Goal: Task Accomplishment & Management: Use online tool/utility

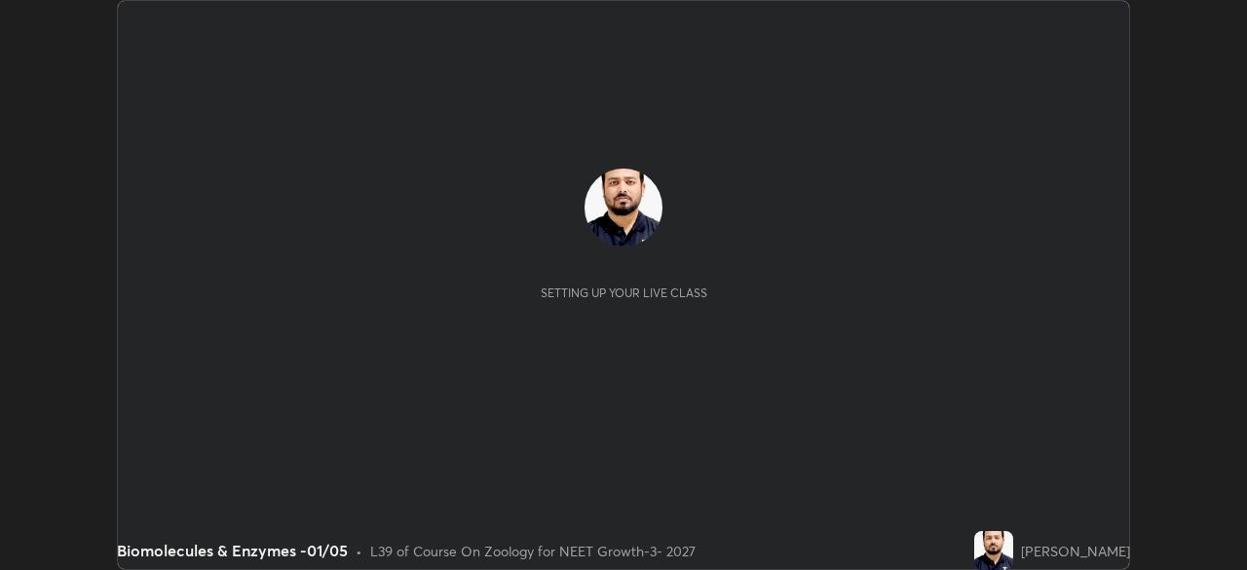
scroll to position [570, 1247]
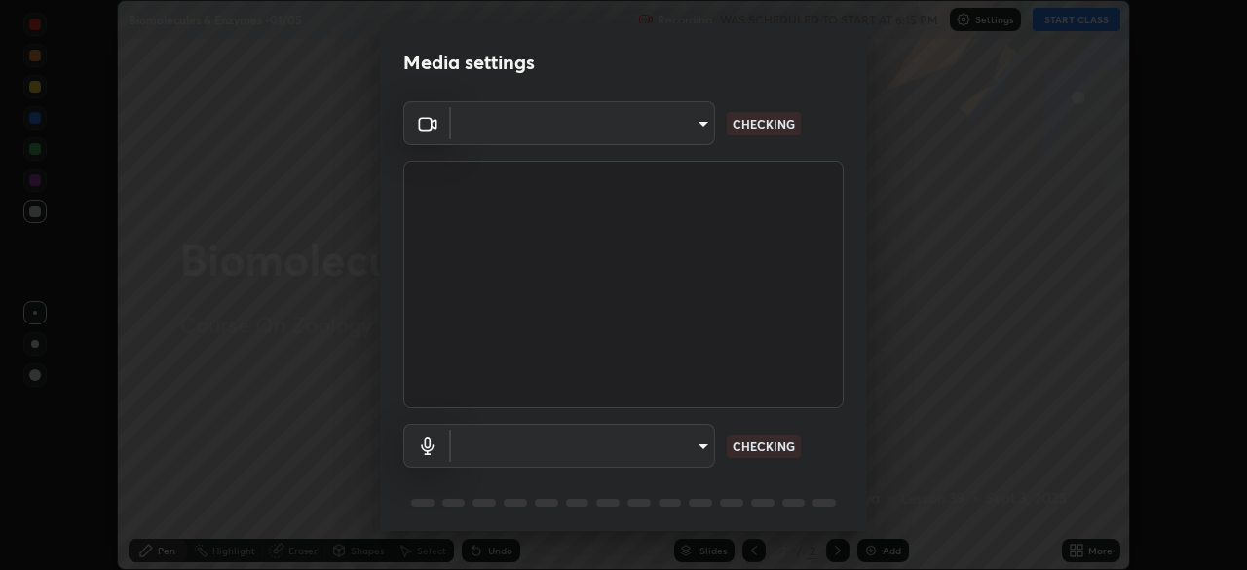
click at [663, 134] on body "Erase all Biomolecules & Enzymes -01/05 Recording WAS SCHEDULED TO START AT 6:1…" at bounding box center [623, 285] width 1247 height 570
click at [648, 132] on div at bounding box center [623, 285] width 1247 height 570
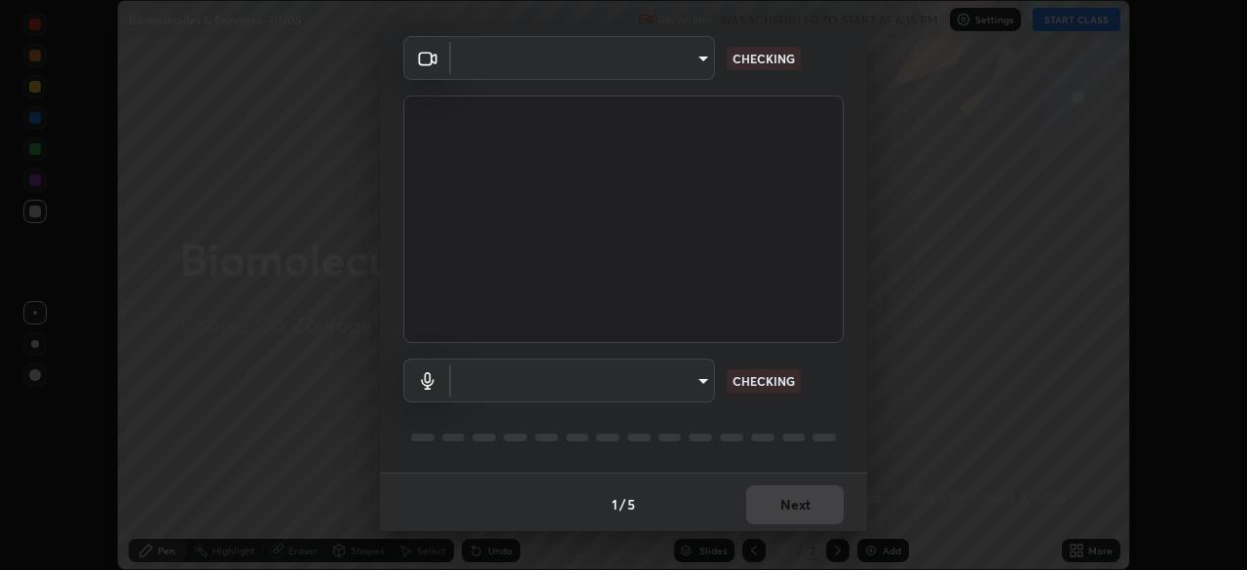
scroll to position [69, 0]
type input "1bc8c760721724c3bb23fa848bc882cb96d251e159a7e377002adb6141e657bd"
type input "1918f708b987fa0595dc9586349fa6393aff4c3e10ee40660038fb12667bac0b"
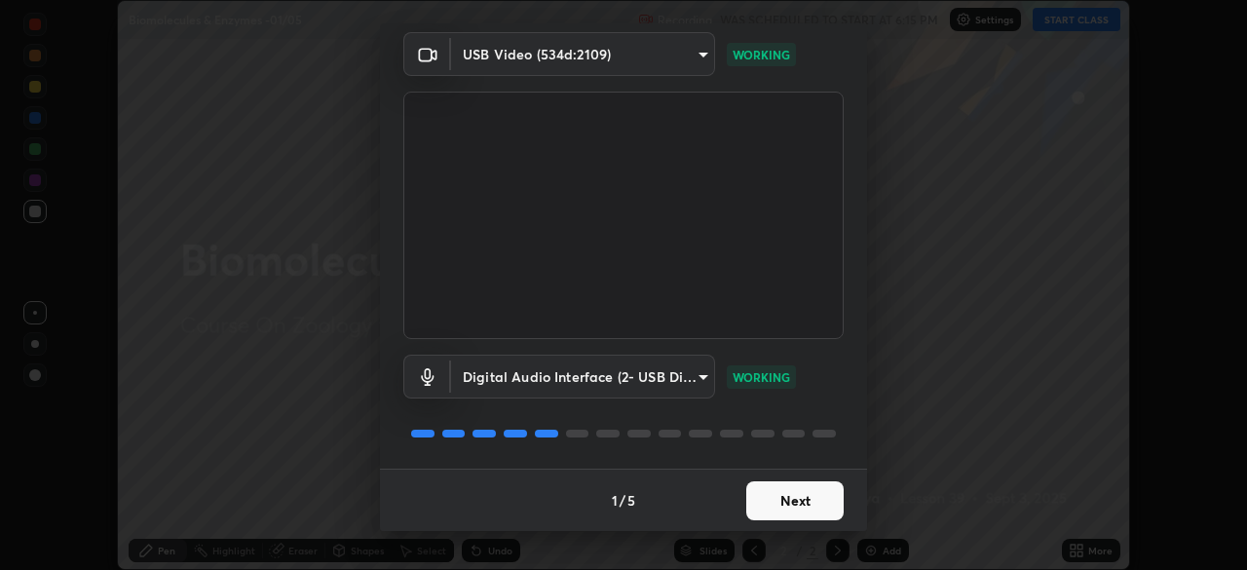
click at [782, 501] on button "Next" at bounding box center [794, 500] width 97 height 39
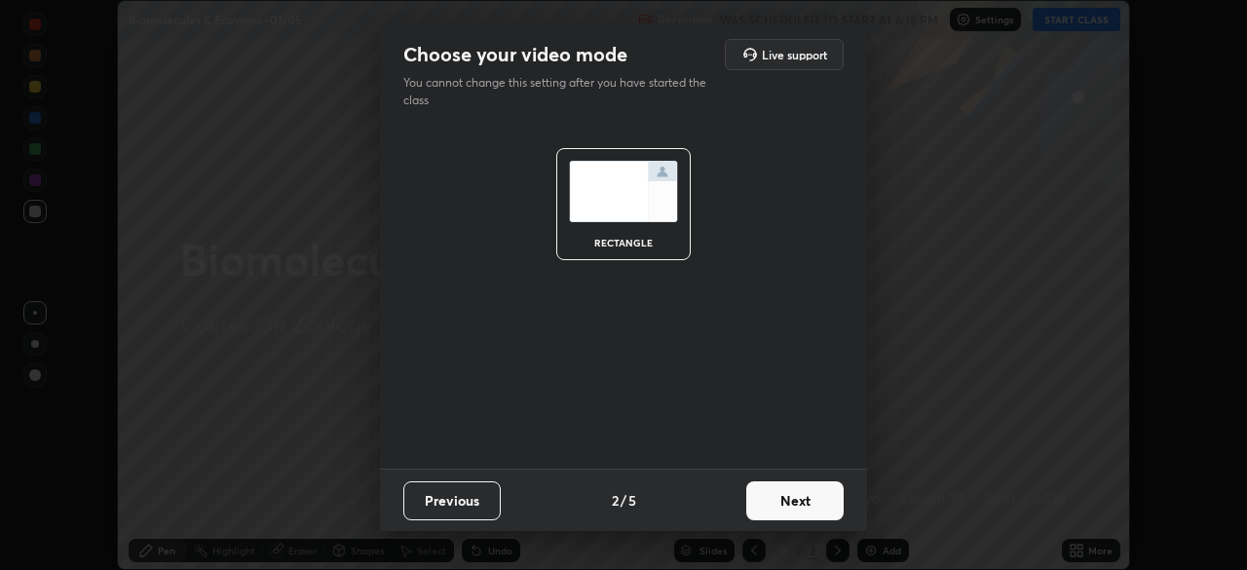
click at [795, 497] on button "Next" at bounding box center [794, 500] width 97 height 39
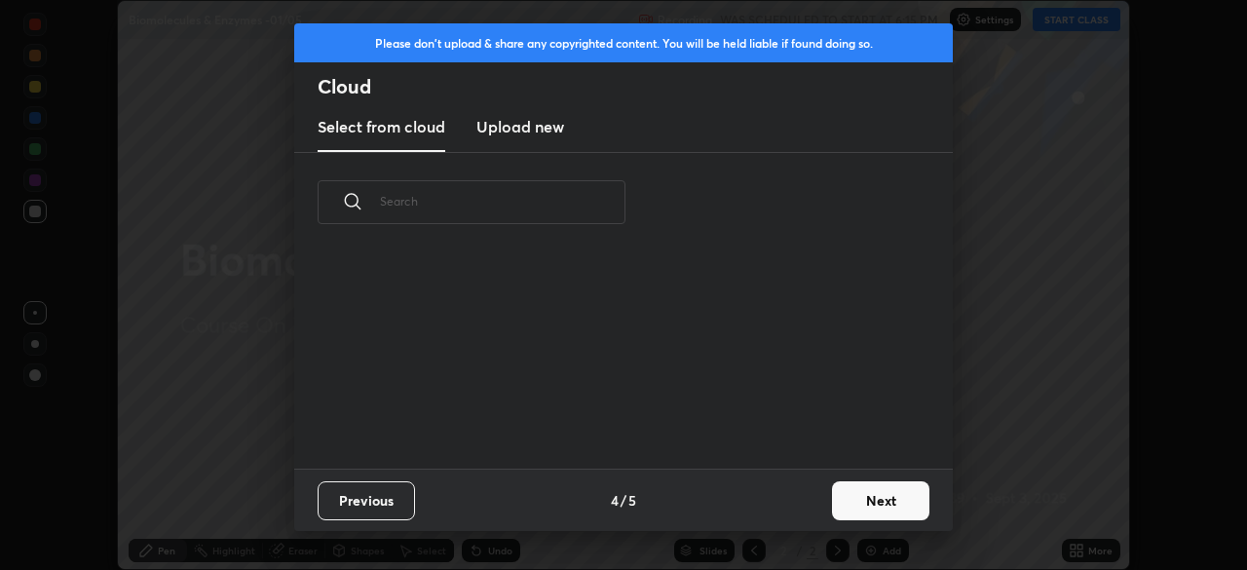
click at [822, 505] on div "Previous 4 / 5 Next" at bounding box center [623, 499] width 658 height 62
click at [857, 500] on button "Next" at bounding box center [880, 500] width 97 height 39
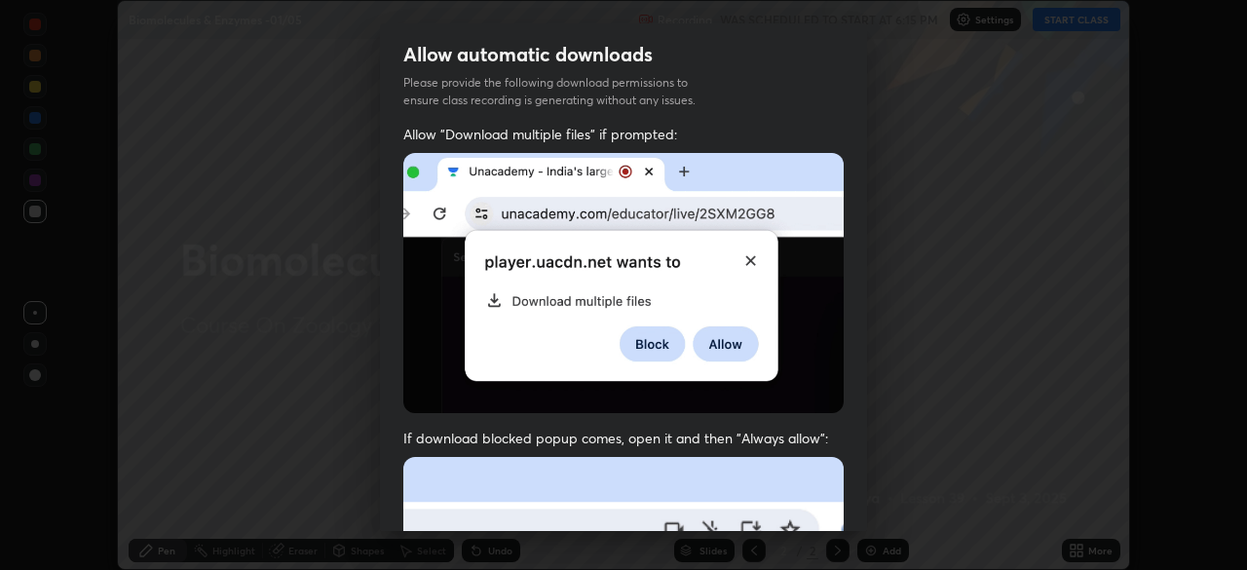
scroll to position [467, 0]
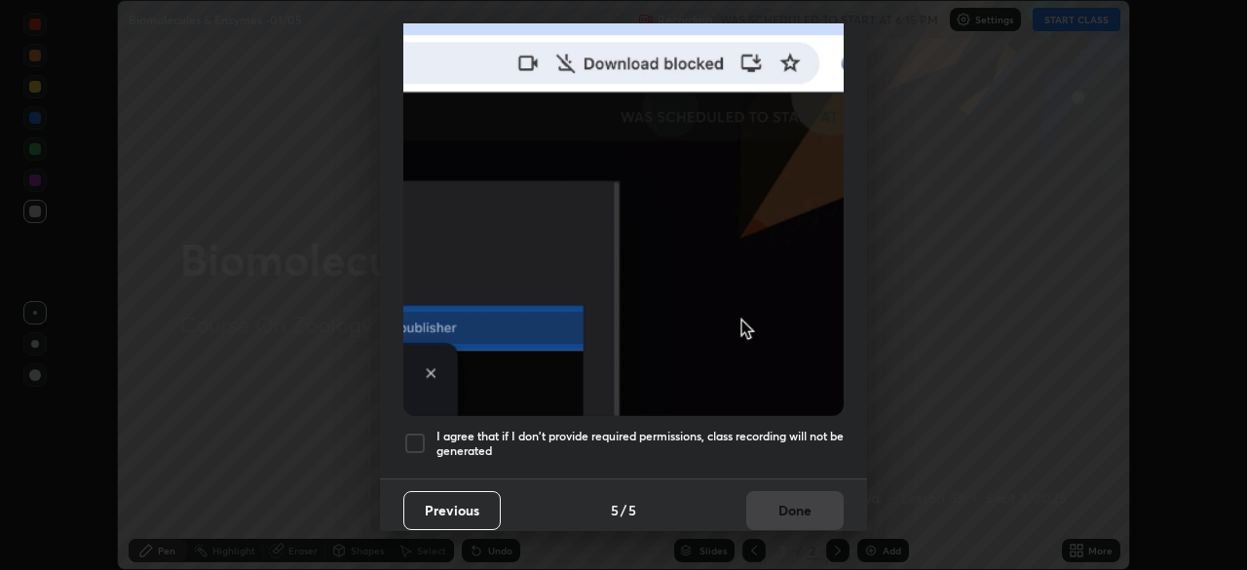
click at [421, 438] on div at bounding box center [414, 442] width 23 height 23
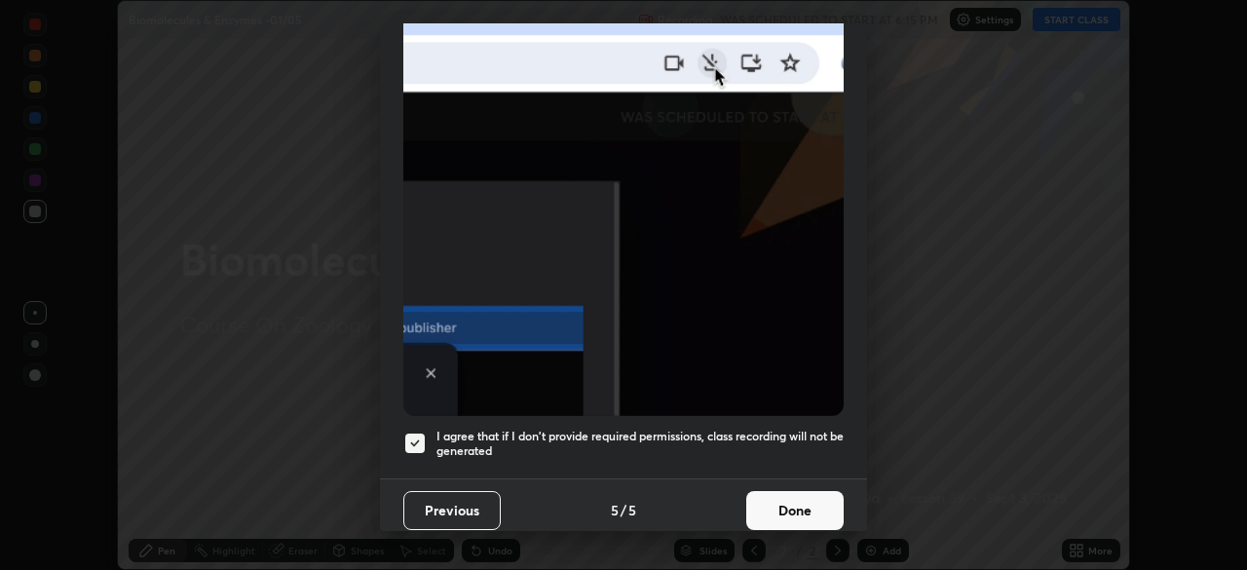
click at [800, 498] on button "Done" at bounding box center [794, 510] width 97 height 39
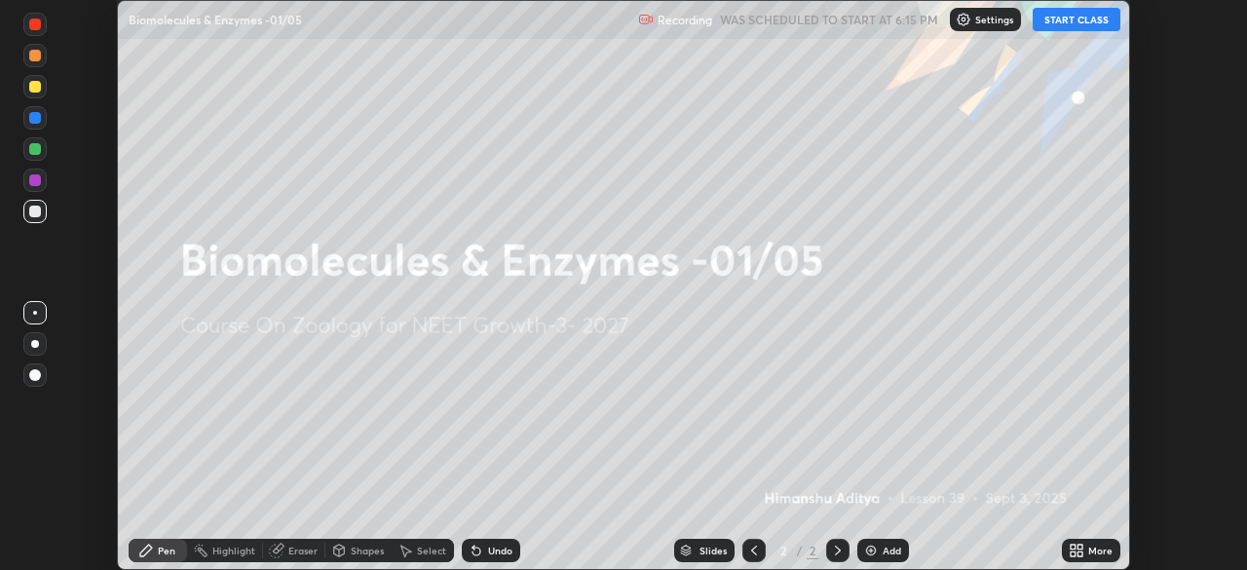
click at [1072, 546] on icon at bounding box center [1072, 546] width 5 height 5
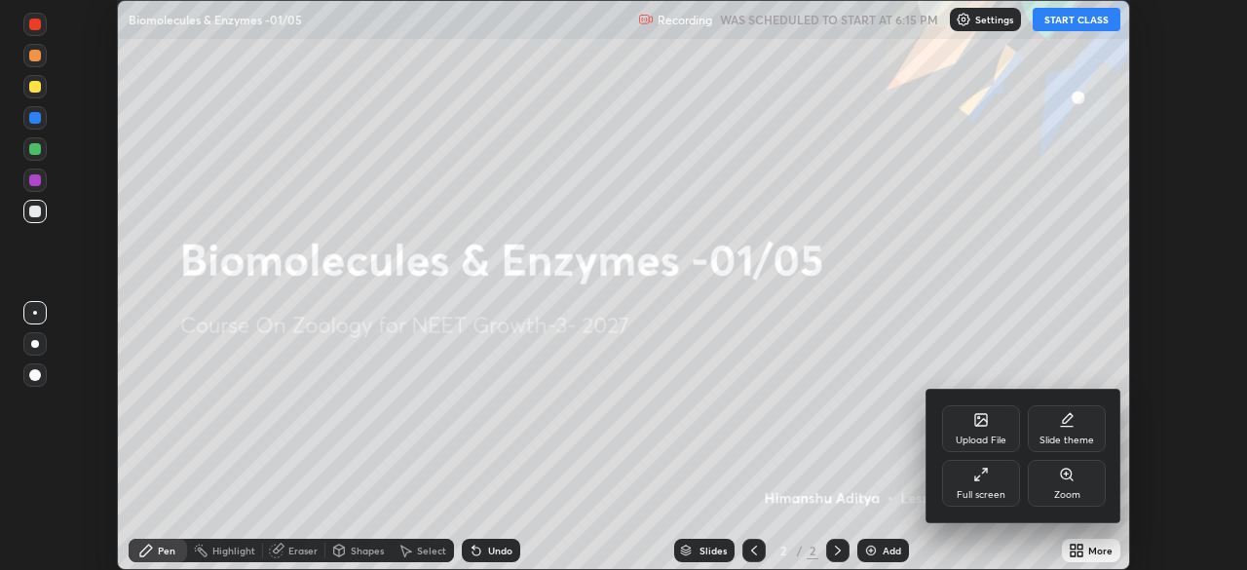
click at [985, 435] on div "Upload File" at bounding box center [980, 440] width 51 height 10
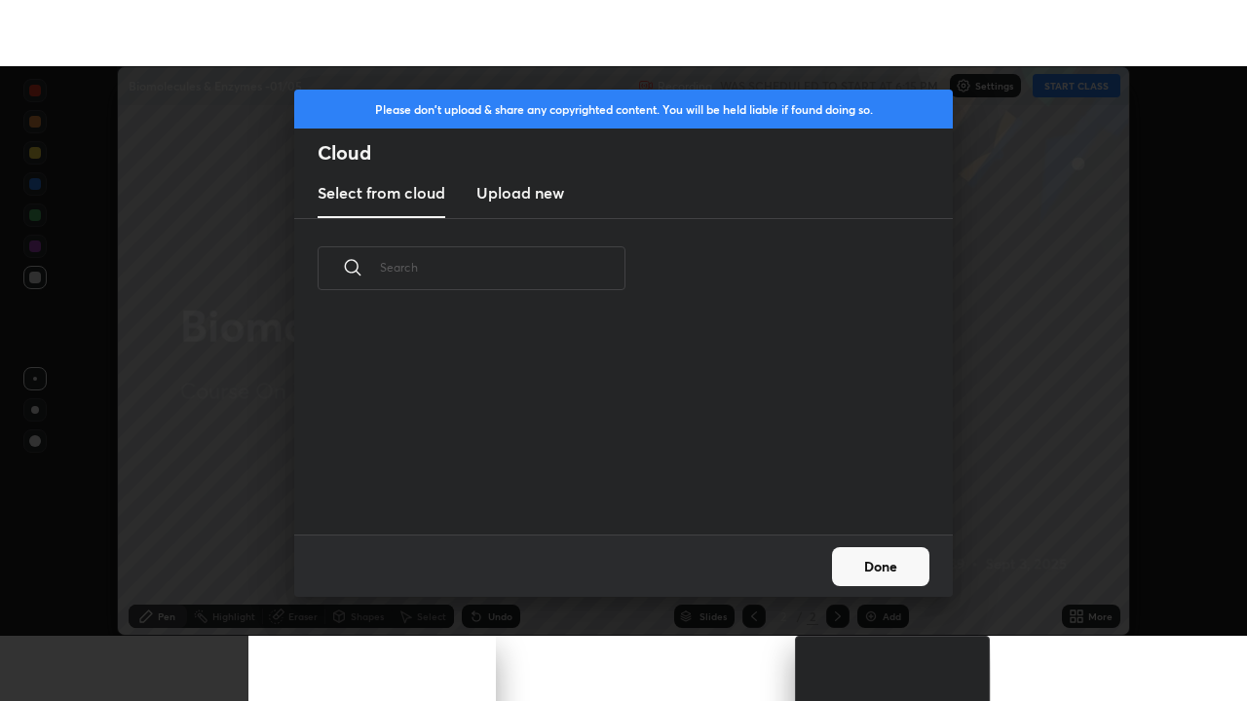
scroll to position [216, 625]
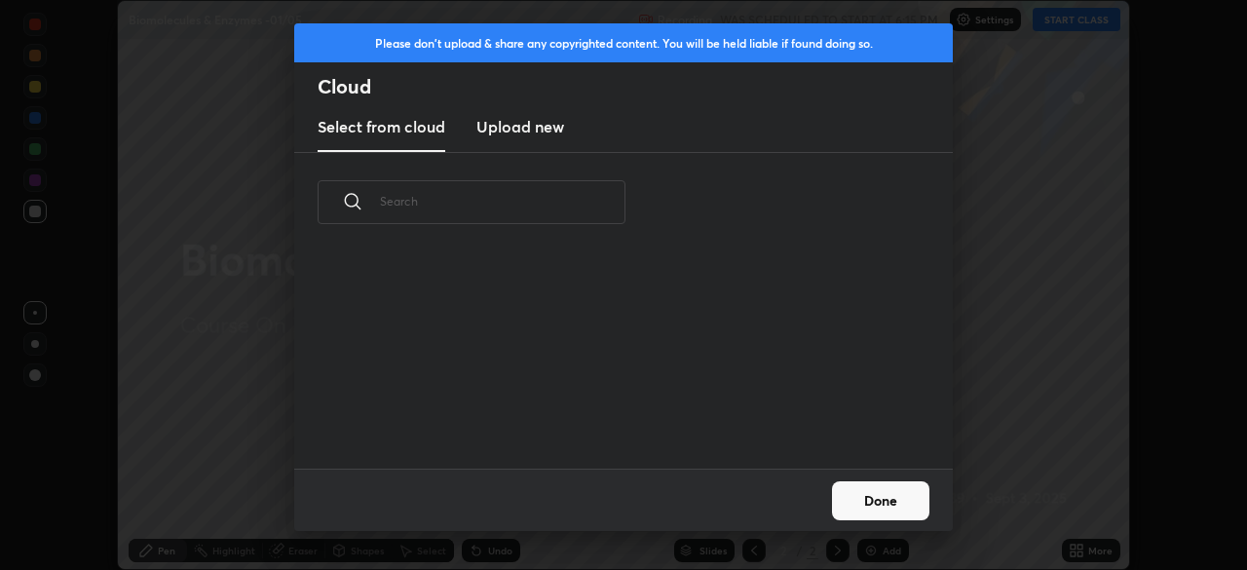
click at [549, 139] on new "Upload new" at bounding box center [520, 127] width 88 height 49
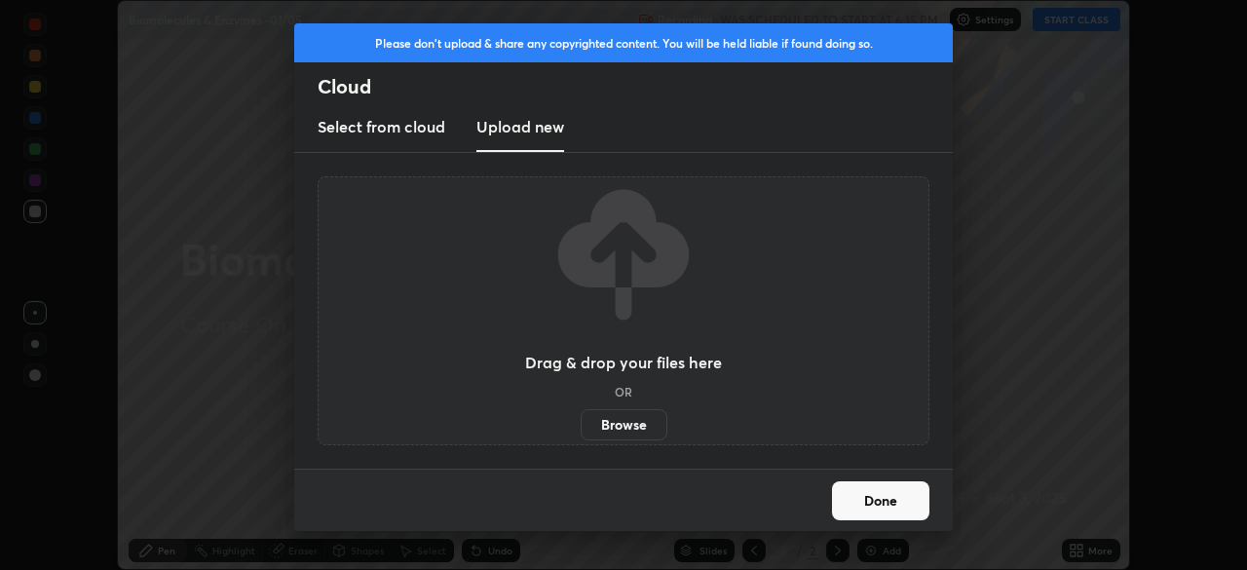
click at [633, 418] on label "Browse" at bounding box center [623, 424] width 87 height 31
click at [580, 418] on input "Browse" at bounding box center [580, 424] width 0 height 31
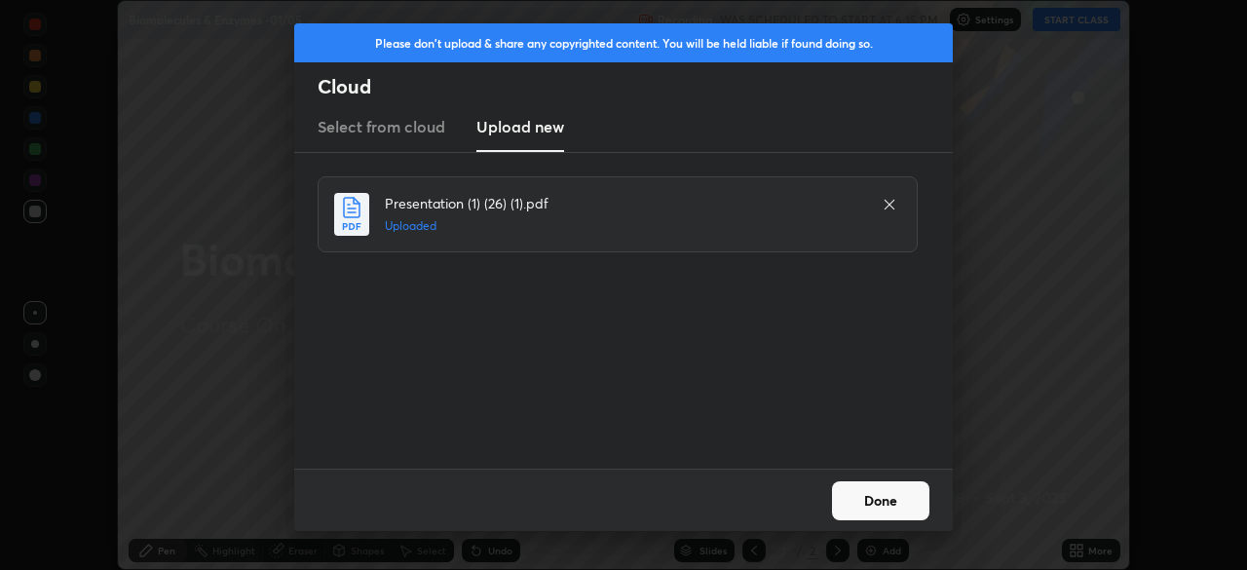
click at [884, 498] on button "Done" at bounding box center [880, 500] width 97 height 39
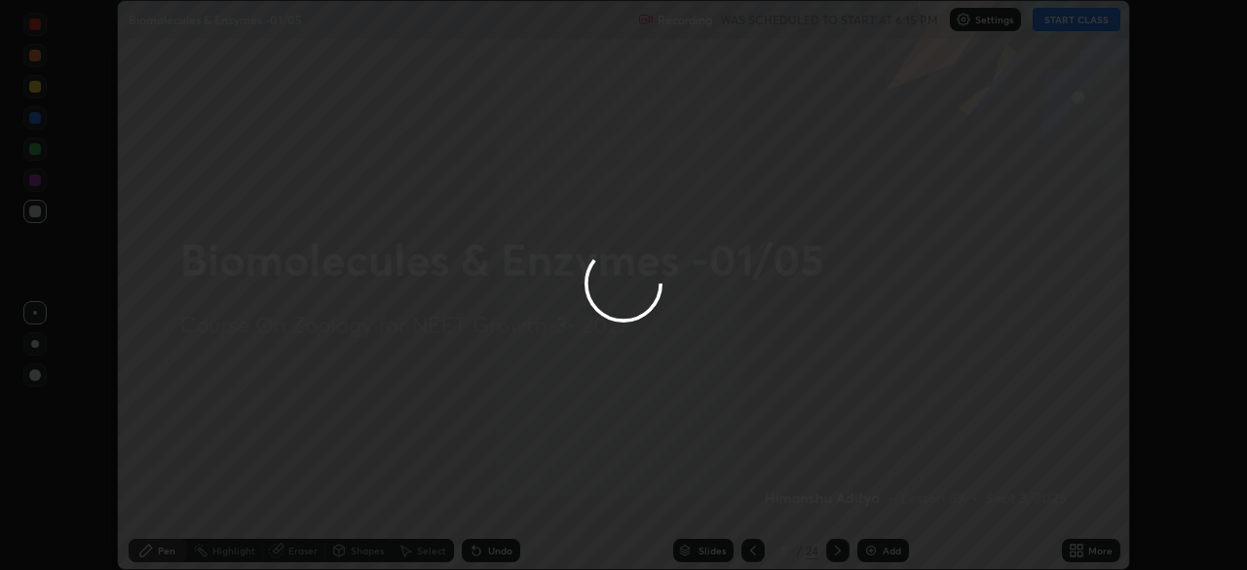
click at [1080, 545] on icon at bounding box center [1079, 546] width 5 height 5
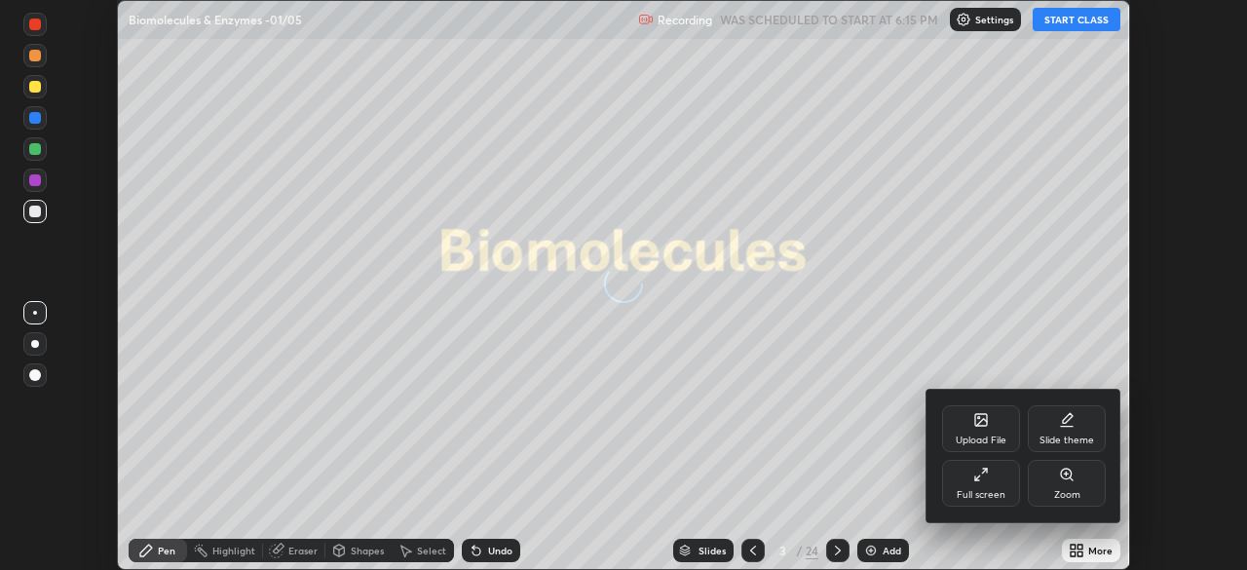
click at [987, 495] on div "Full screen" at bounding box center [980, 495] width 49 height 10
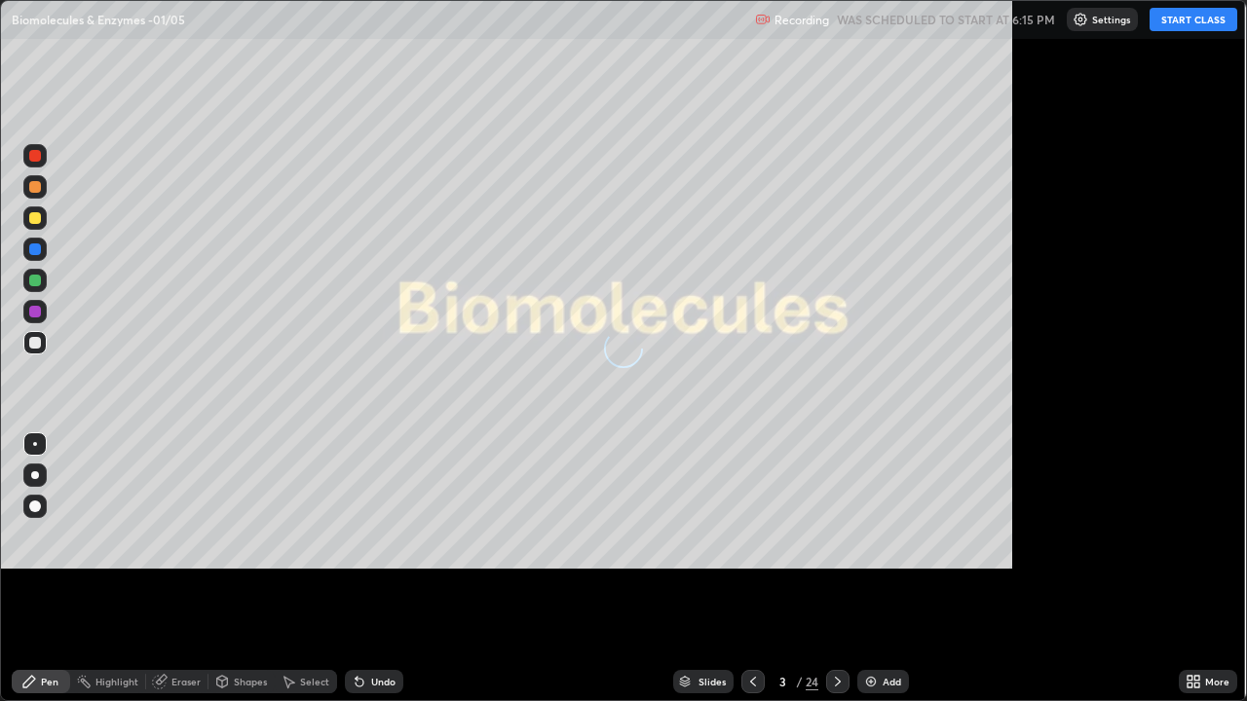
scroll to position [701, 1247]
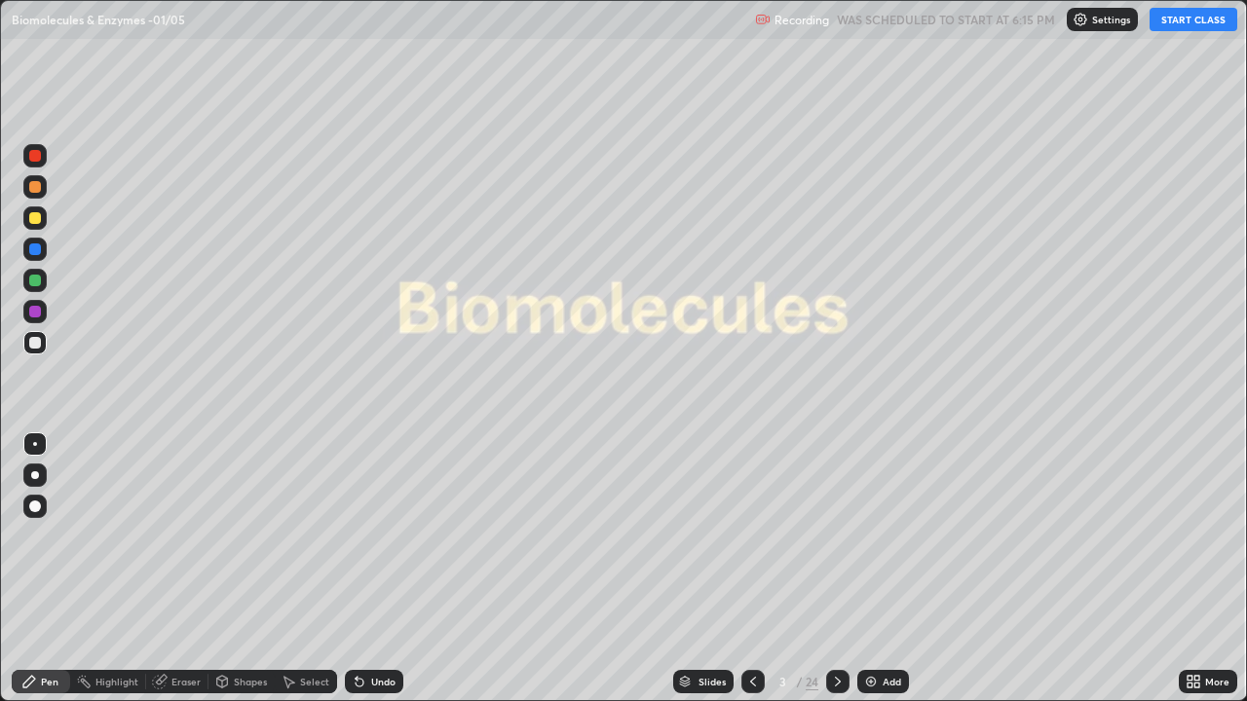
click at [751, 569] on icon at bounding box center [753, 682] width 16 height 16
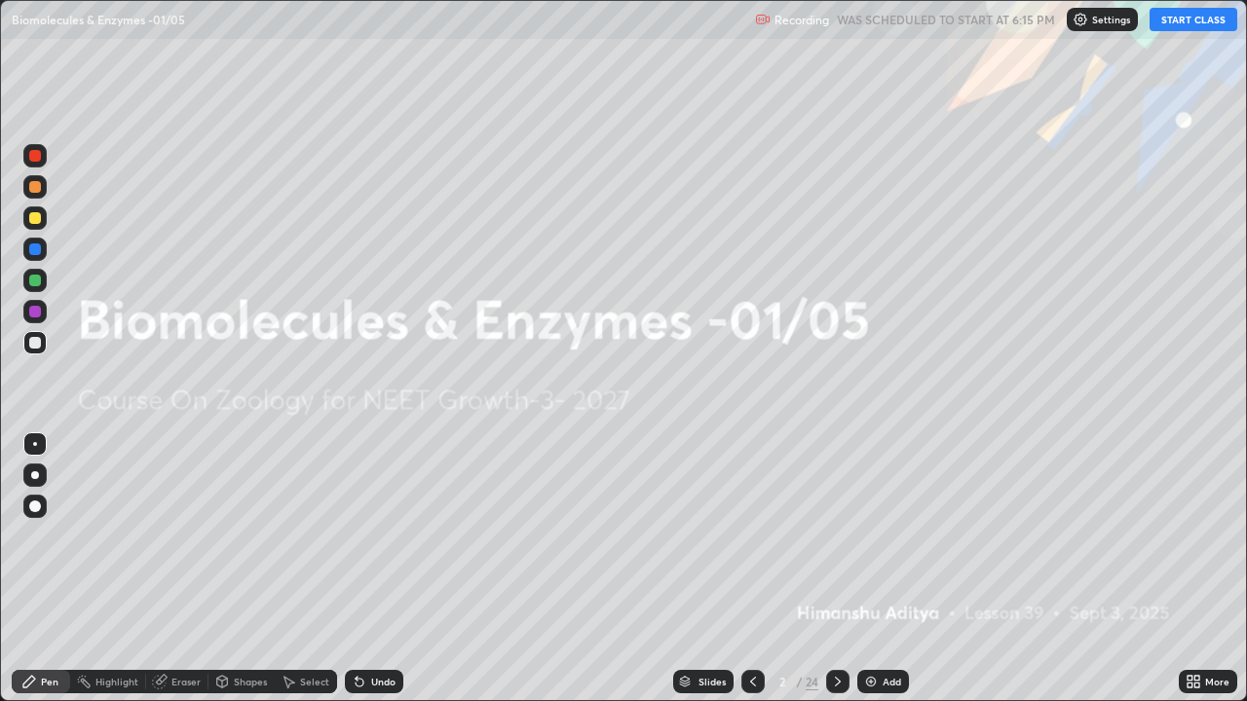
click at [1086, 24] on img at bounding box center [1080, 20] width 16 height 16
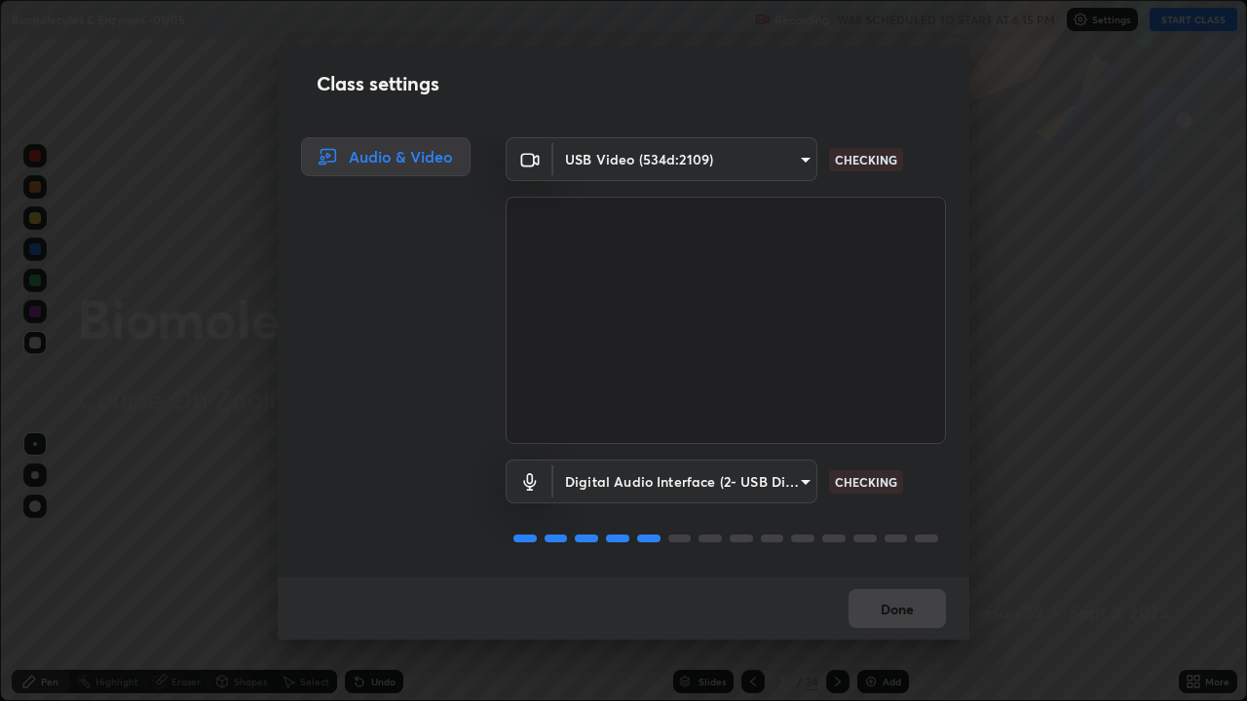
scroll to position [2, 0]
click at [913, 569] on button "Done" at bounding box center [896, 608] width 97 height 39
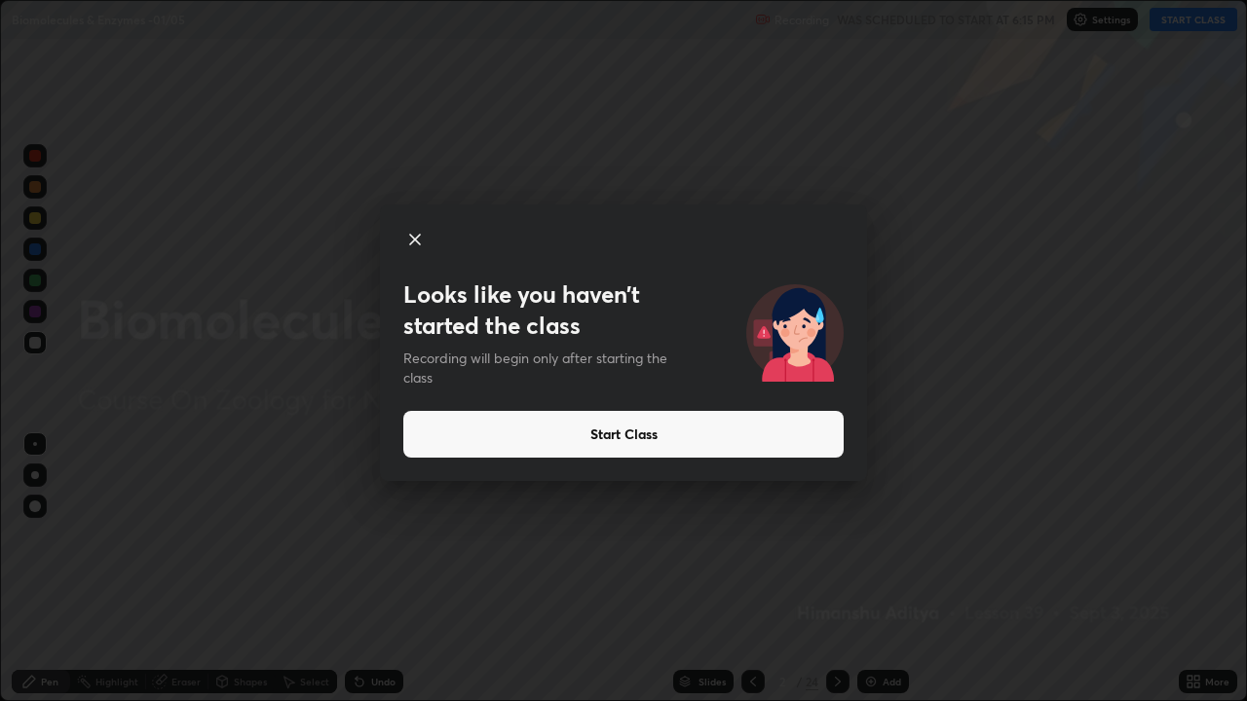
click at [717, 426] on button "Start Class" at bounding box center [623, 434] width 440 height 47
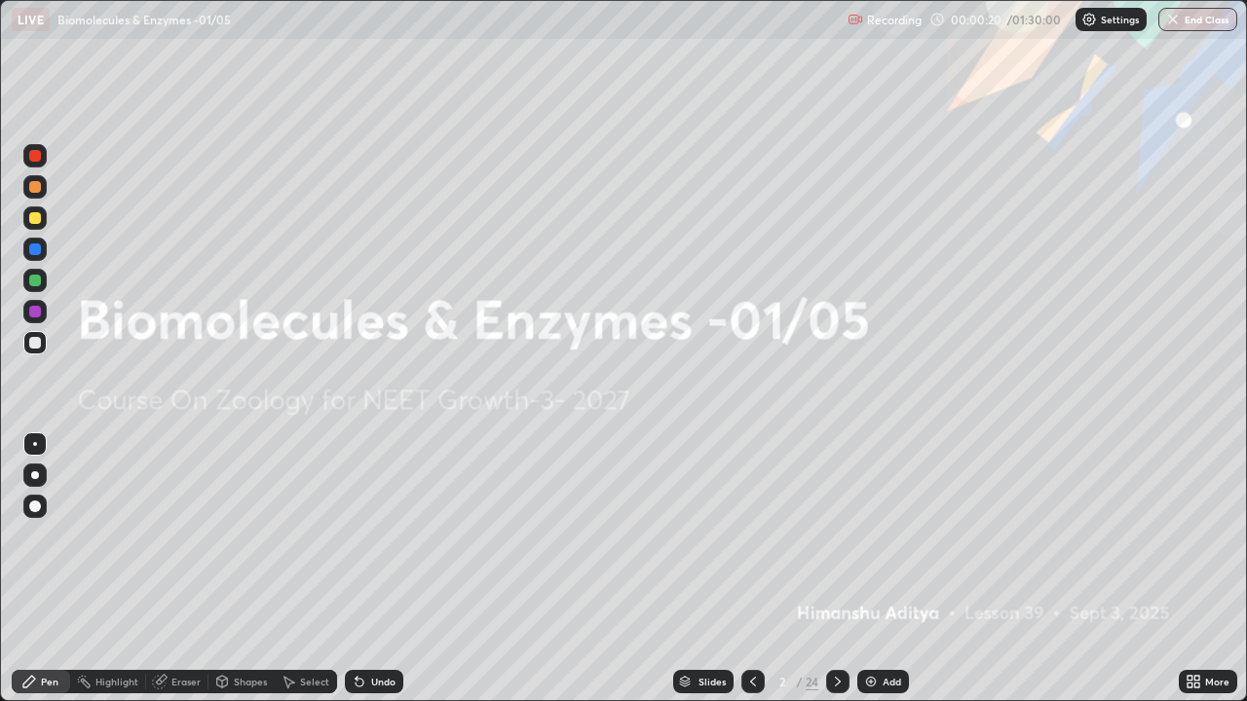
click at [36, 508] on div at bounding box center [35, 507] width 12 height 12
click at [34, 248] on div at bounding box center [35, 249] width 12 height 12
click at [836, 569] on icon at bounding box center [838, 682] width 16 height 16
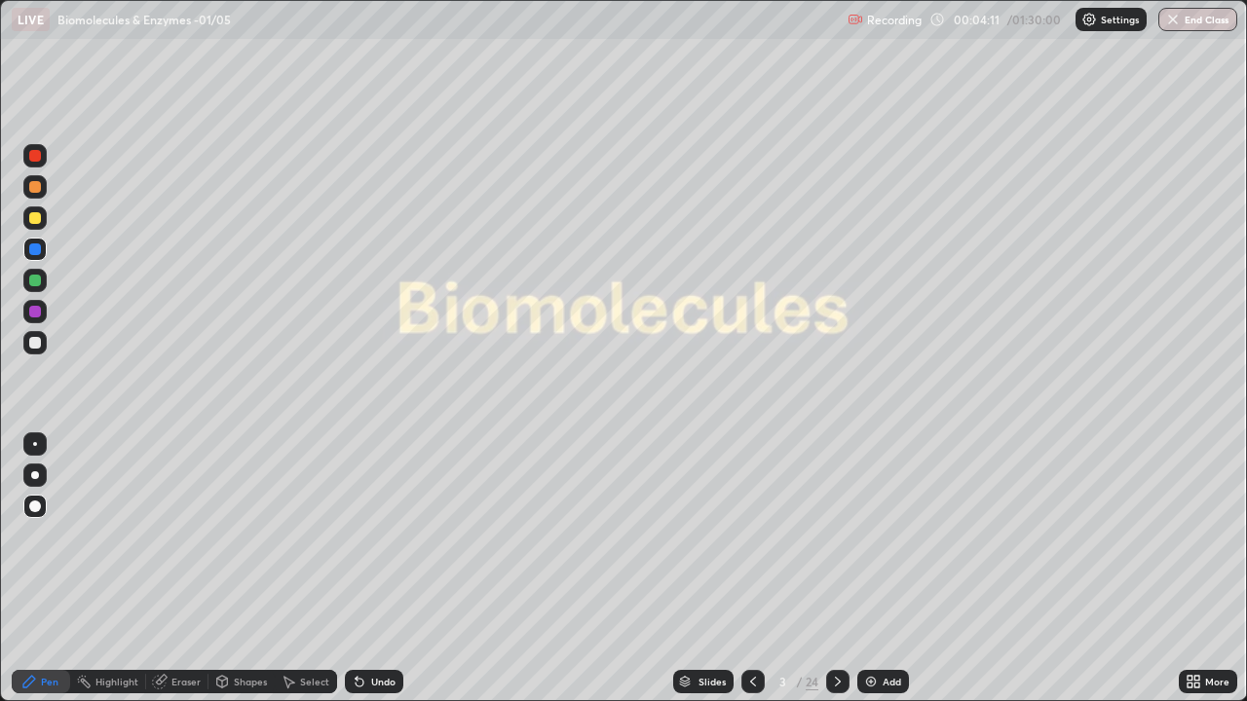
click at [842, 569] on icon at bounding box center [838, 682] width 16 height 16
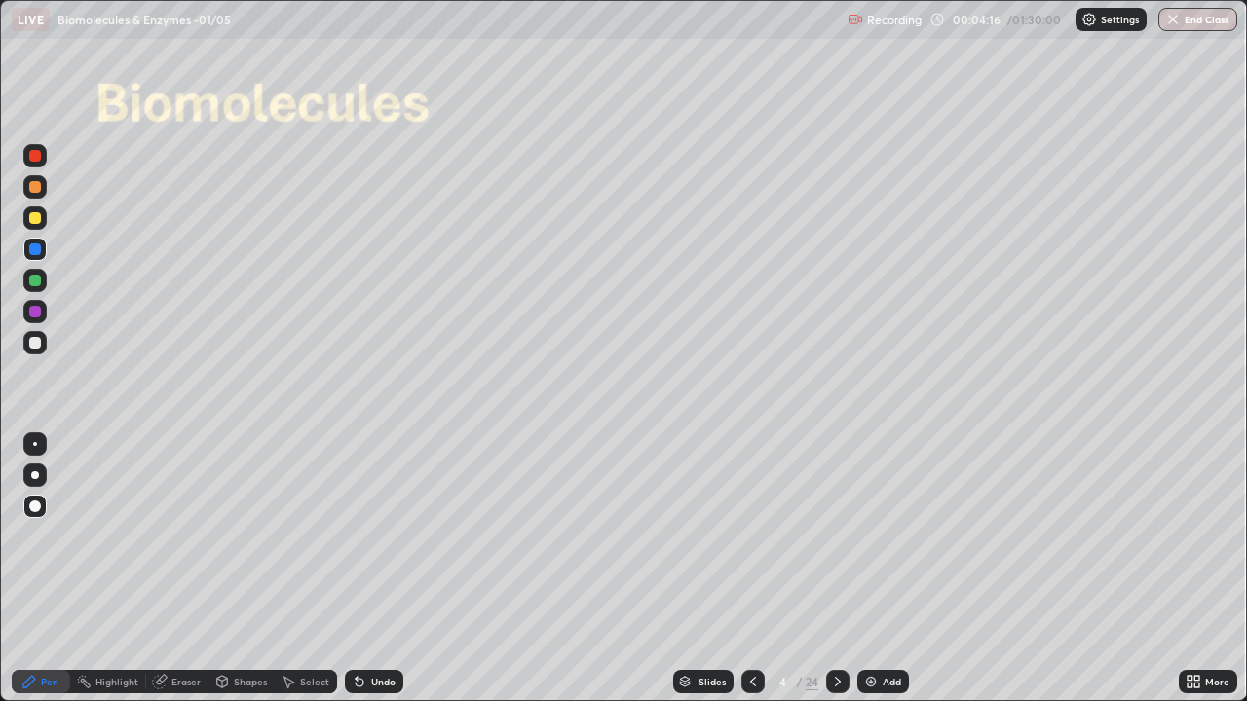
click at [22, 569] on div "Pen" at bounding box center [41, 681] width 58 height 23
click at [35, 251] on div at bounding box center [35, 249] width 12 height 12
click at [30, 249] on div at bounding box center [35, 249] width 12 height 12
click at [378, 569] on div "Undo" at bounding box center [383, 682] width 24 height 10
click at [368, 569] on div "Undo" at bounding box center [374, 681] width 58 height 23
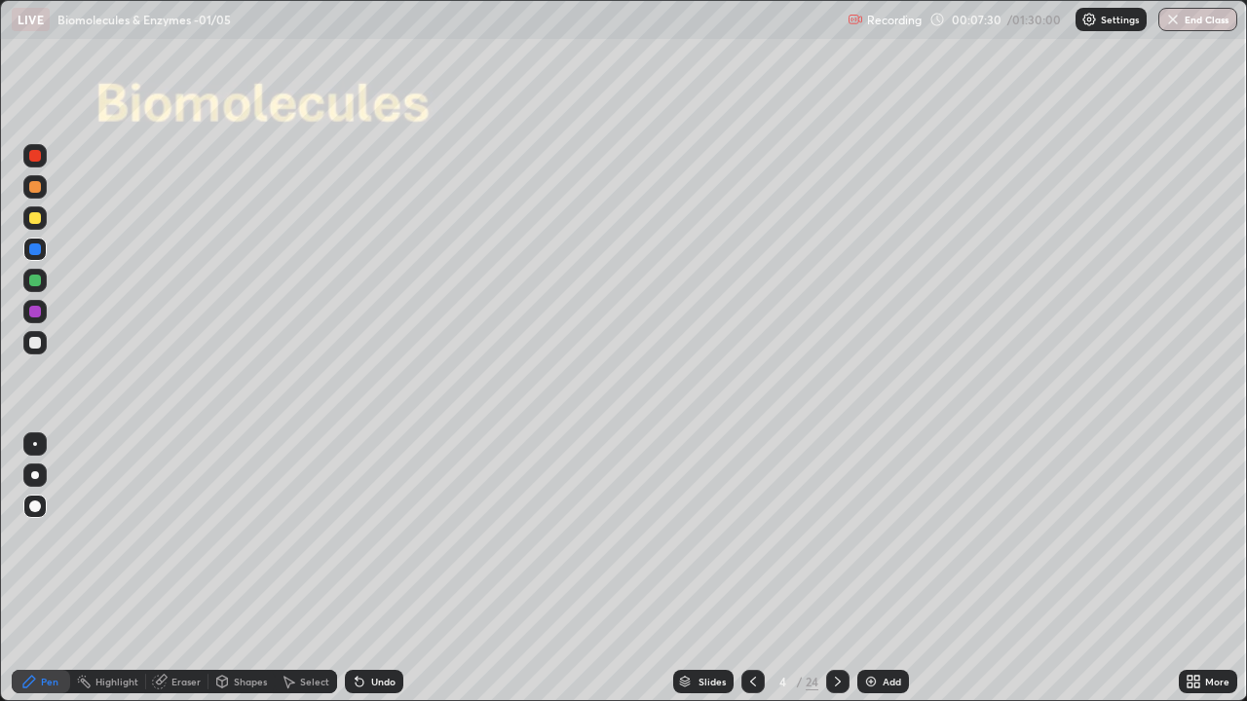
click at [368, 569] on div "Undo" at bounding box center [374, 681] width 58 height 23
click at [367, 569] on div "Undo" at bounding box center [374, 681] width 58 height 23
click at [365, 569] on div "Undo" at bounding box center [370, 681] width 66 height 39
click at [837, 569] on icon at bounding box center [838, 682] width 16 height 16
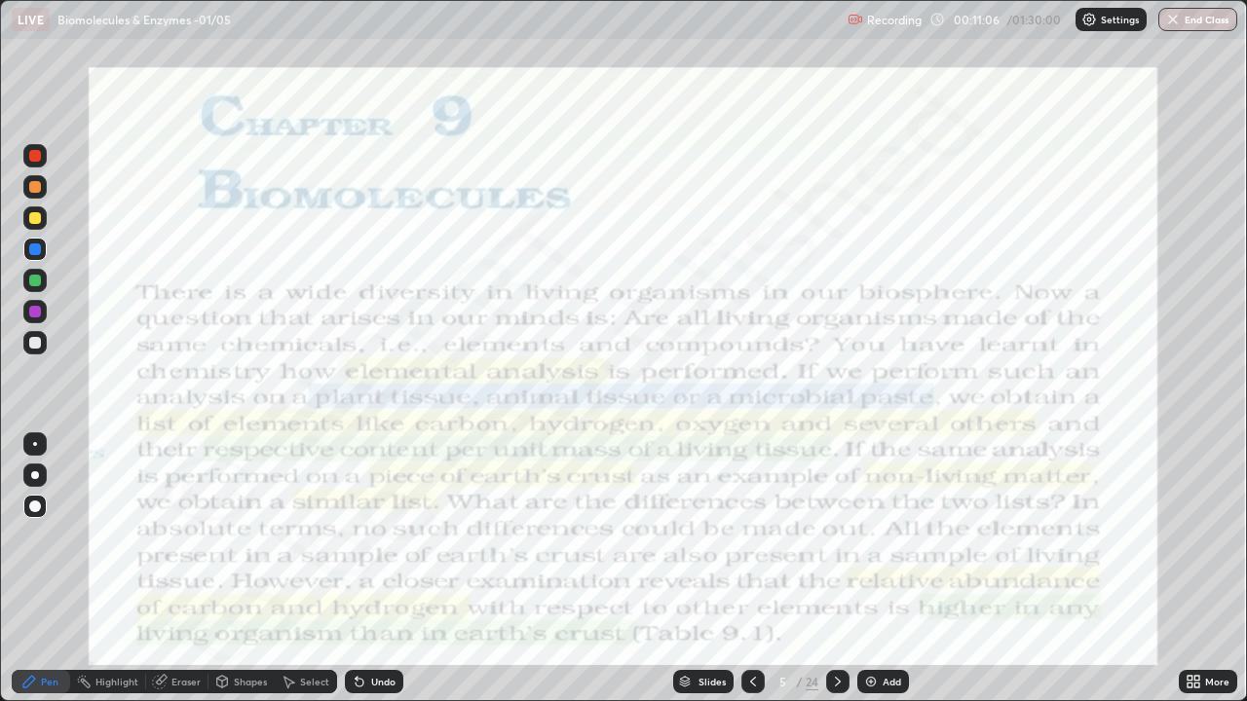
click at [751, 569] on icon at bounding box center [753, 682] width 16 height 16
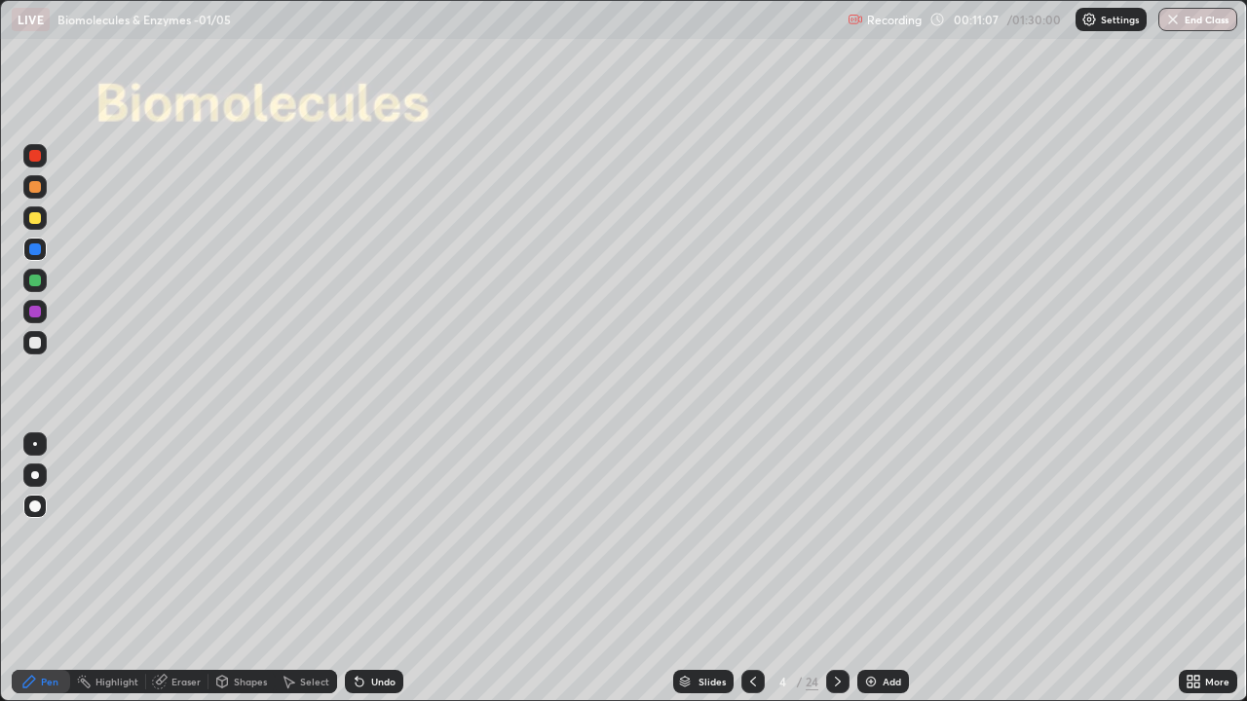
click at [876, 569] on img at bounding box center [871, 682] width 16 height 16
click at [32, 250] on div at bounding box center [35, 249] width 12 height 12
click at [36, 348] on div at bounding box center [35, 343] width 12 height 12
click at [288, 569] on icon at bounding box center [289, 682] width 16 height 16
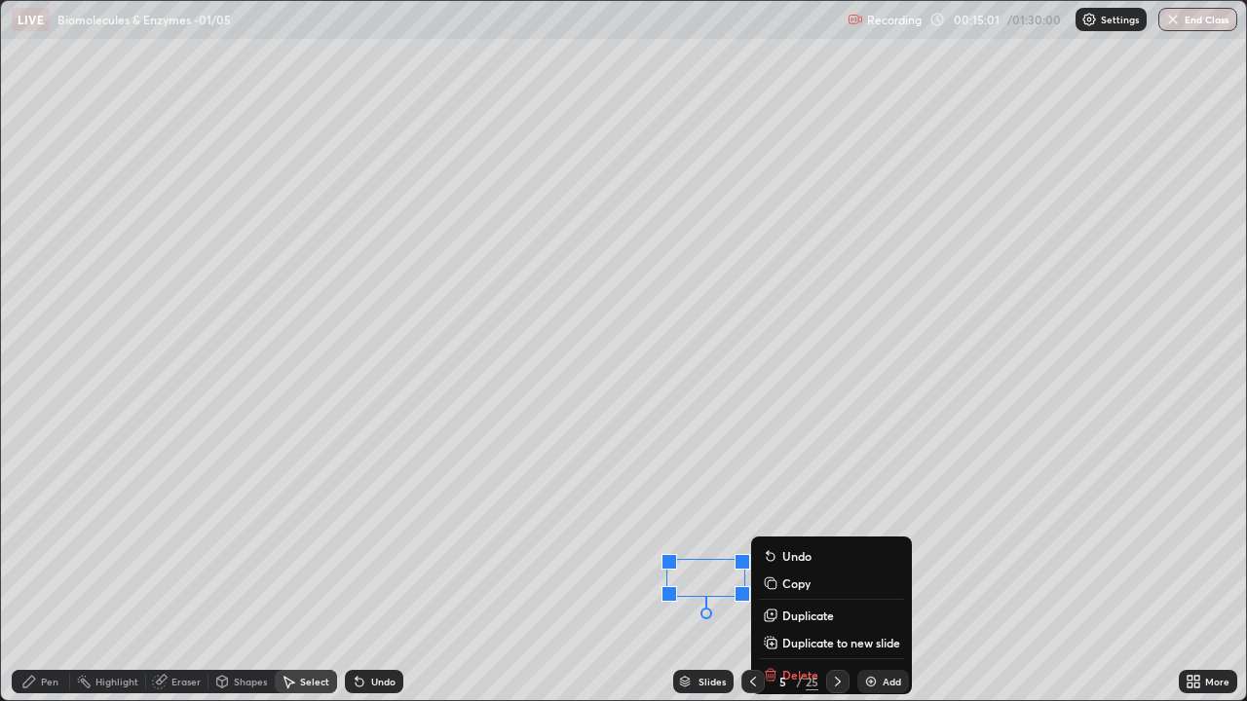
click at [791, 569] on div "5 / 25" at bounding box center [795, 681] width 108 height 39
click at [783, 569] on div "5 / 25" at bounding box center [795, 681] width 108 height 39
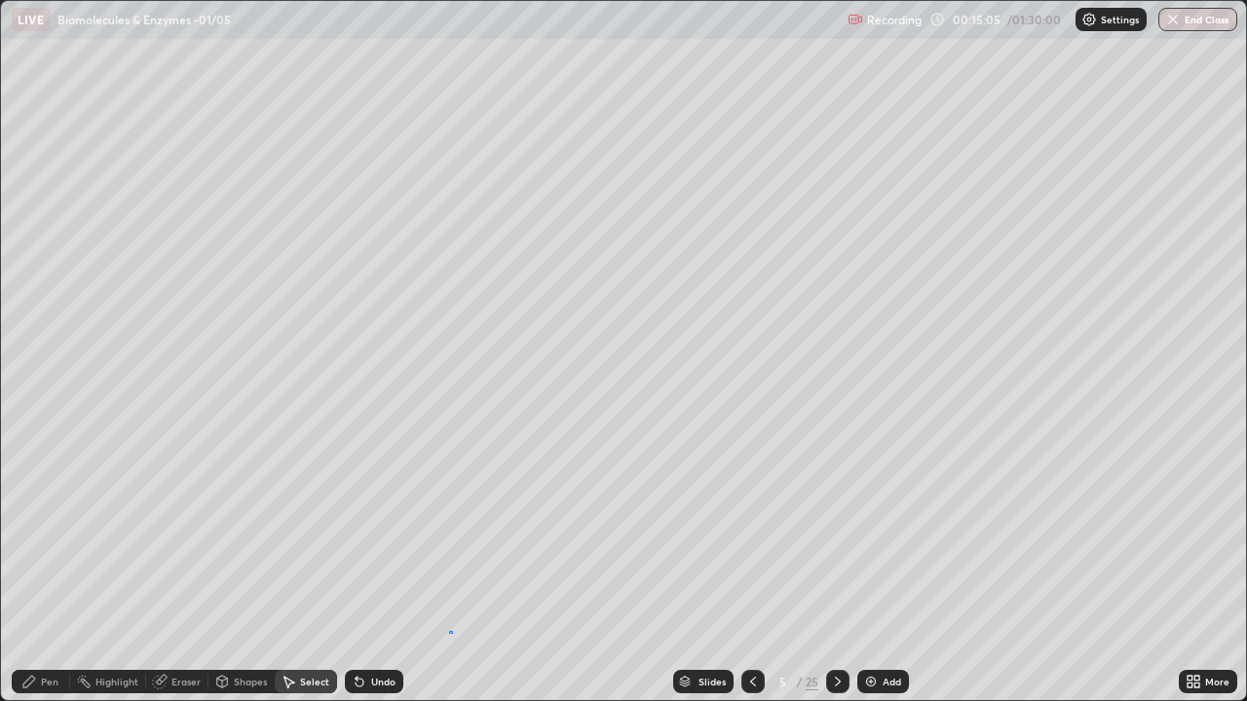
click at [450, 569] on div "0 ° Undo Copy Duplicate Duplicate to new slide Delete" at bounding box center [623, 350] width 1245 height 699
click at [180, 569] on div "Eraser" at bounding box center [185, 682] width 29 height 10
click at [39, 569] on div "Pen" at bounding box center [41, 681] width 58 height 23
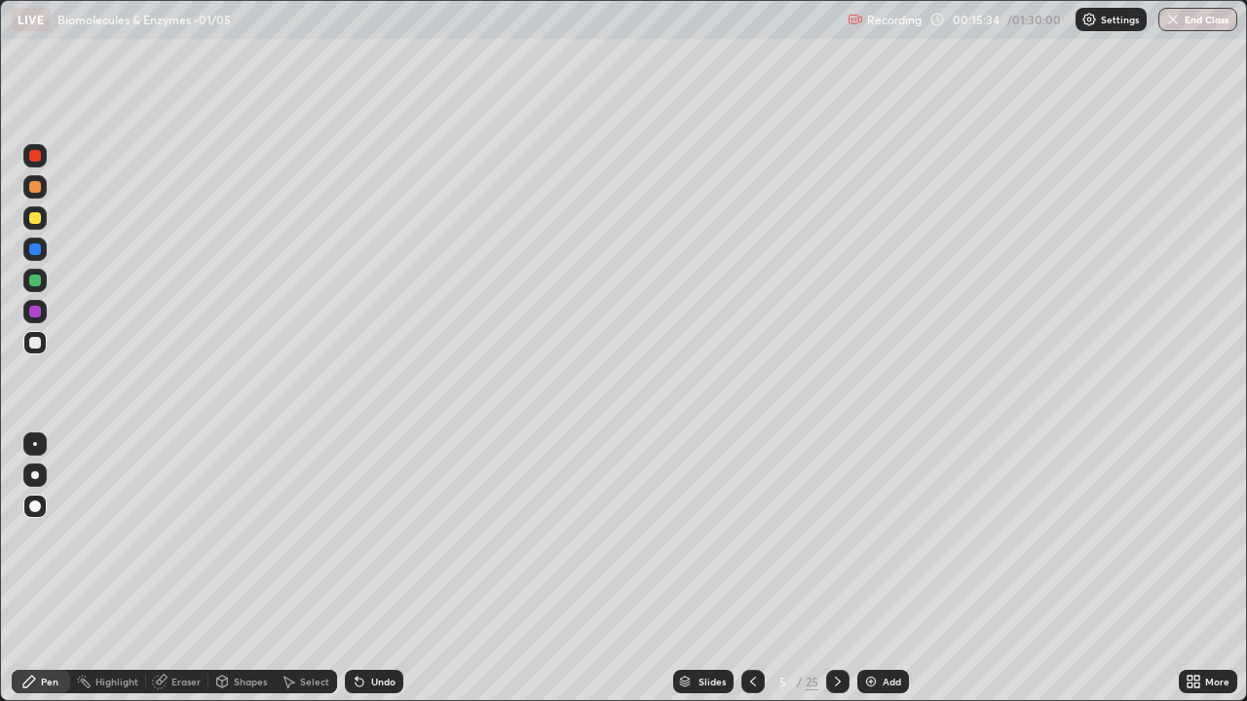
click at [829, 569] on div at bounding box center [837, 681] width 23 height 39
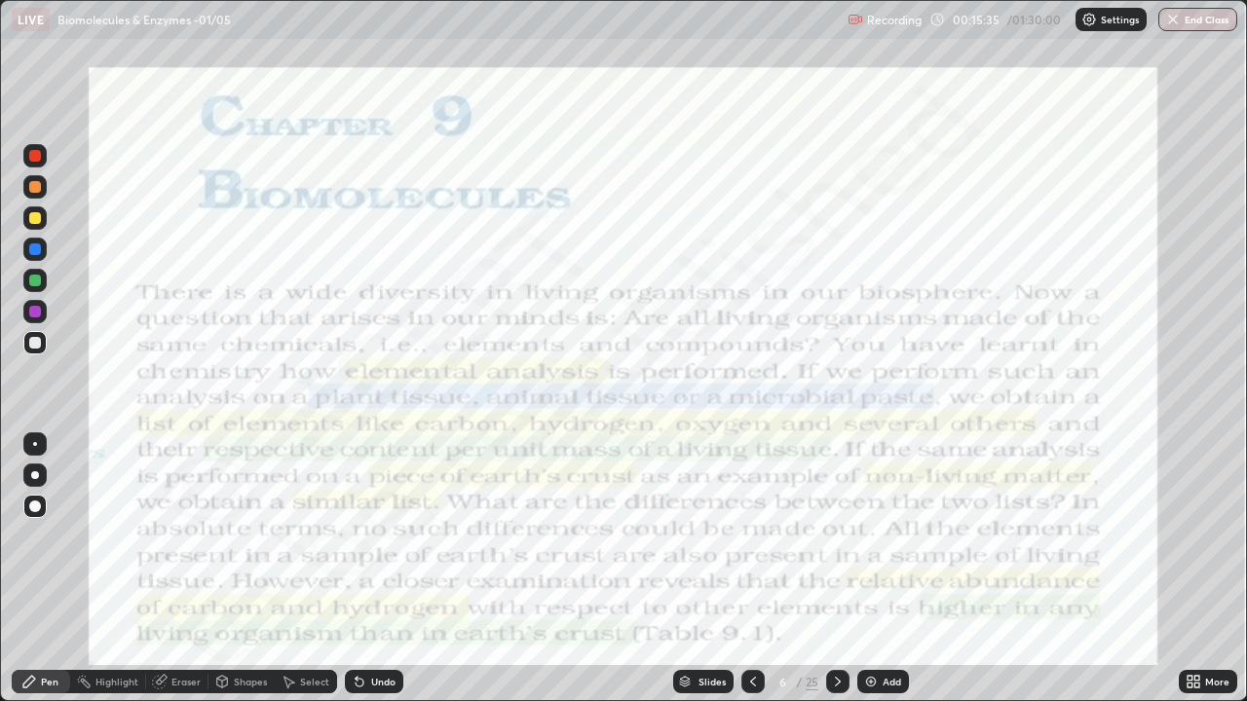
click at [836, 569] on icon at bounding box center [838, 682] width 16 height 16
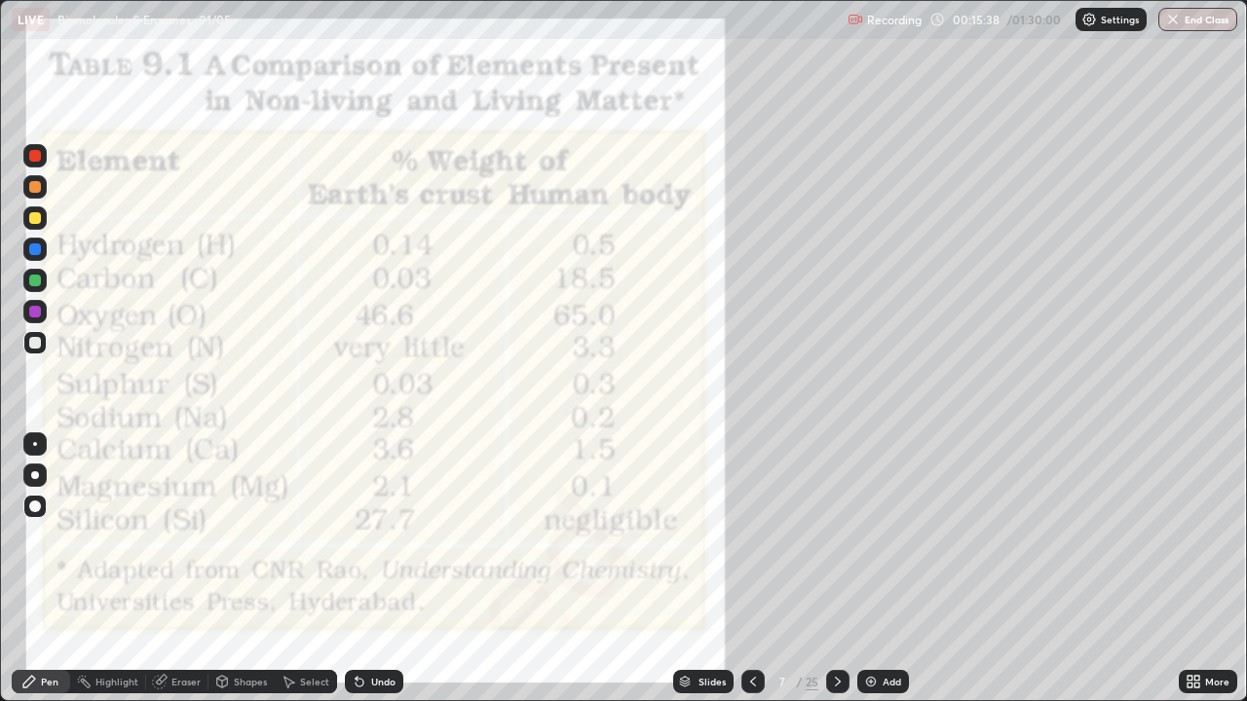
click at [836, 569] on icon at bounding box center [838, 682] width 16 height 16
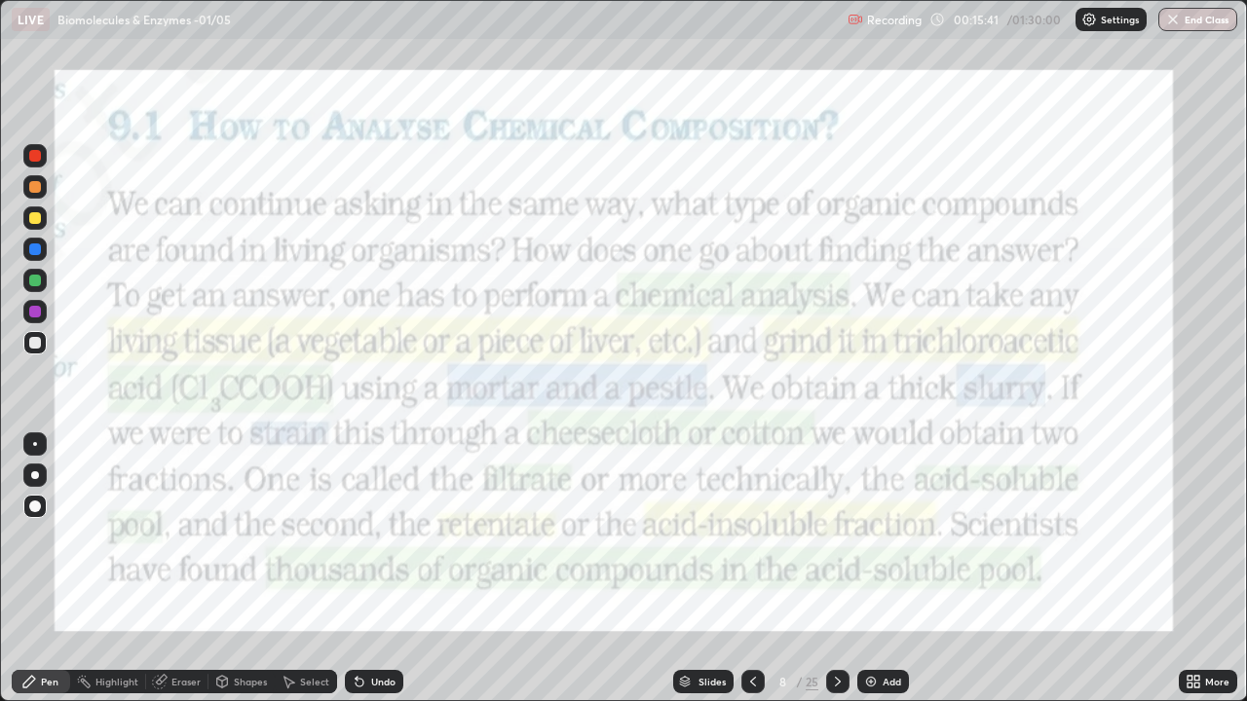
click at [837, 569] on icon at bounding box center [838, 682] width 16 height 16
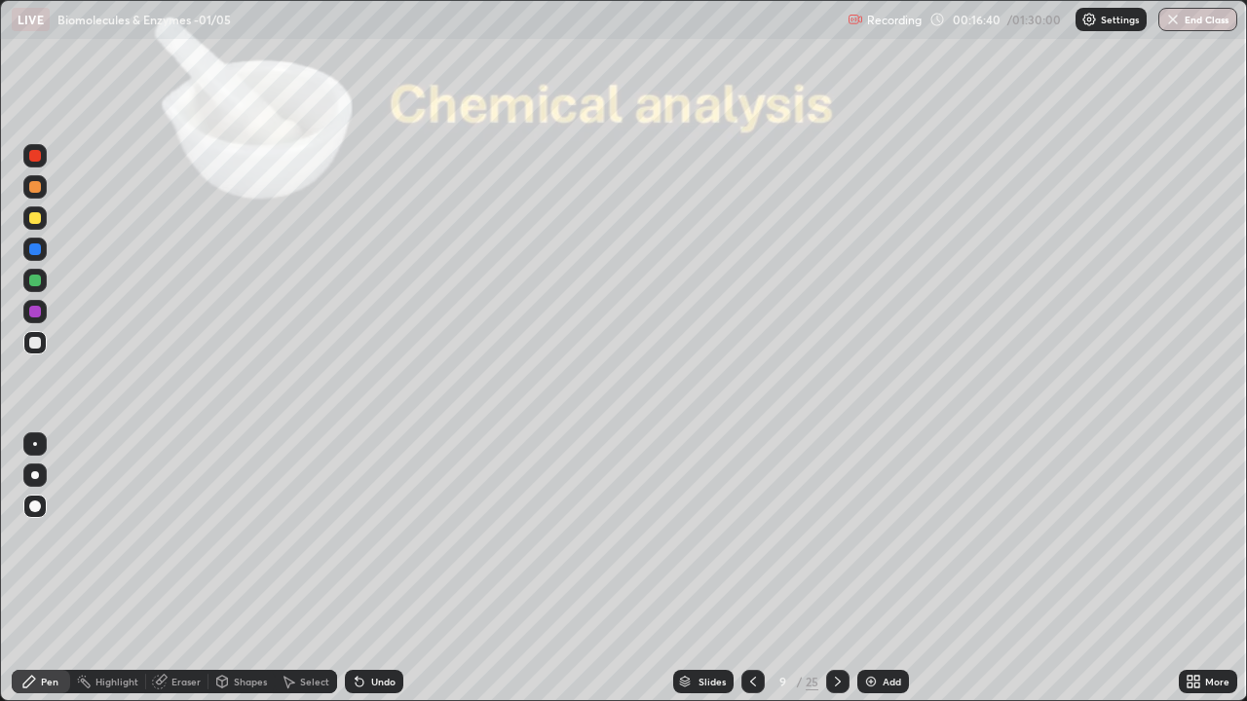
click at [30, 160] on div at bounding box center [35, 156] width 12 height 12
click at [37, 159] on div at bounding box center [35, 156] width 12 height 12
click at [32, 507] on div at bounding box center [35, 507] width 12 height 12
click at [37, 340] on div at bounding box center [35, 343] width 12 height 12
click at [373, 569] on div "Undo" at bounding box center [383, 682] width 24 height 10
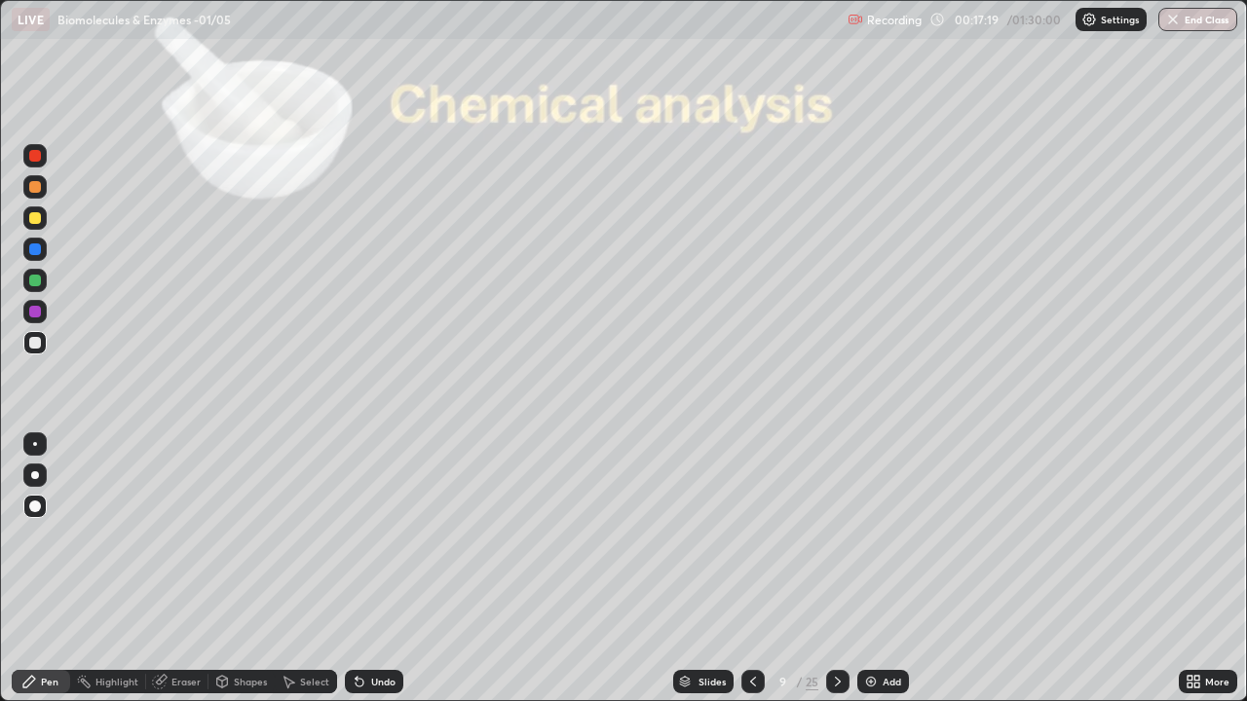
click at [297, 569] on div "Select" at bounding box center [306, 681] width 62 height 23
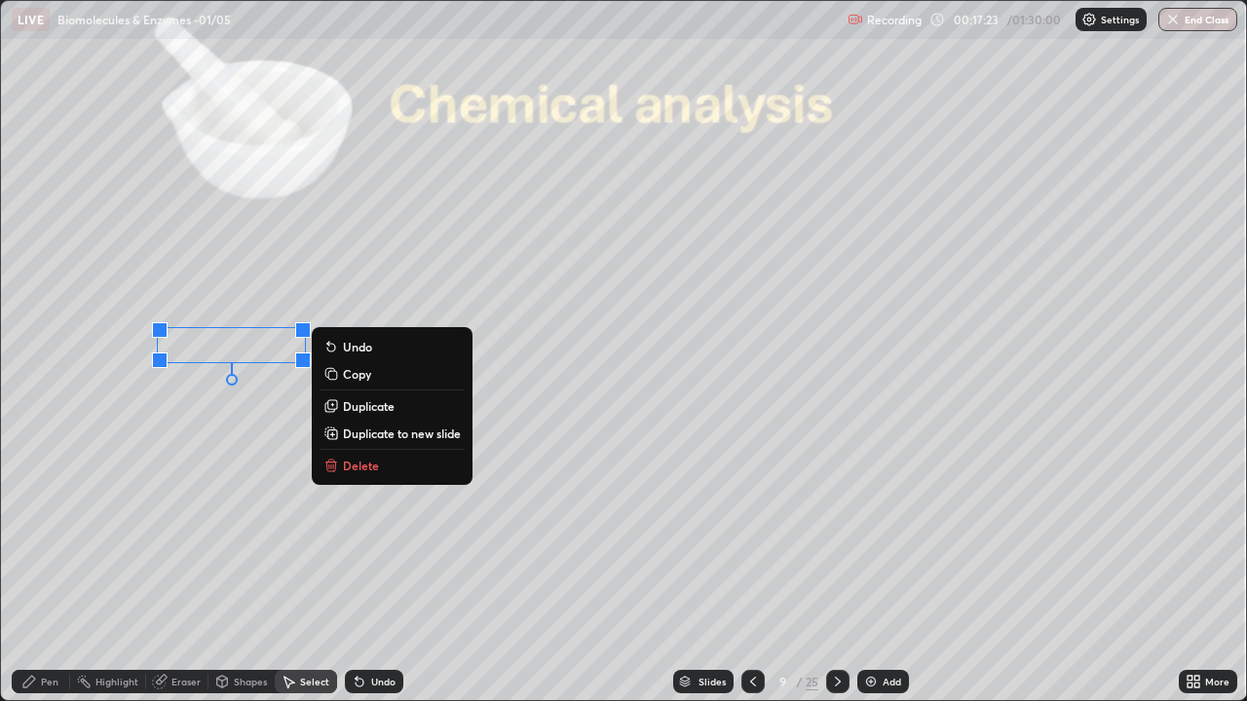
click at [38, 569] on div "Erase all" at bounding box center [35, 350] width 47 height 623
click at [26, 569] on icon at bounding box center [29, 682] width 16 height 16
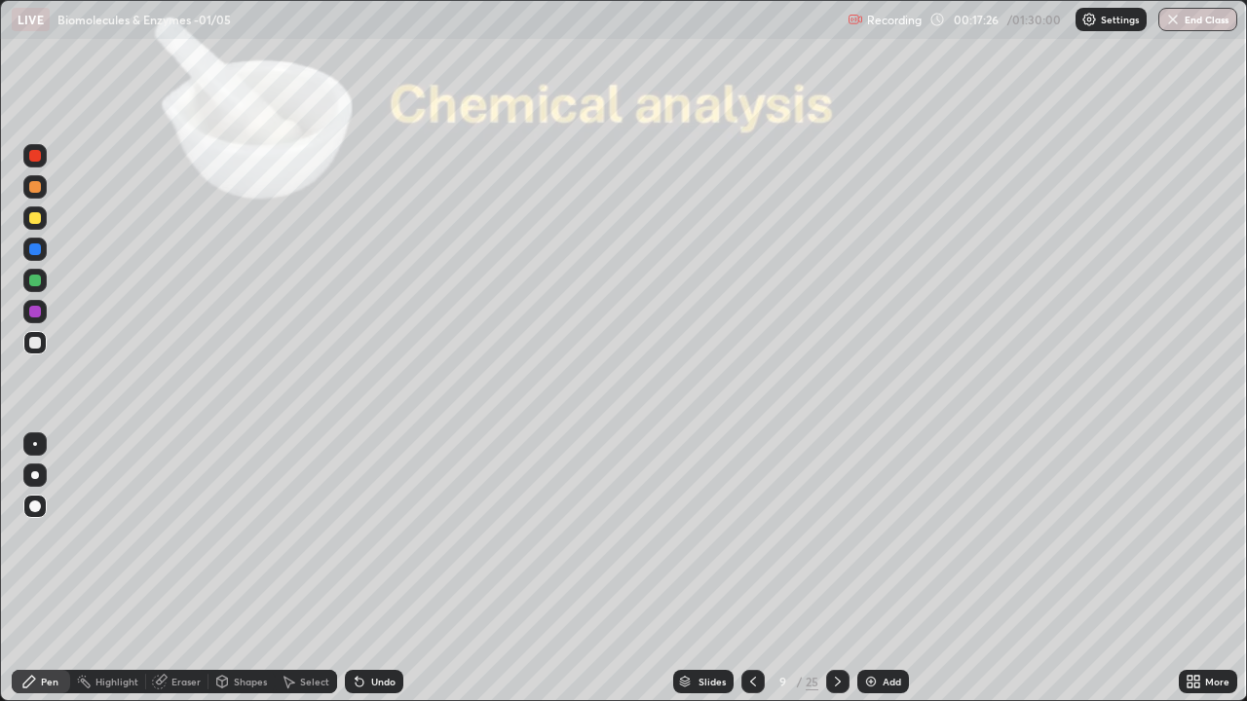
click at [34, 281] on div at bounding box center [35, 281] width 12 height 12
click at [32, 343] on div at bounding box center [35, 343] width 12 height 12
click at [34, 569] on icon at bounding box center [29, 682] width 16 height 16
click at [31, 509] on div at bounding box center [35, 507] width 12 height 12
click at [374, 569] on div "Undo" at bounding box center [383, 682] width 24 height 10
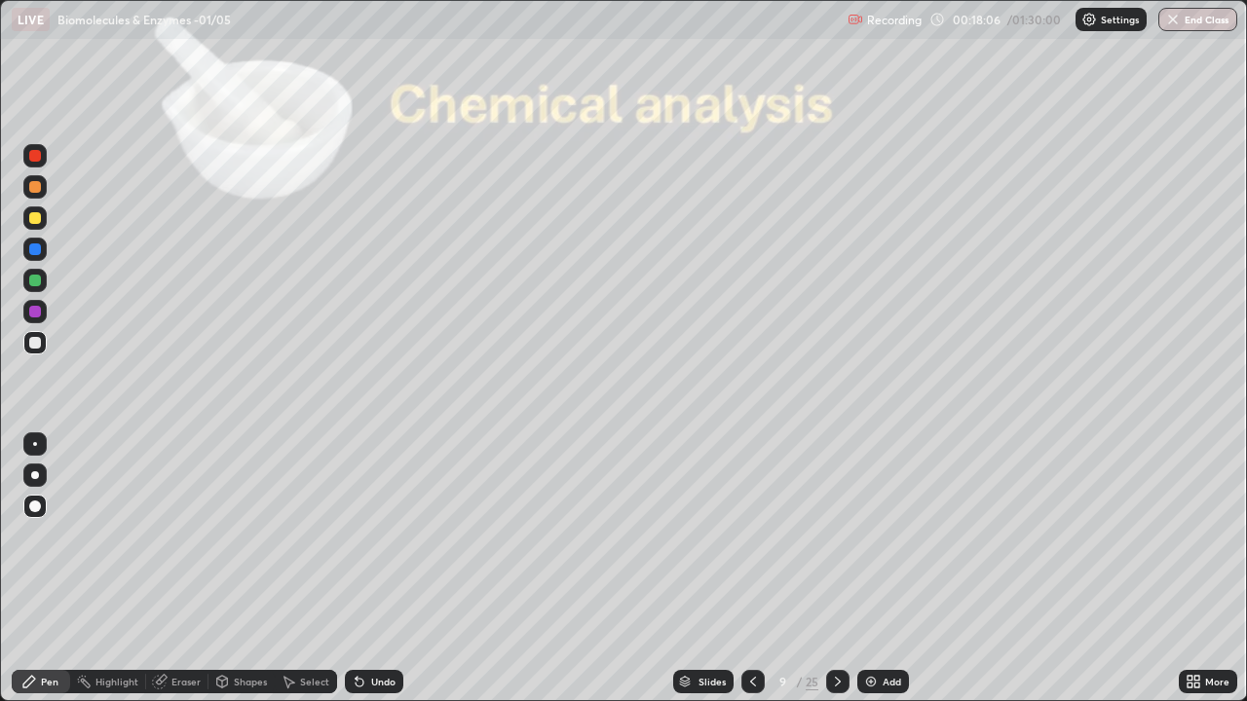
click at [378, 569] on div "Undo" at bounding box center [383, 682] width 24 height 10
click at [39, 314] on div at bounding box center [35, 312] width 12 height 12
click at [36, 219] on div at bounding box center [35, 218] width 12 height 12
click at [45, 569] on div "Pen" at bounding box center [50, 682] width 18 height 10
click at [174, 569] on div "Eraser" at bounding box center [185, 682] width 29 height 10
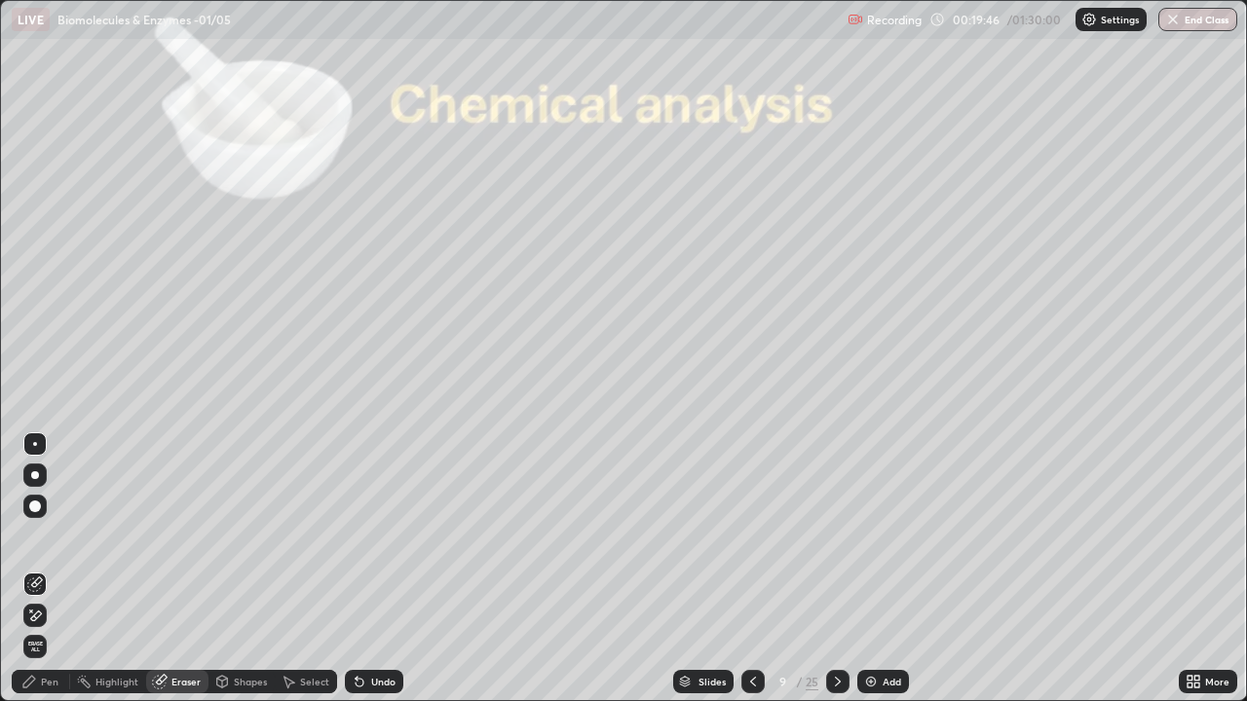
click at [237, 569] on div "Shapes" at bounding box center [250, 682] width 33 height 10
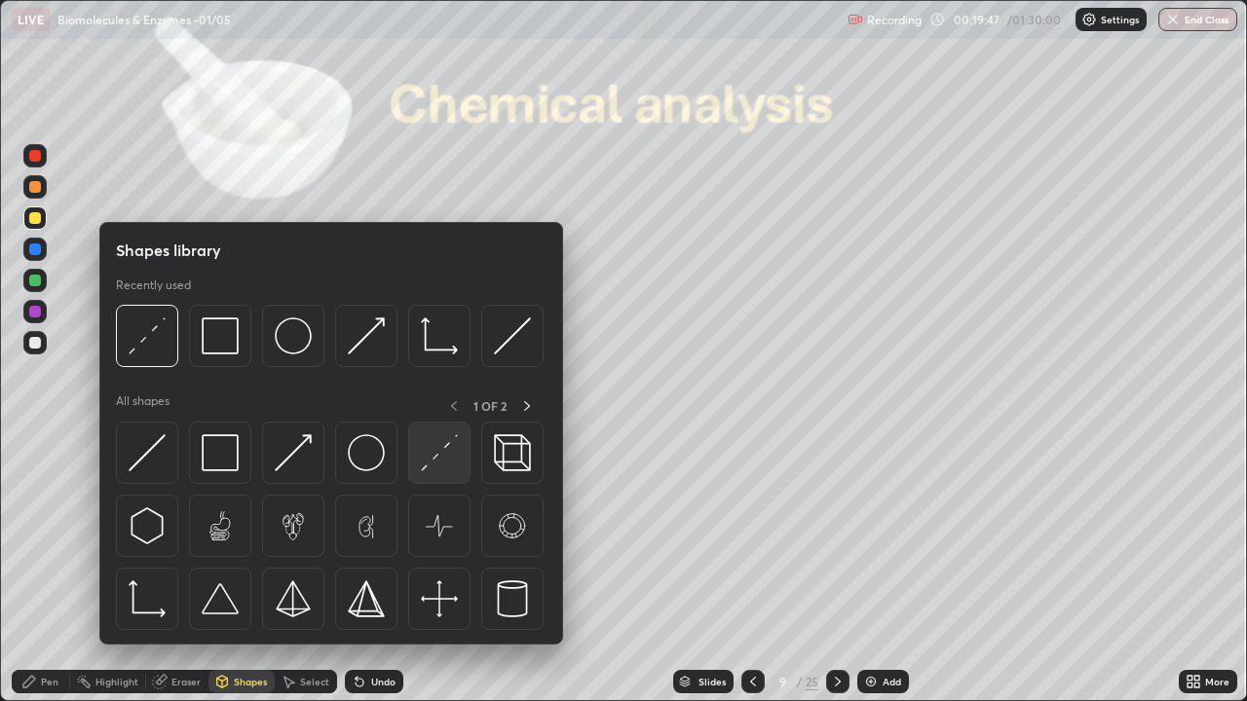
click at [425, 450] on img at bounding box center [439, 452] width 37 height 37
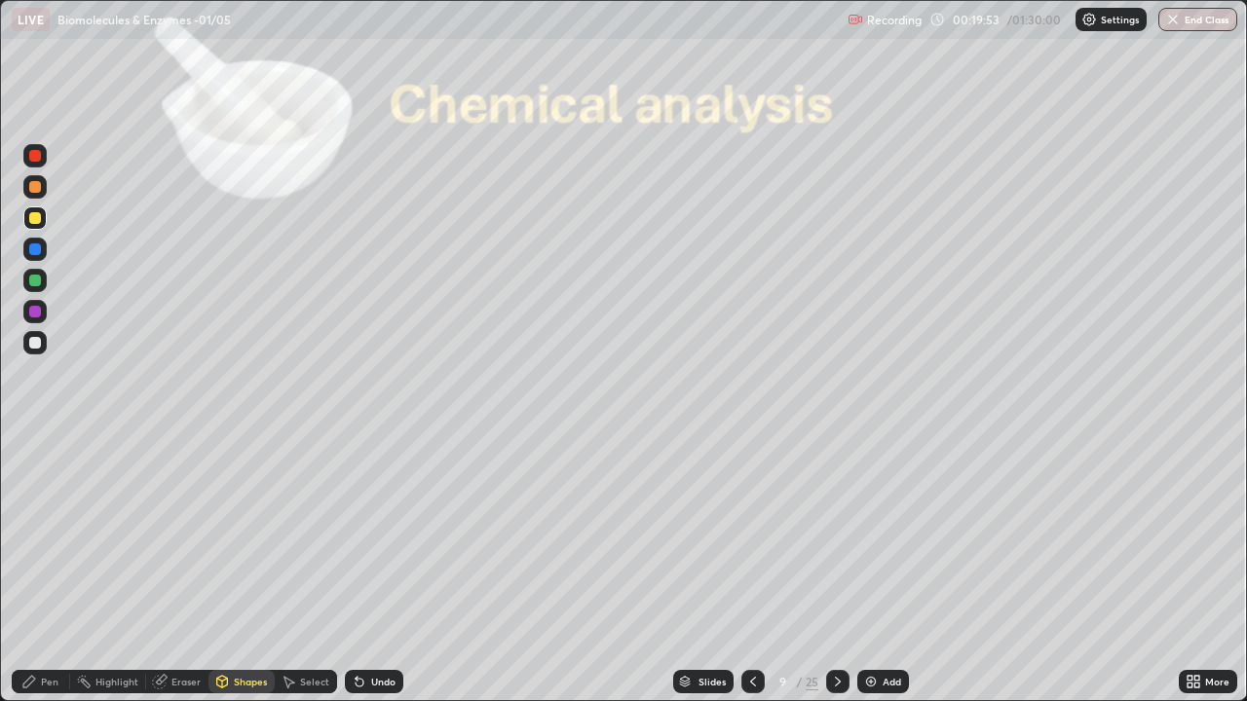
click at [34, 569] on icon at bounding box center [29, 682] width 16 height 16
click at [34, 220] on div at bounding box center [35, 218] width 12 height 12
click at [361, 569] on icon at bounding box center [360, 682] width 16 height 16
click at [33, 158] on div at bounding box center [35, 156] width 12 height 12
click at [31, 157] on div at bounding box center [35, 156] width 12 height 12
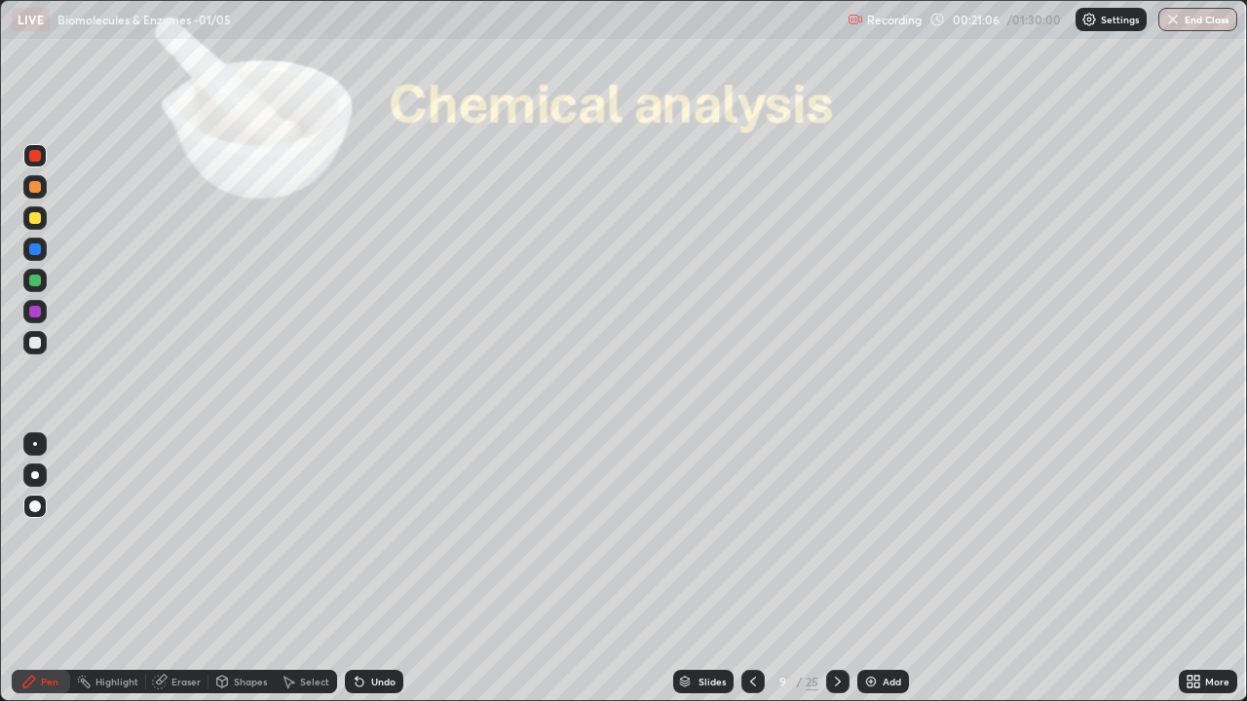
click at [244, 569] on div "Shapes" at bounding box center [250, 682] width 33 height 10
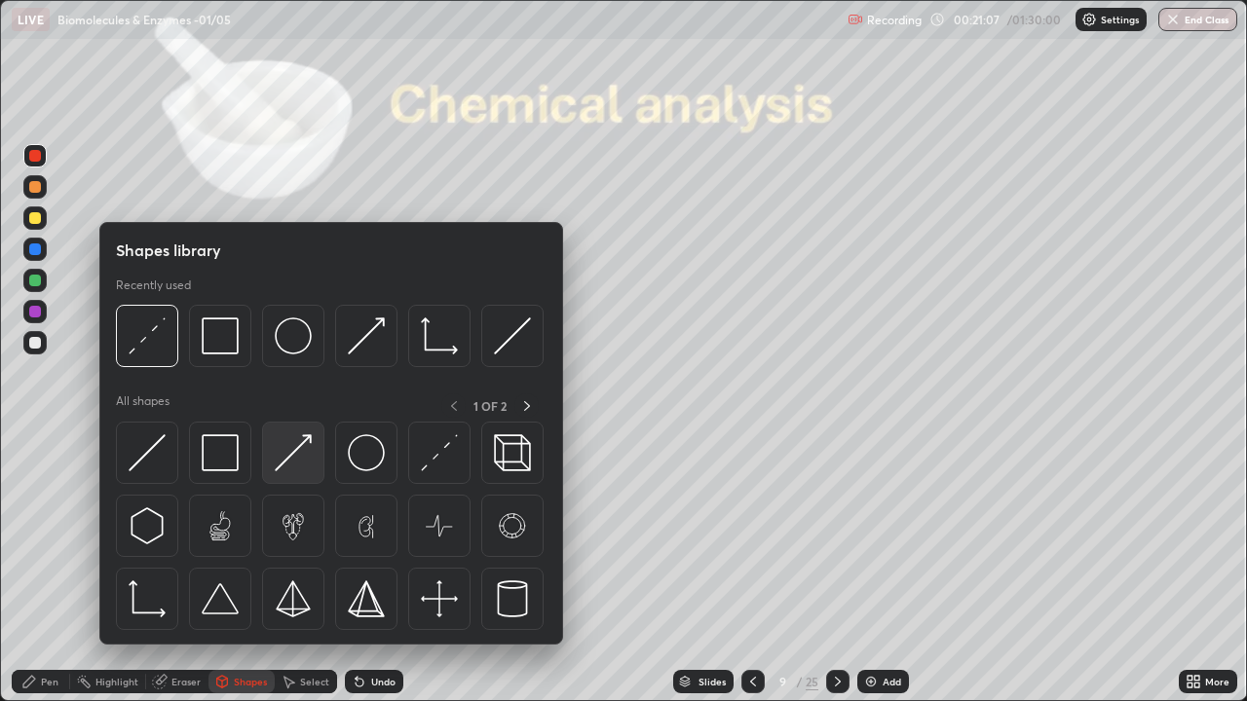
click at [296, 458] on img at bounding box center [293, 452] width 37 height 37
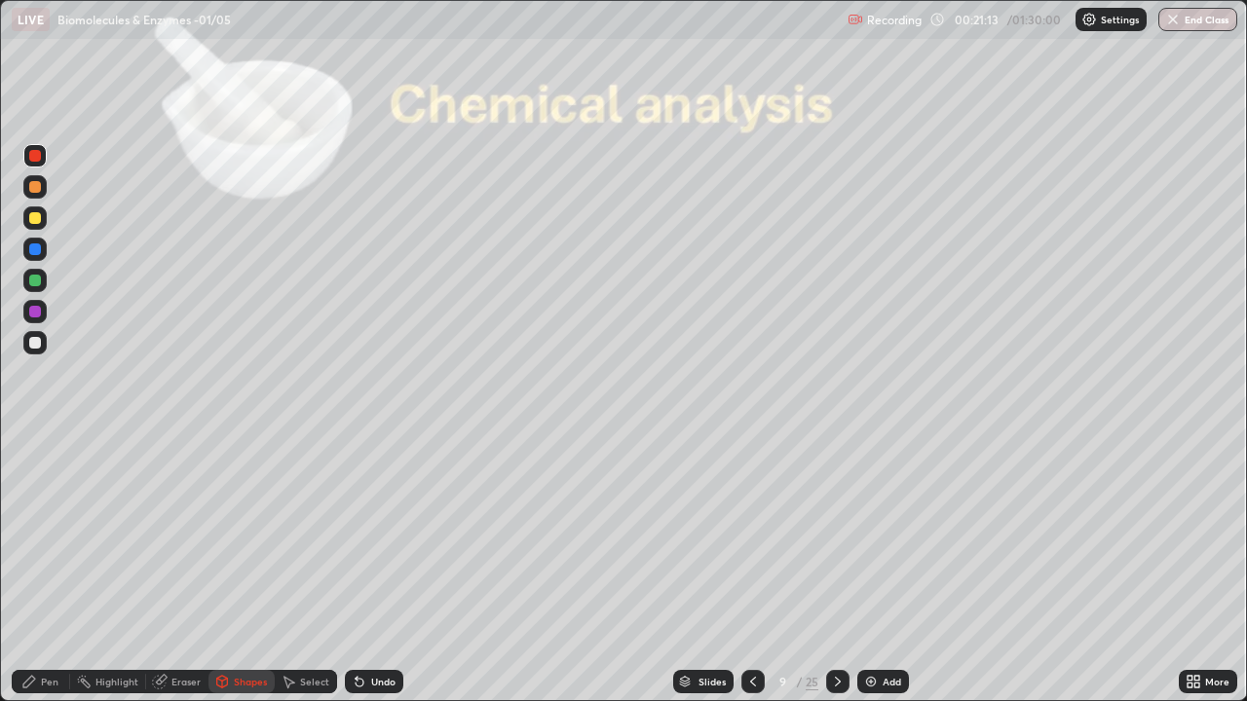
click at [289, 569] on icon at bounding box center [289, 682] width 16 height 16
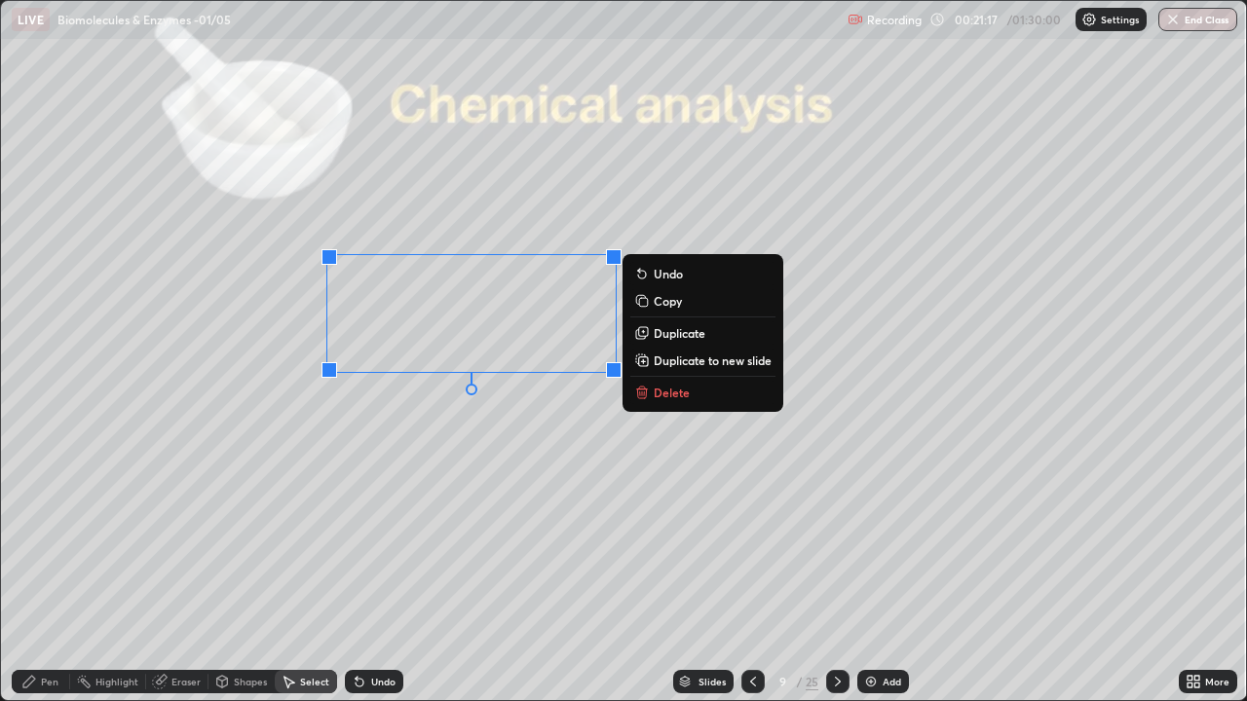
click at [660, 302] on p "Copy" at bounding box center [668, 301] width 28 height 16
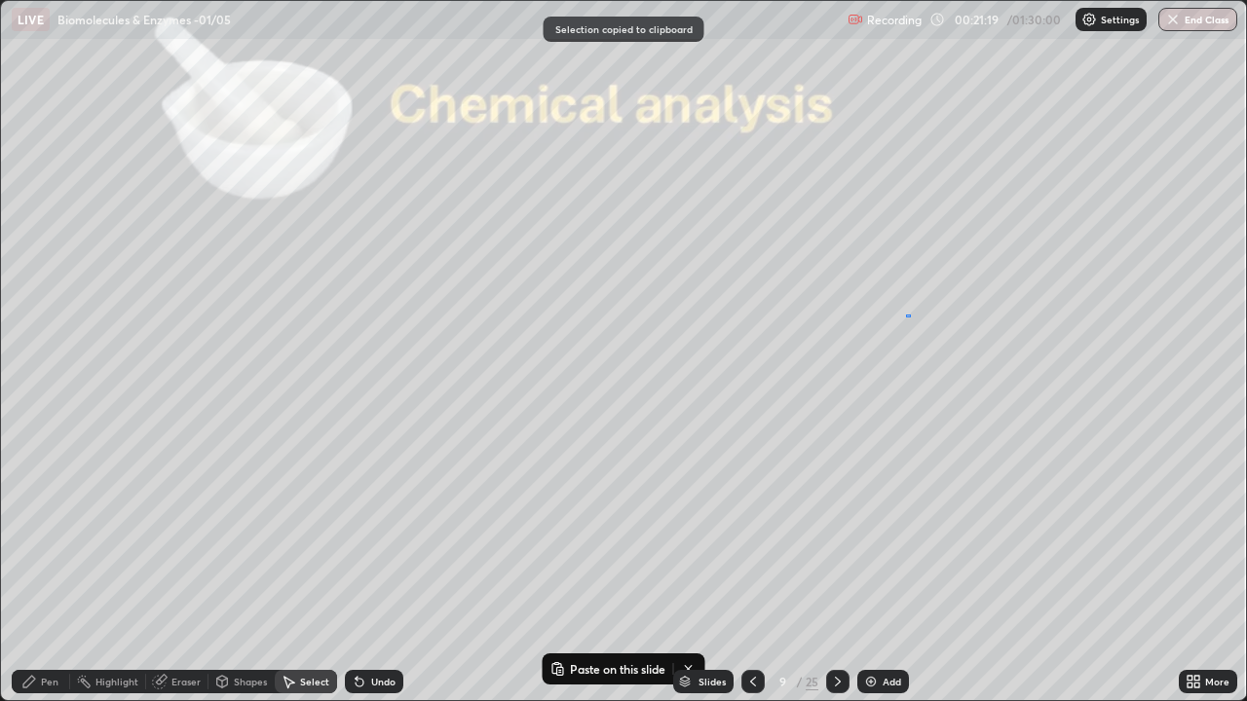
click at [908, 318] on div "0 ° Undo Copy Paste here Duplicate Duplicate to new slide Delete" at bounding box center [623, 350] width 1245 height 699
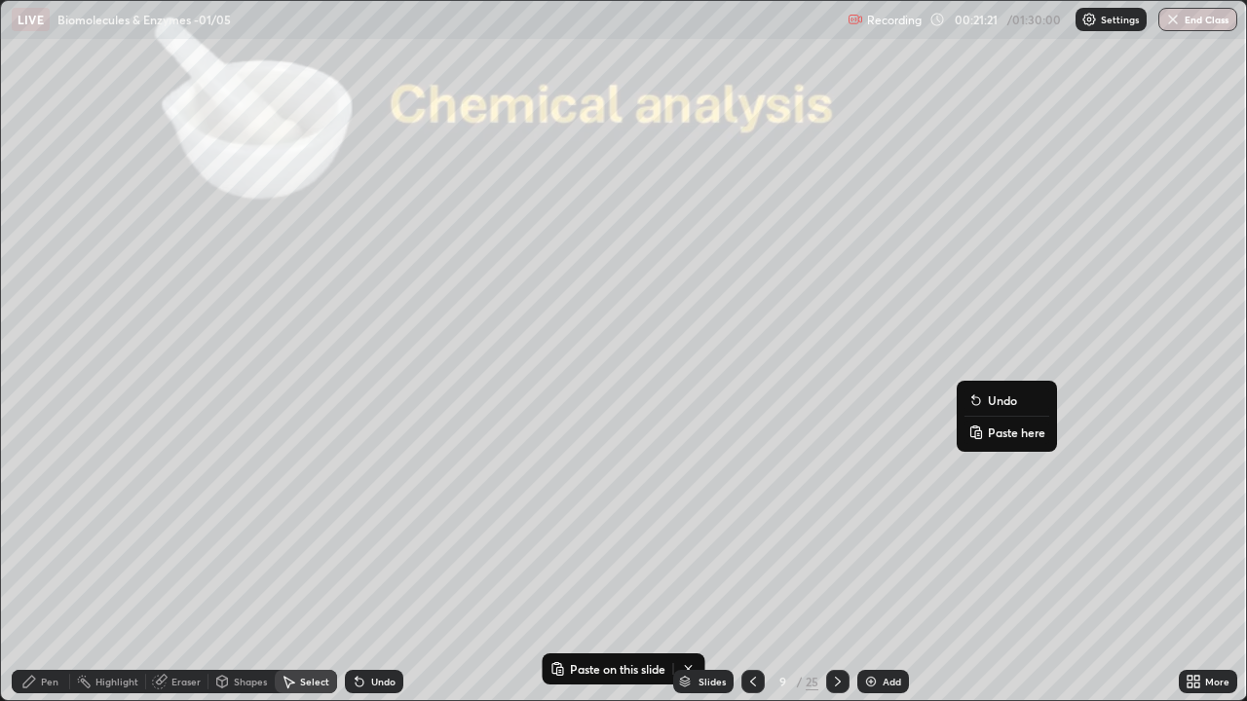
click at [995, 430] on p "Paste here" at bounding box center [1016, 433] width 57 height 16
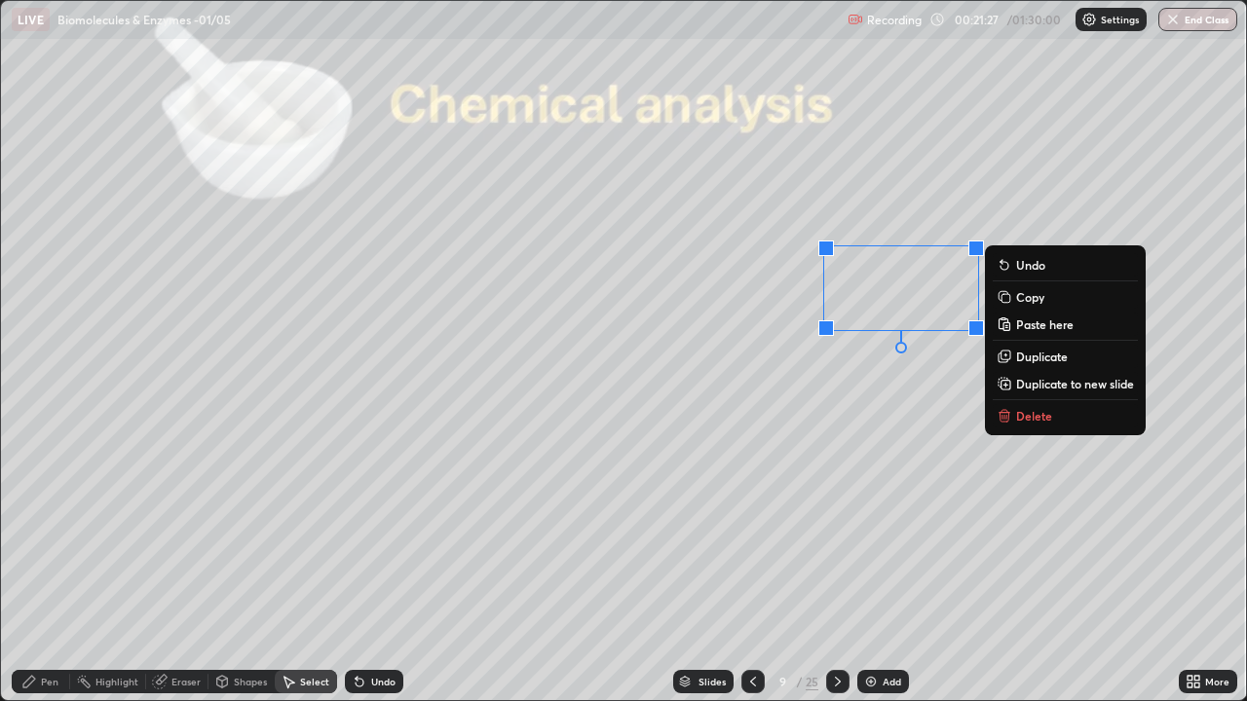
click at [174, 569] on div "Eraser" at bounding box center [185, 682] width 29 height 10
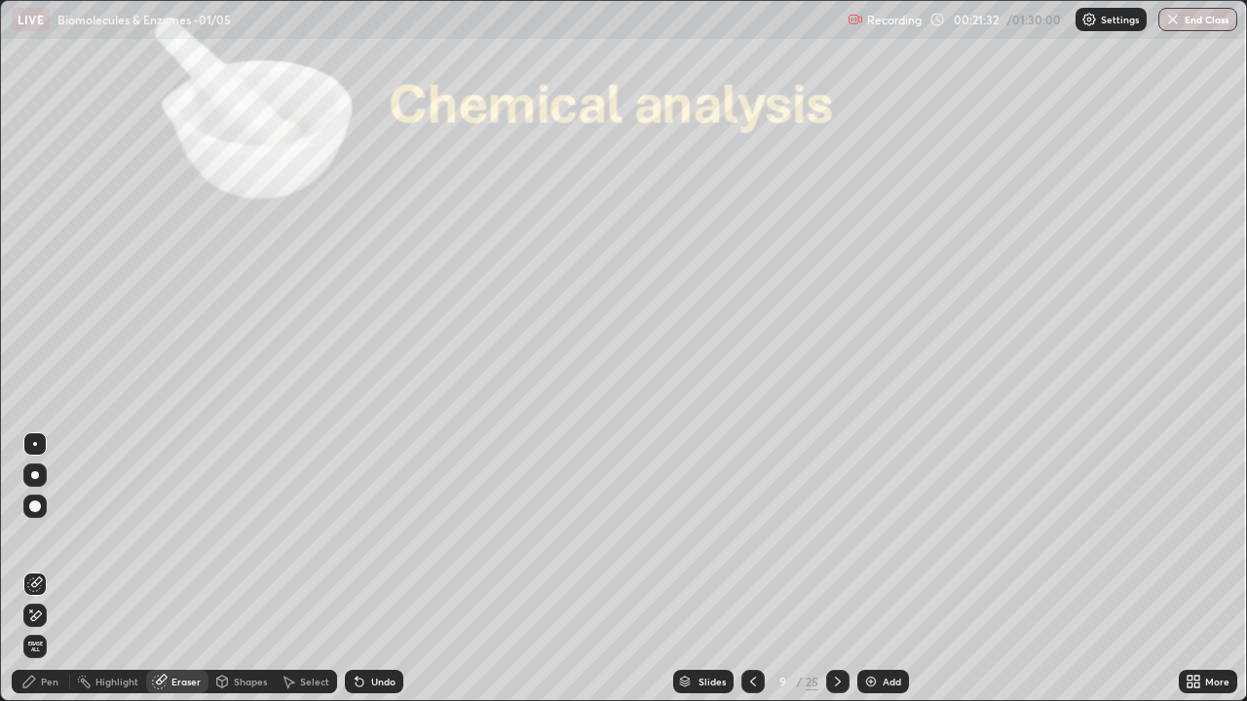
click at [45, 569] on div "Pen" at bounding box center [50, 682] width 18 height 10
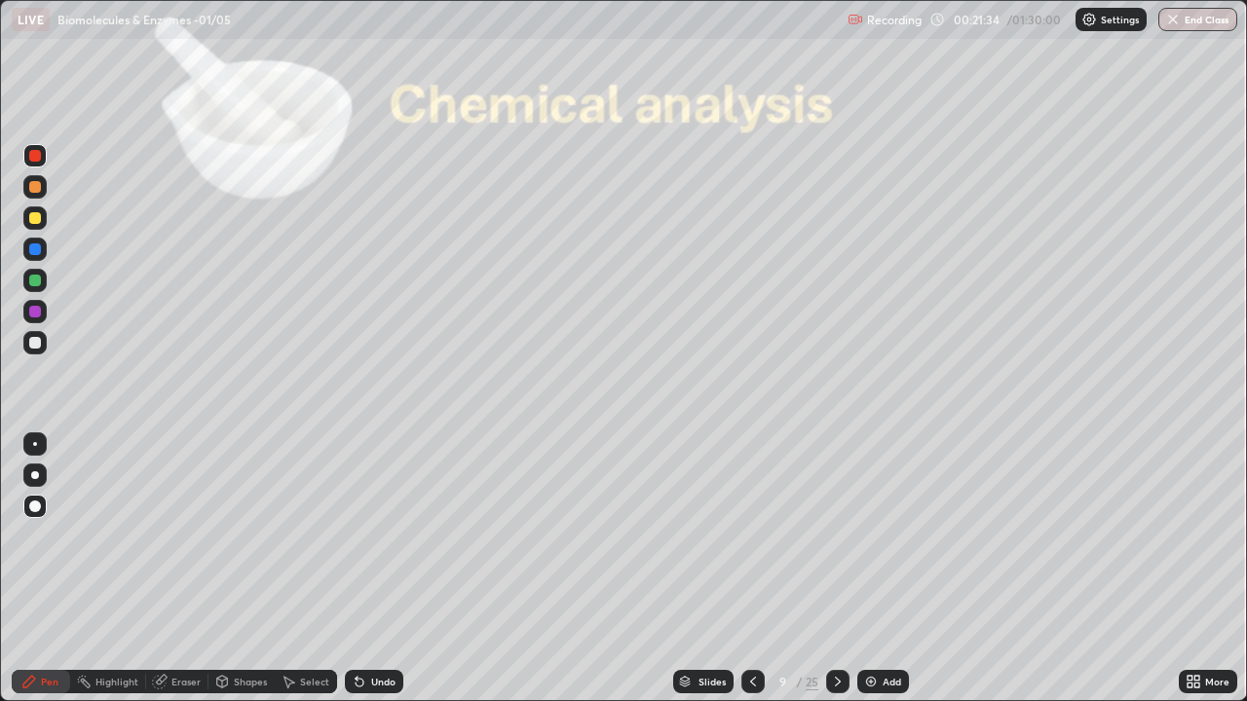
click at [45, 340] on div at bounding box center [34, 342] width 23 height 23
click at [371, 569] on div "Undo" at bounding box center [383, 682] width 24 height 10
click at [44, 212] on div at bounding box center [34, 217] width 23 height 23
click at [35, 253] on div at bounding box center [35, 249] width 12 height 12
click at [37, 569] on icon at bounding box center [29, 682] width 16 height 16
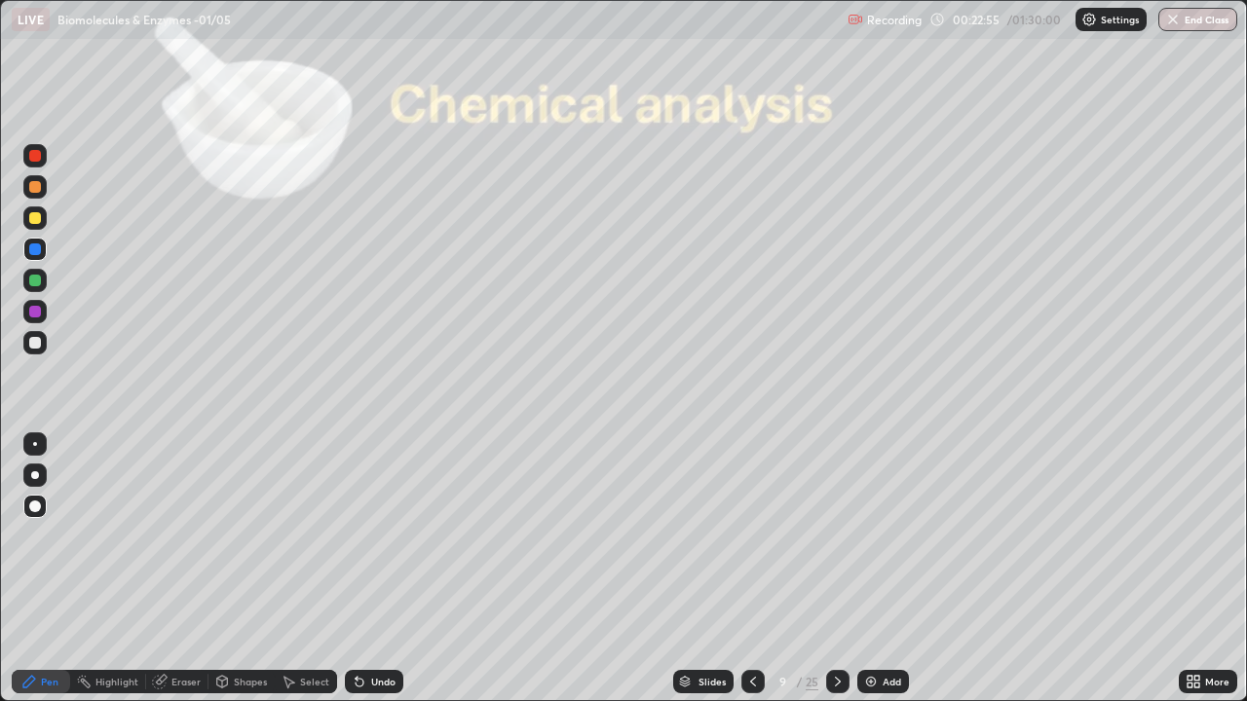
click at [44, 350] on div at bounding box center [34, 342] width 23 height 23
click at [33, 569] on icon at bounding box center [29, 682] width 12 height 12
click at [378, 569] on div "Undo" at bounding box center [383, 682] width 24 height 10
click at [36, 253] on div at bounding box center [35, 249] width 12 height 12
click at [43, 194] on div at bounding box center [34, 186] width 23 height 23
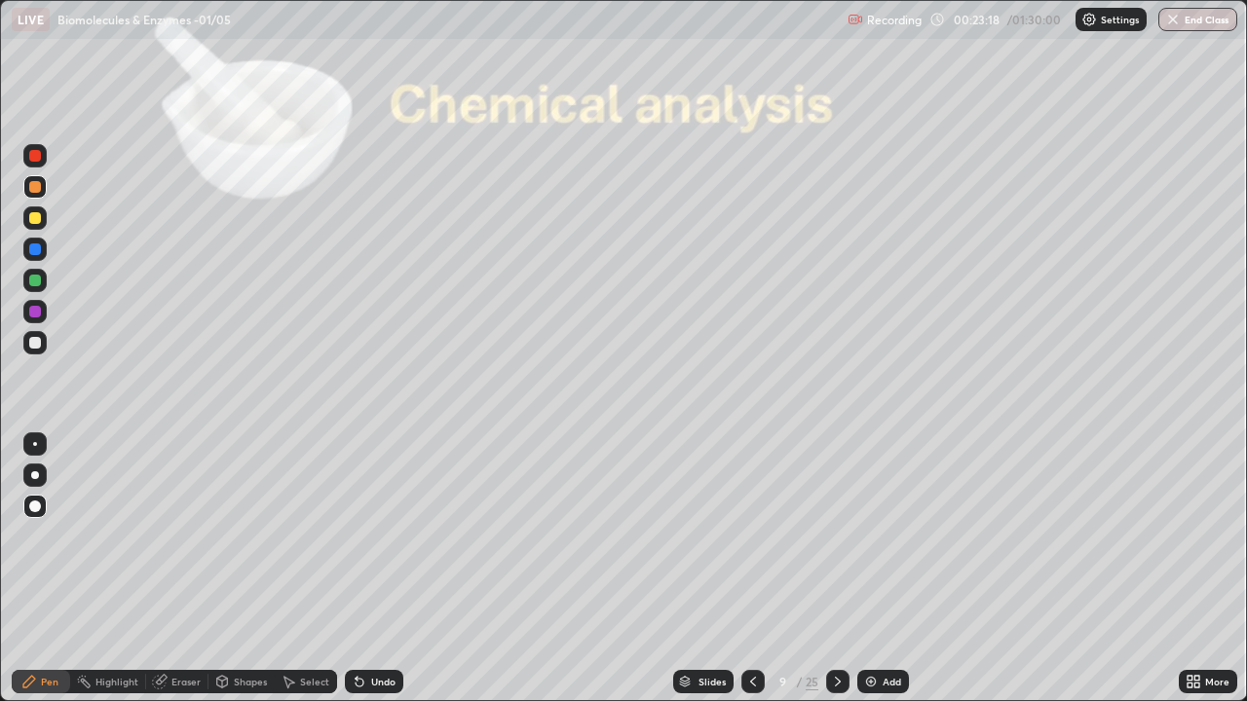
click at [382, 569] on div "Undo" at bounding box center [383, 682] width 24 height 10
click at [387, 569] on div "Undo" at bounding box center [374, 681] width 58 height 23
click at [384, 569] on div "Undo" at bounding box center [374, 681] width 58 height 23
click at [36, 152] on div at bounding box center [35, 156] width 12 height 12
click at [108, 569] on div "Highlight" at bounding box center [116, 682] width 43 height 10
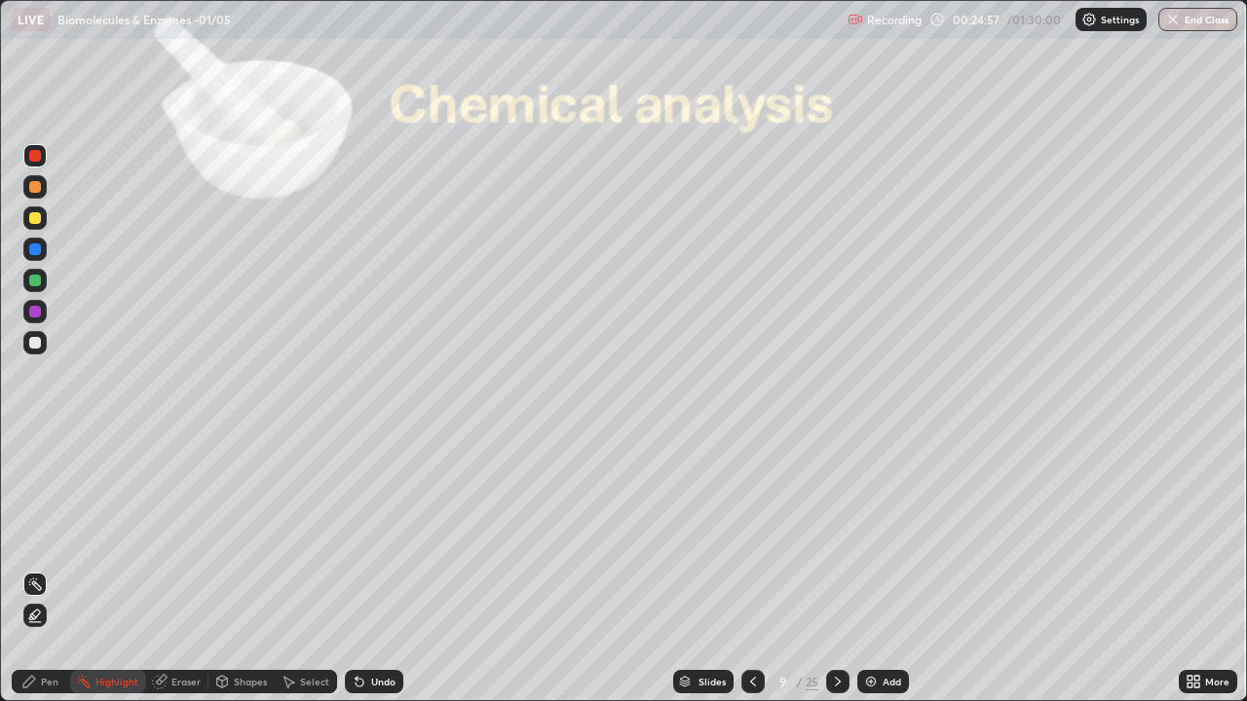
click at [33, 569] on icon at bounding box center [35, 616] width 16 height 16
click at [38, 189] on div at bounding box center [35, 187] width 12 height 12
click at [25, 569] on icon at bounding box center [29, 682] width 12 height 12
click at [24, 253] on div at bounding box center [34, 249] width 23 height 23
click at [35, 475] on div at bounding box center [35, 475] width 8 height 8
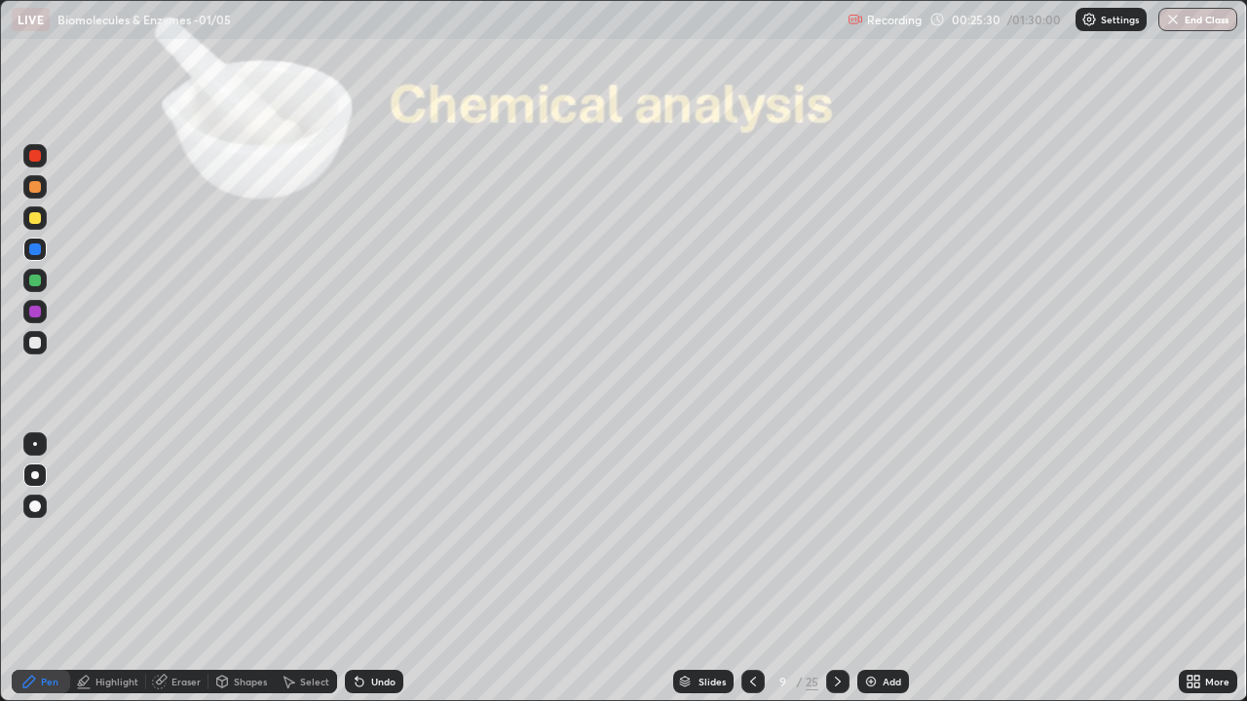
click at [33, 290] on div at bounding box center [34, 280] width 23 height 23
click at [369, 569] on div "Undo" at bounding box center [374, 681] width 58 height 23
click at [840, 569] on icon at bounding box center [838, 682] width 16 height 16
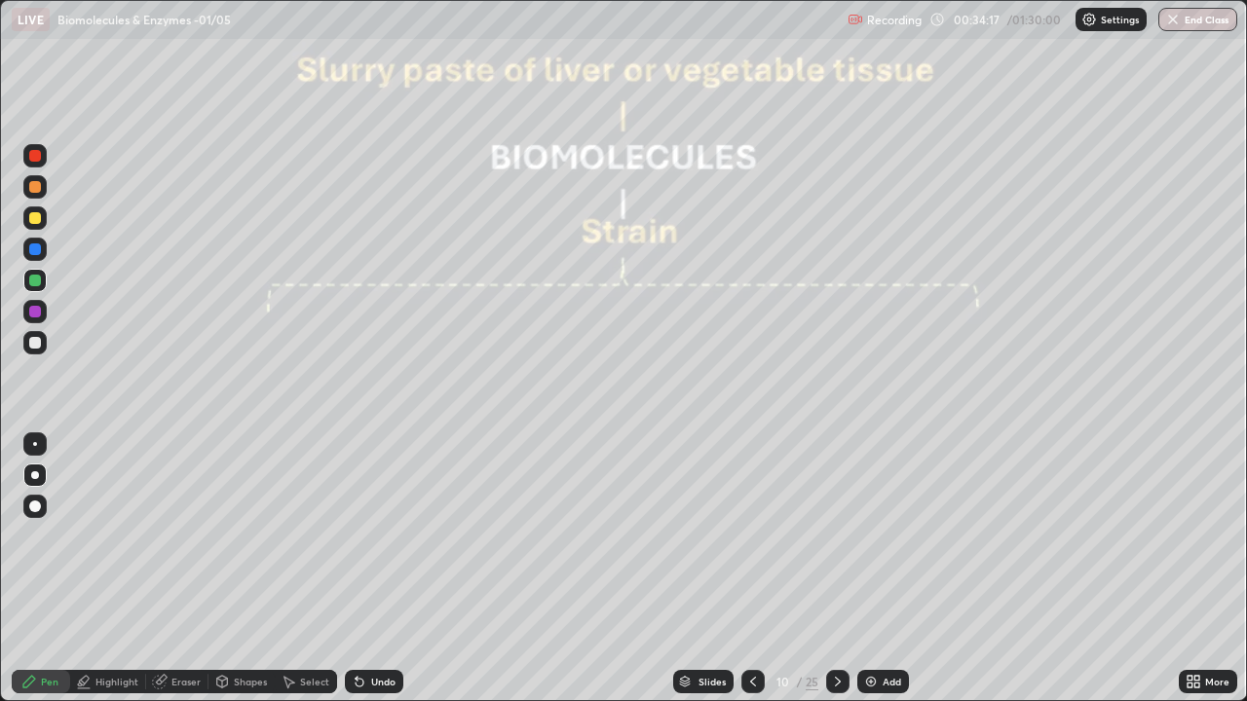
click at [756, 569] on icon at bounding box center [753, 682] width 16 height 16
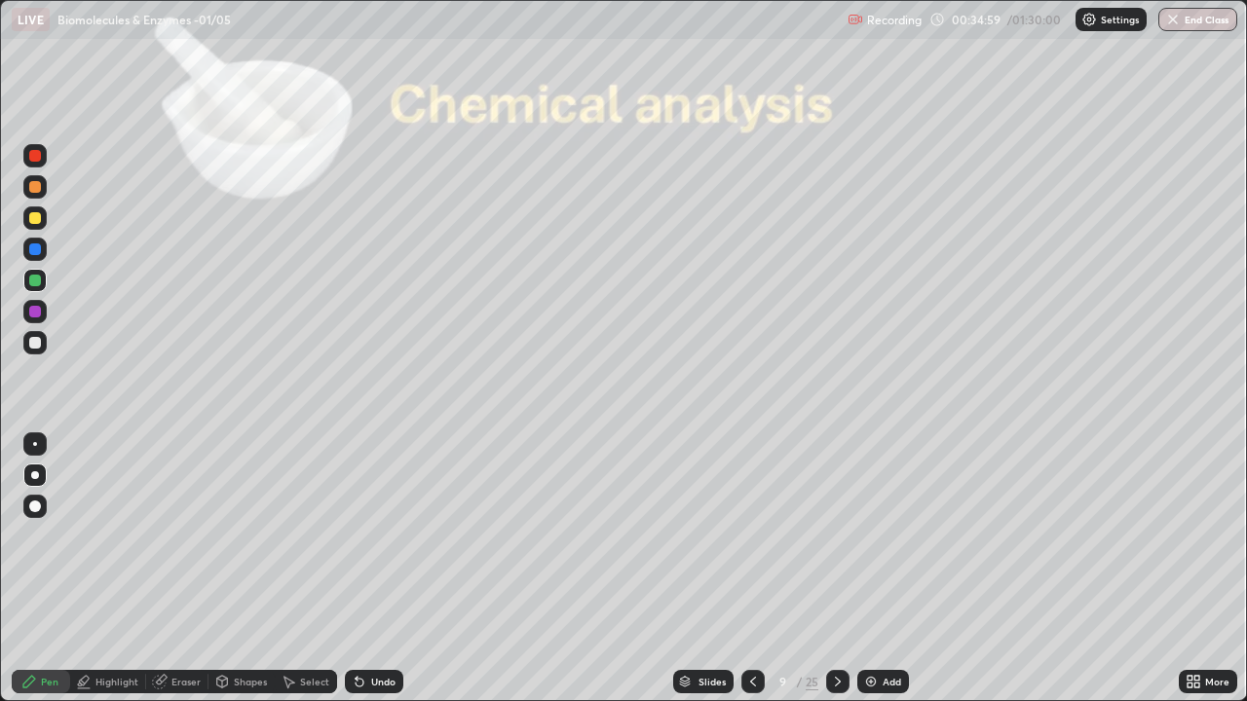
click at [839, 569] on icon at bounding box center [838, 682] width 6 height 10
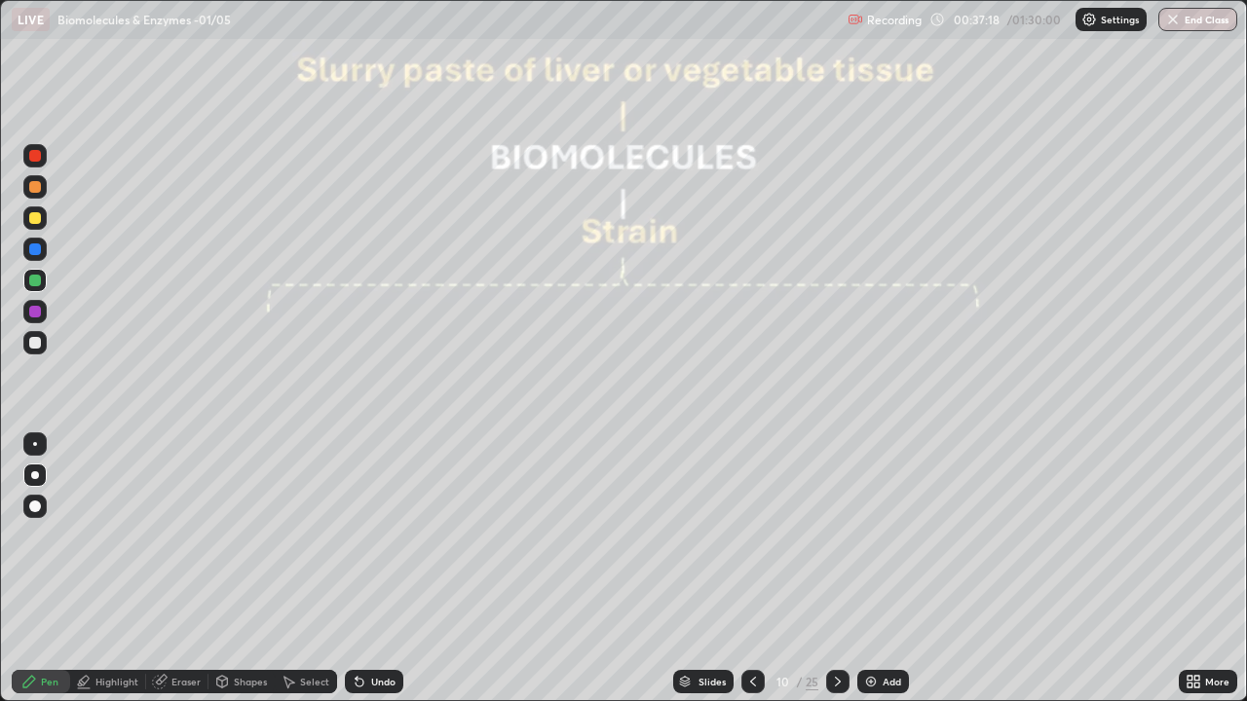
click at [33, 247] on div at bounding box center [35, 249] width 12 height 12
click at [37, 569] on icon at bounding box center [29, 682] width 16 height 16
click at [376, 569] on div "Undo" at bounding box center [383, 682] width 24 height 10
click at [32, 508] on div at bounding box center [35, 507] width 12 height 12
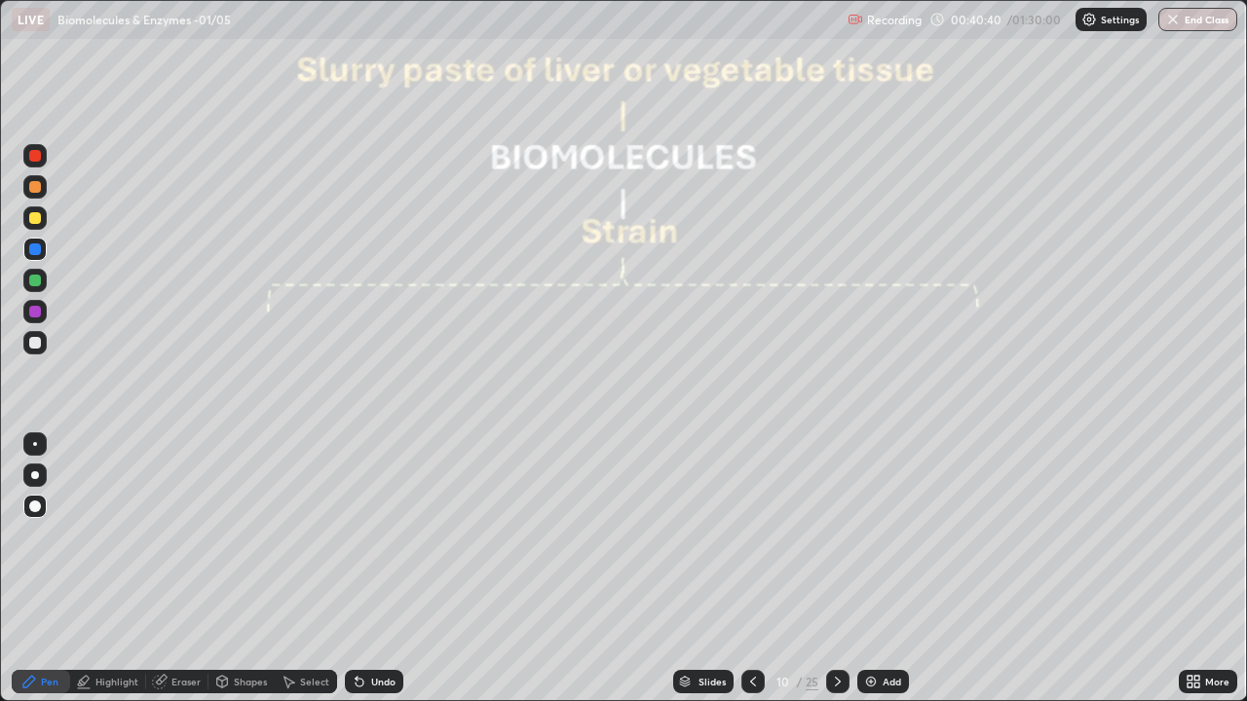
click at [296, 569] on div "Select" at bounding box center [306, 681] width 62 height 23
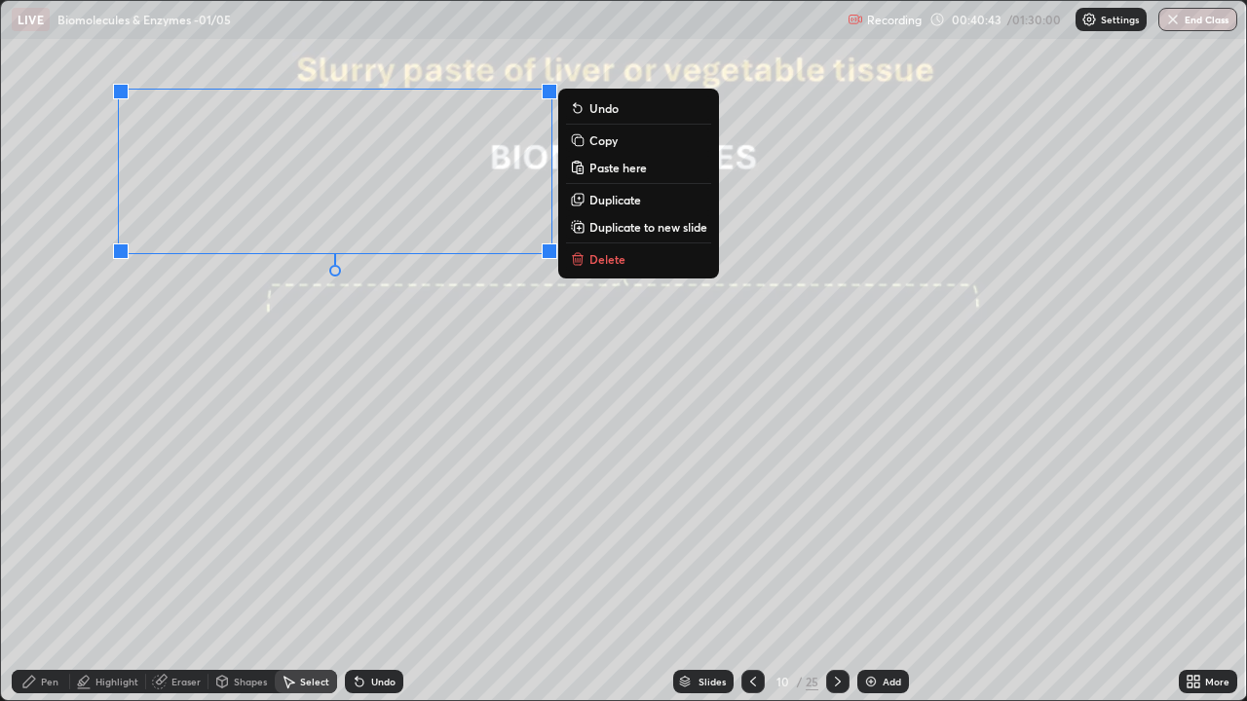
click at [591, 256] on p "Delete" at bounding box center [607, 259] width 36 height 16
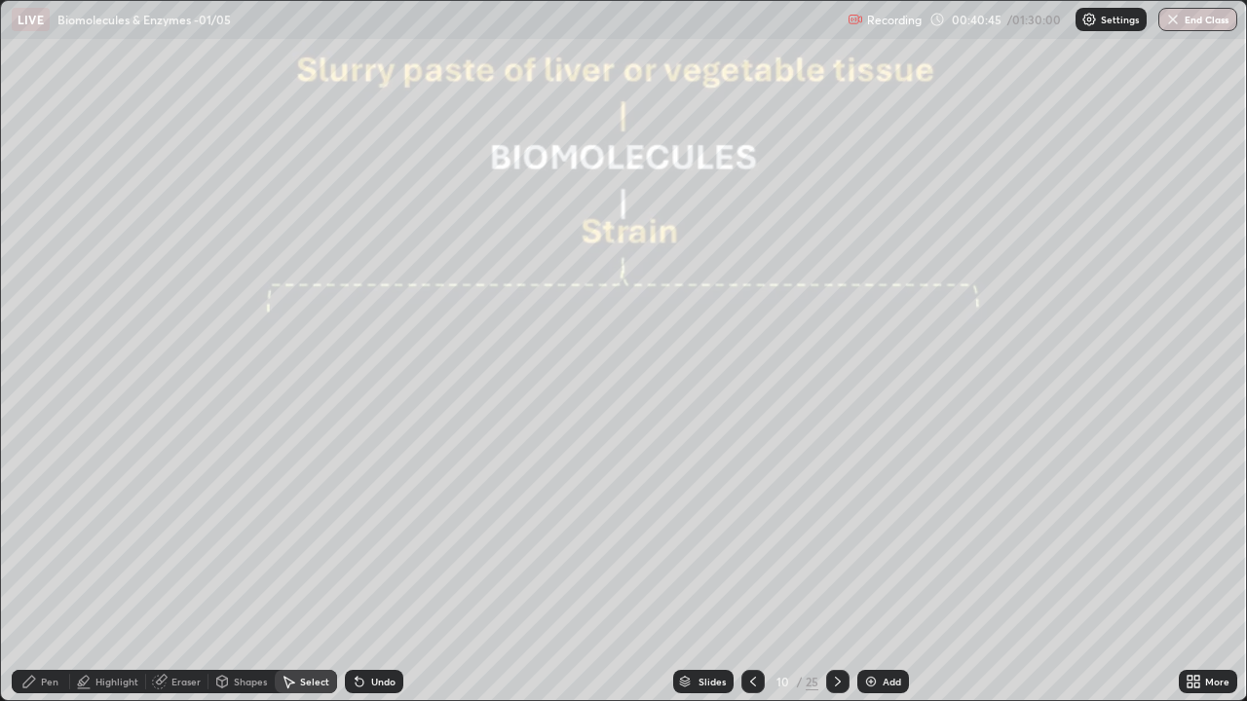
click at [32, 569] on icon at bounding box center [29, 682] width 12 height 12
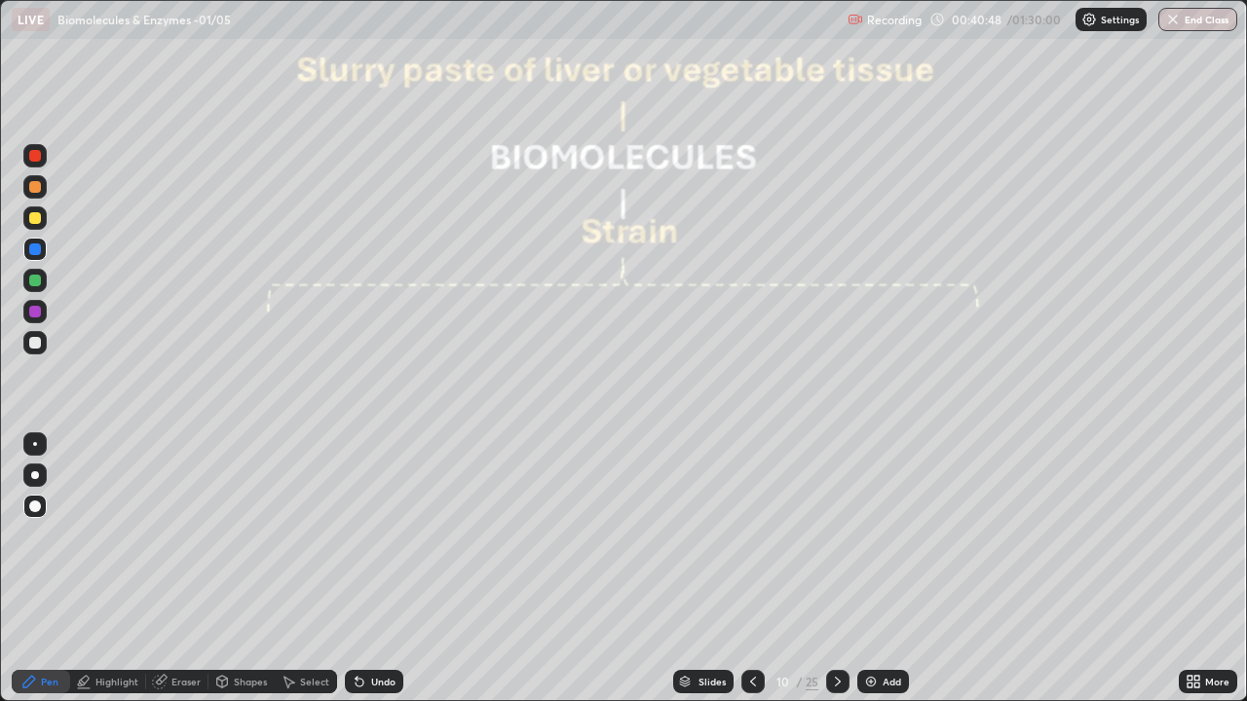
click at [178, 569] on div "Eraser" at bounding box center [185, 682] width 29 height 10
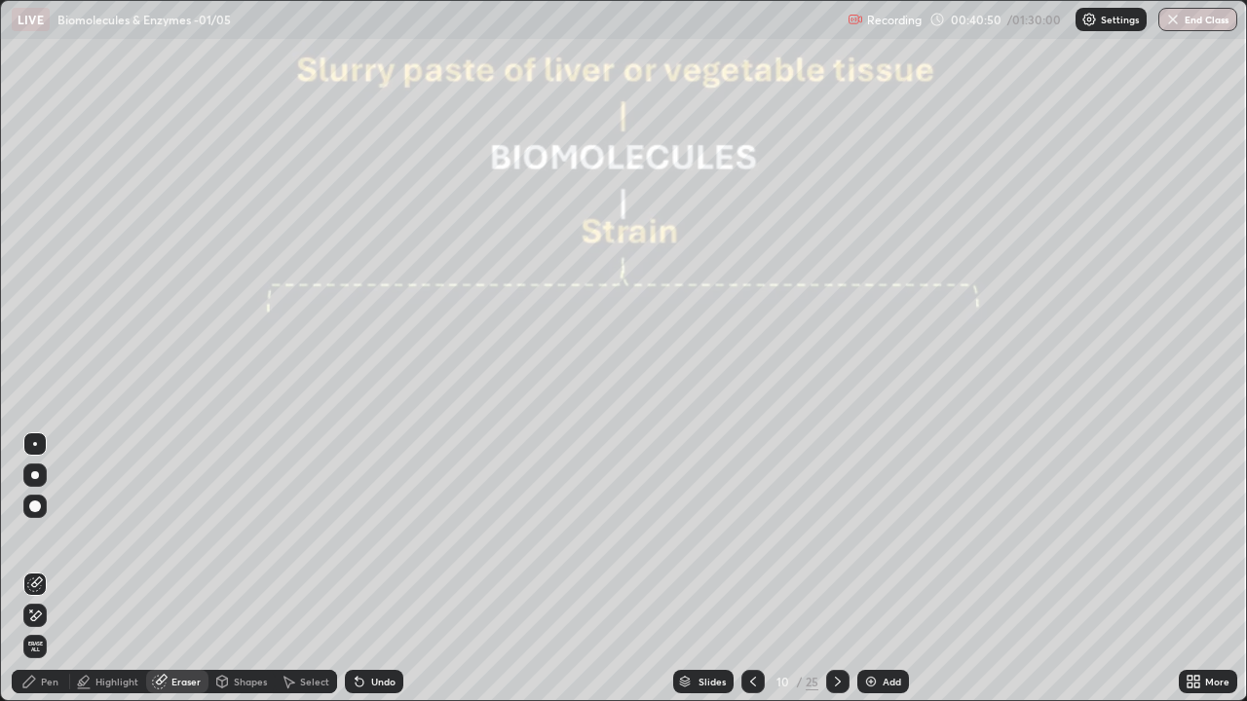
click at [29, 569] on icon at bounding box center [29, 682] width 12 height 12
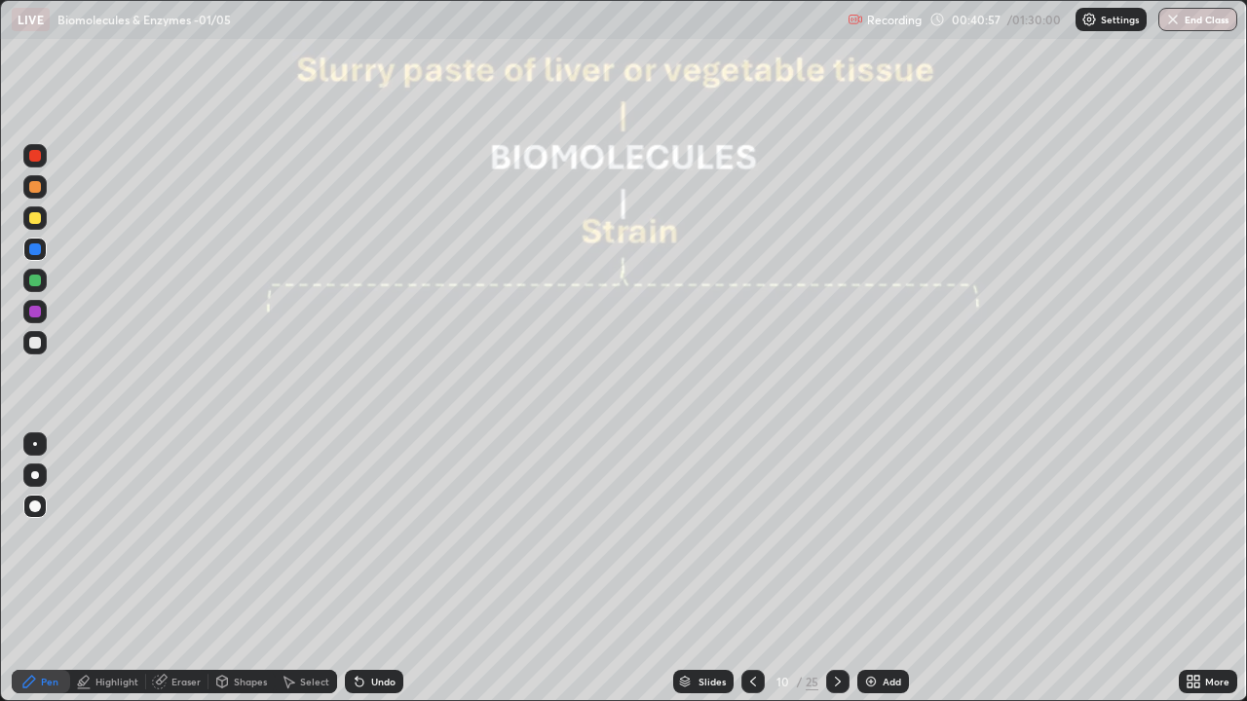
click at [33, 281] on div at bounding box center [35, 281] width 12 height 12
click at [381, 569] on div "Undo" at bounding box center [383, 682] width 24 height 10
click at [36, 214] on div at bounding box center [35, 218] width 12 height 12
click at [294, 569] on icon at bounding box center [289, 682] width 16 height 16
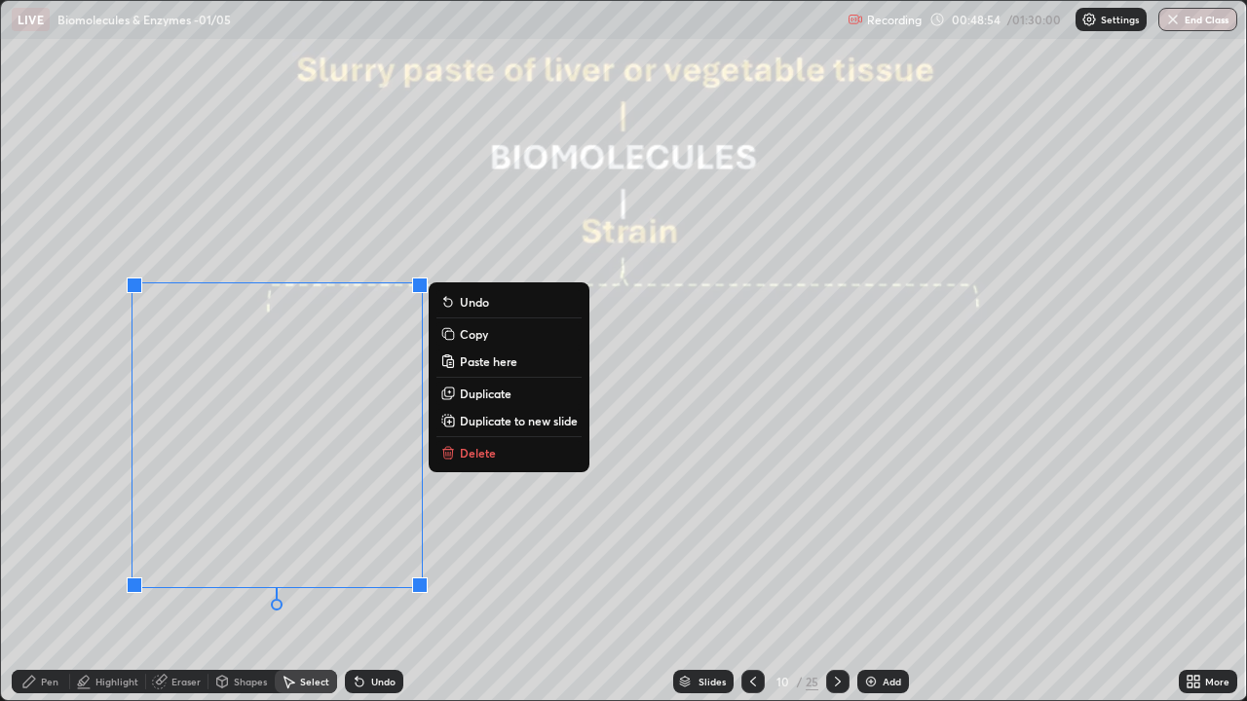
click at [367, 569] on div "Undo" at bounding box center [374, 681] width 58 height 23
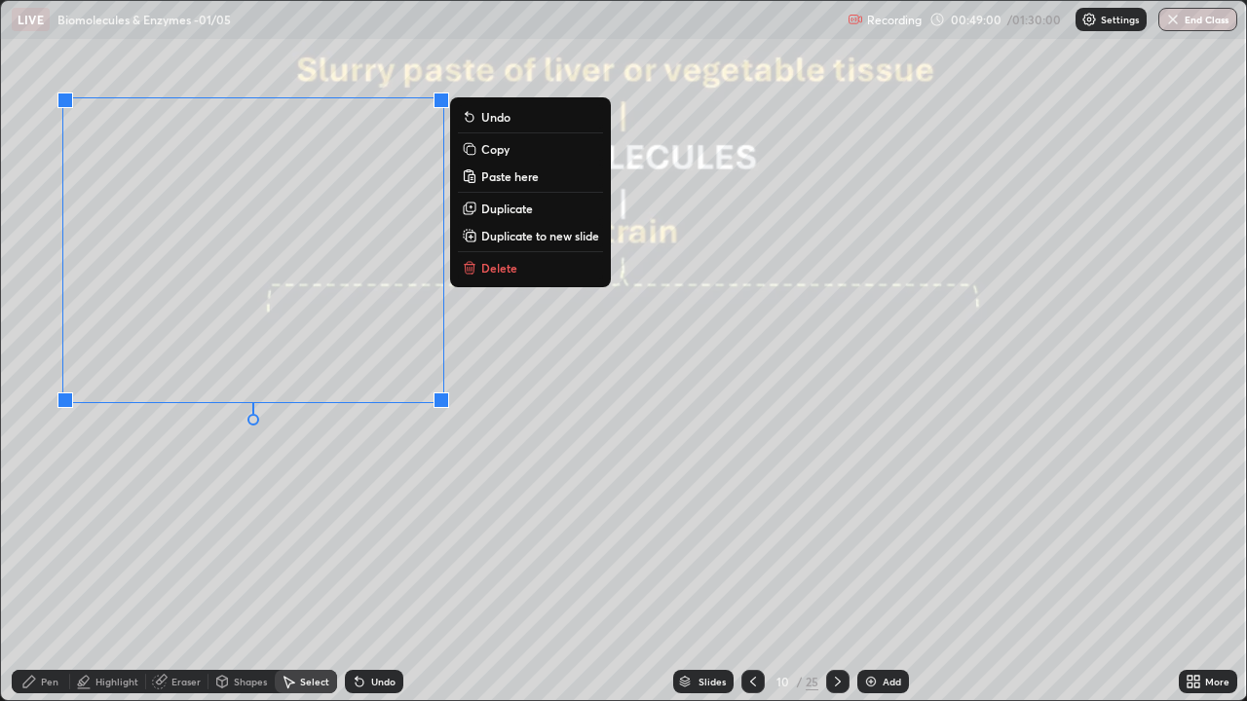
click at [255, 519] on div "0 ° Undo Copy Paste here Duplicate Duplicate to new slide Delete" at bounding box center [623, 350] width 1245 height 699
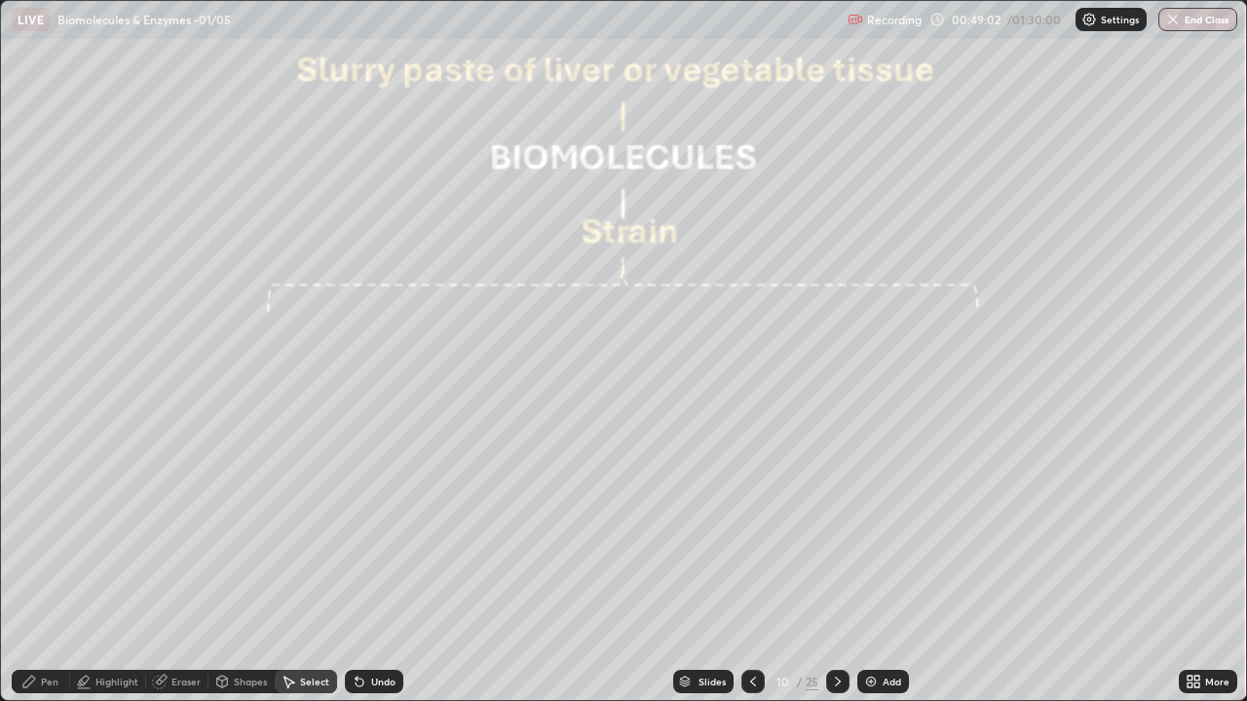
click at [34, 569] on div "Pen" at bounding box center [41, 681] width 58 height 23
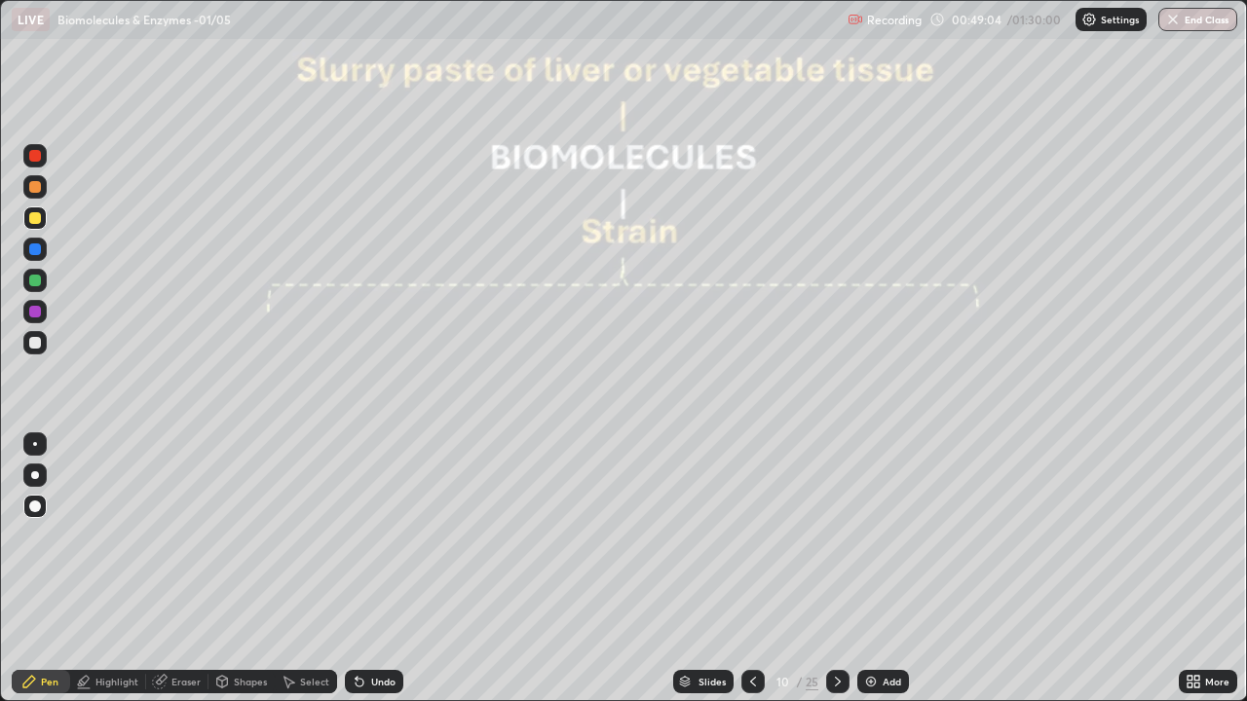
click at [34, 313] on div at bounding box center [35, 312] width 12 height 12
click at [294, 569] on icon at bounding box center [289, 682] width 16 height 16
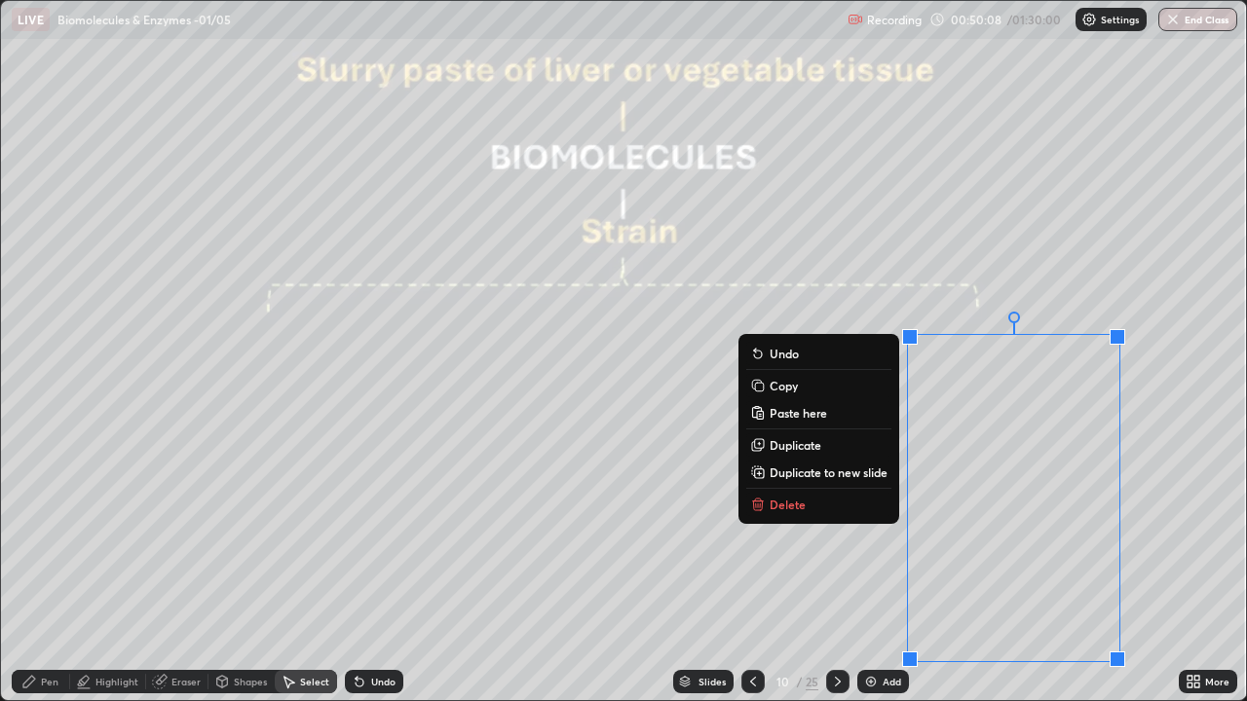
click at [382, 569] on div "Undo" at bounding box center [383, 682] width 24 height 10
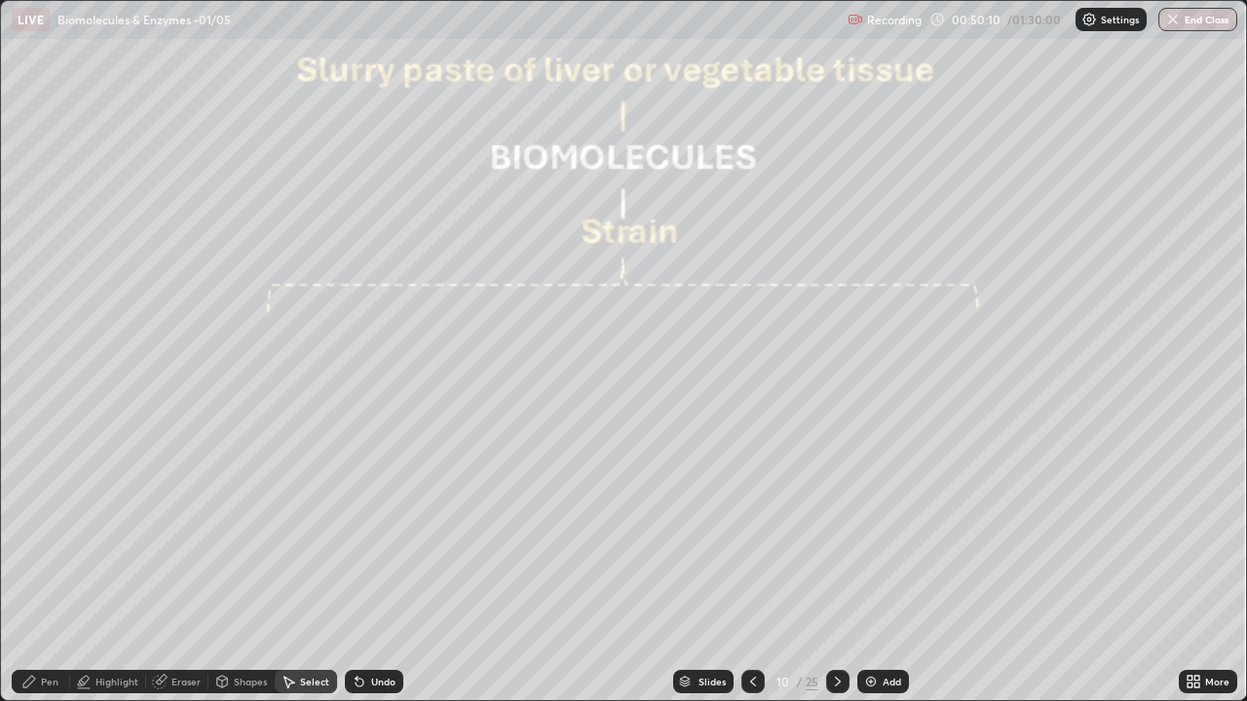
click at [309, 569] on div "Select" at bounding box center [314, 682] width 29 height 10
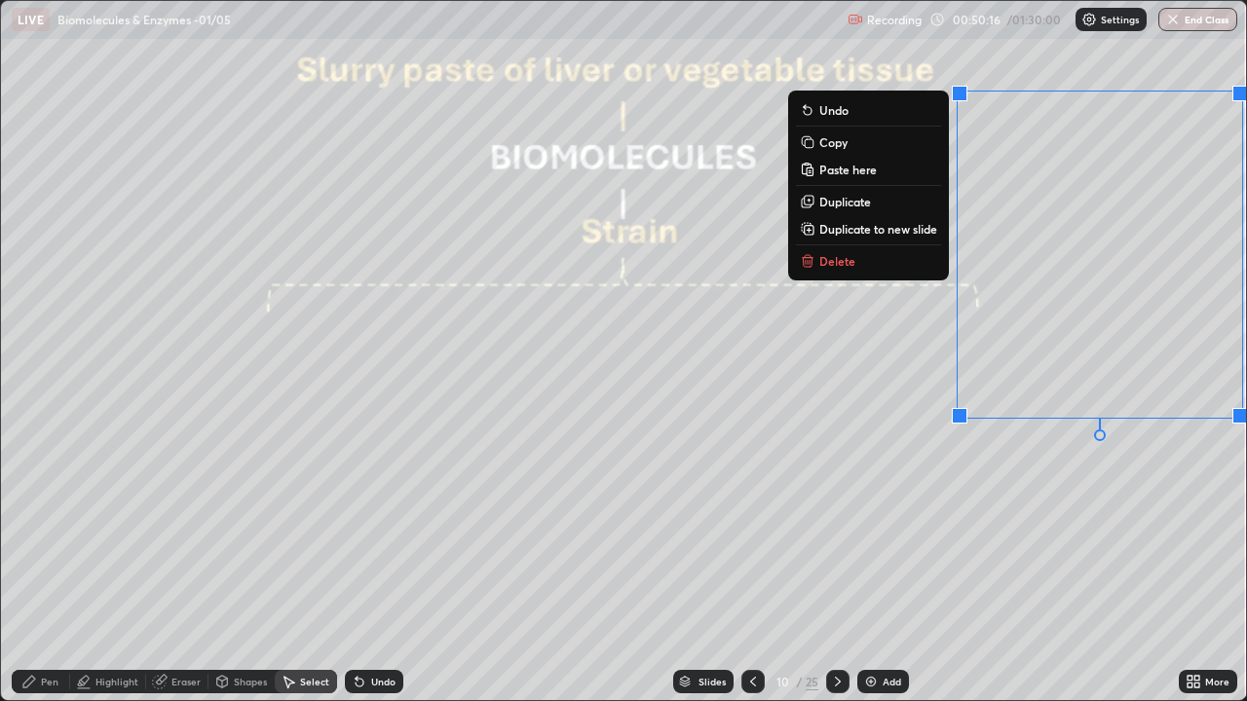
click at [988, 487] on div "0 ° Undo Copy Paste here Duplicate Duplicate to new slide Delete" at bounding box center [623, 350] width 1245 height 699
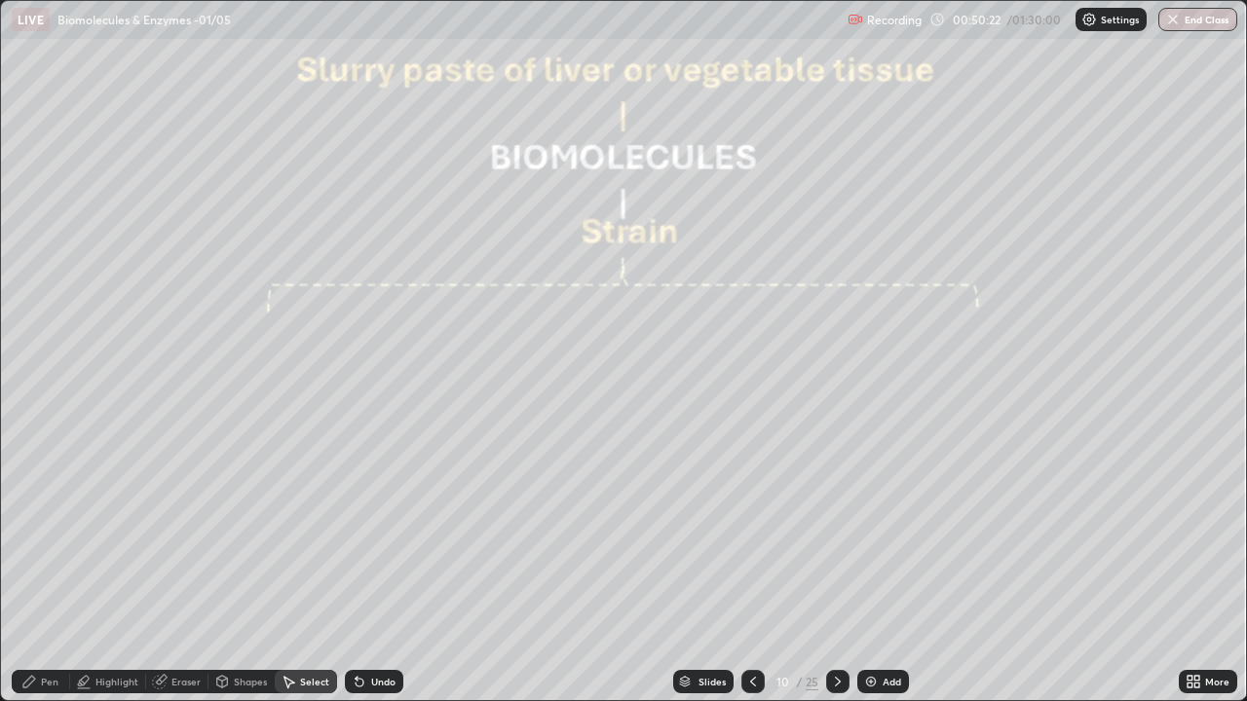
click at [38, 569] on div "Pen" at bounding box center [41, 681] width 58 height 23
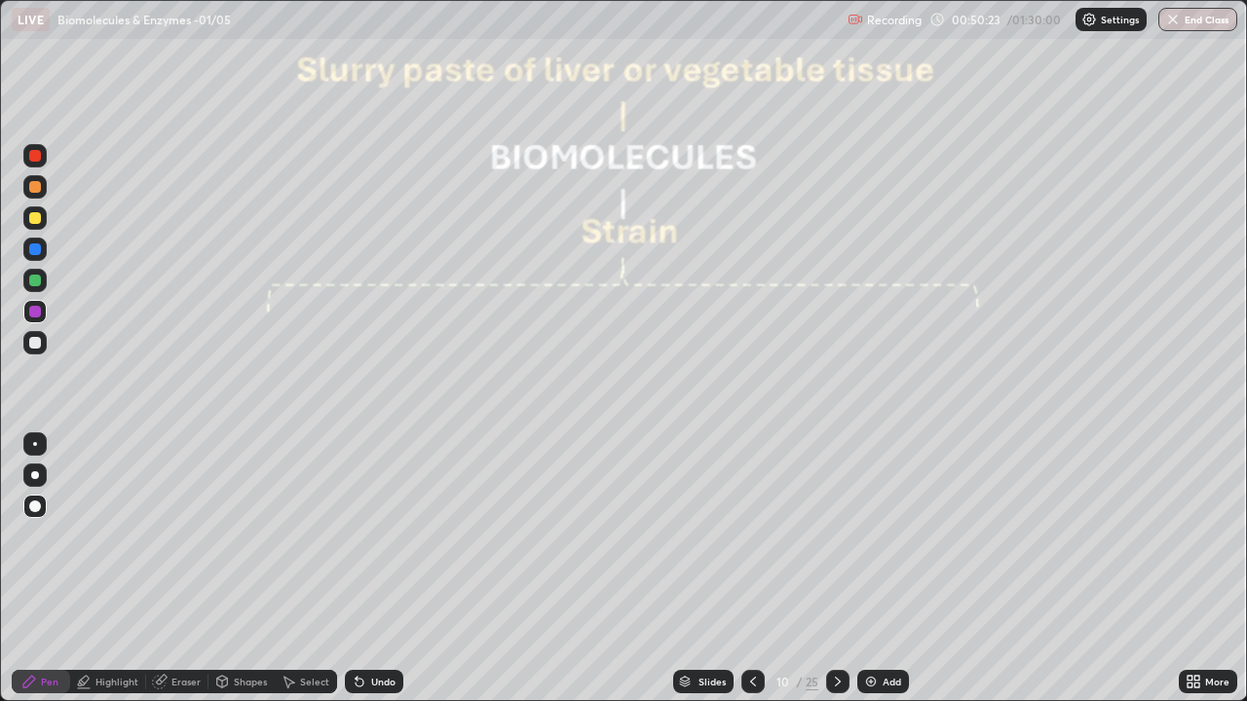
click at [35, 505] on div at bounding box center [35, 507] width 12 height 12
click at [34, 345] on div at bounding box center [35, 343] width 12 height 12
click at [311, 569] on div "Select" at bounding box center [314, 682] width 29 height 10
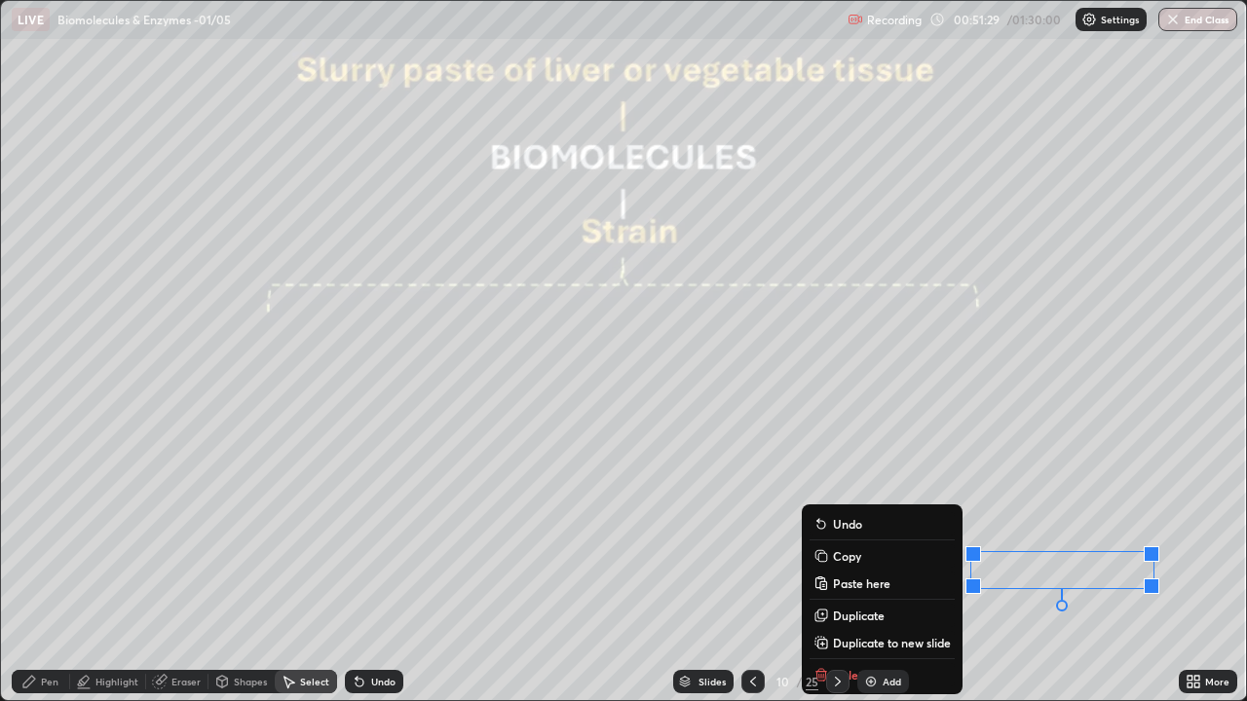
click at [818, 569] on div "10 / 25" at bounding box center [795, 681] width 108 height 39
click at [620, 563] on div "0 ° Undo Copy Paste here Duplicate Duplicate to new slide Delete" at bounding box center [623, 350] width 1245 height 699
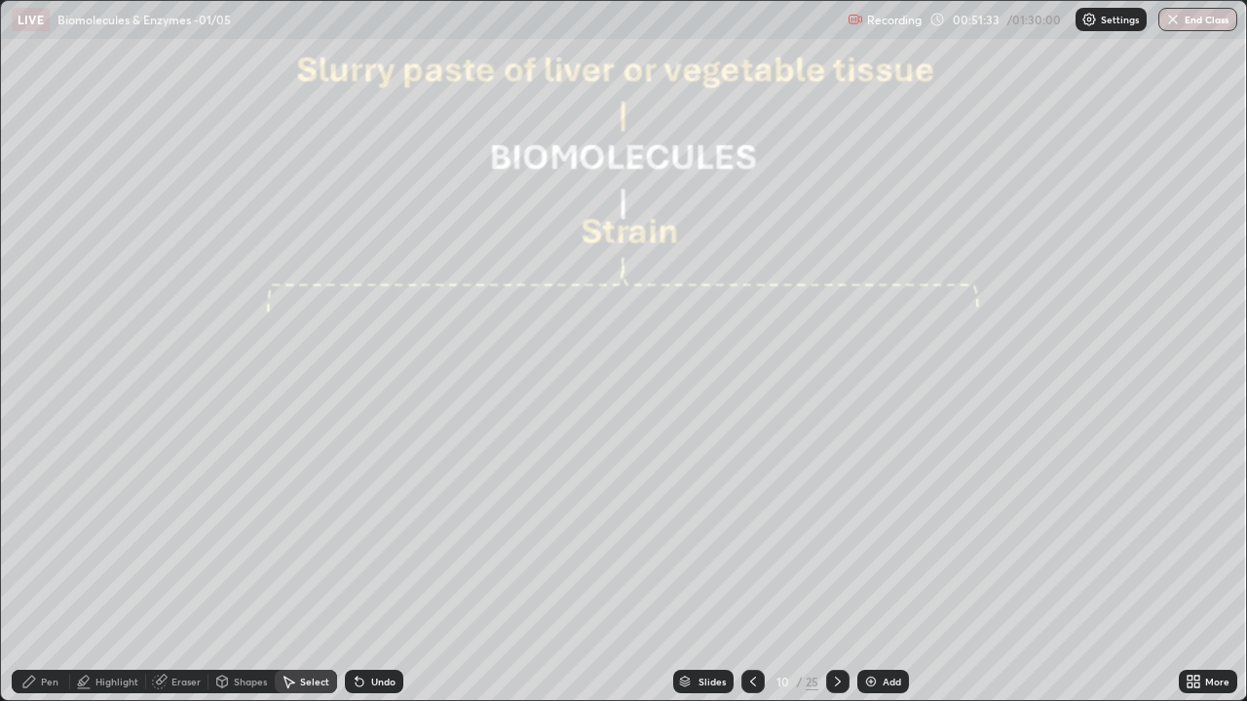
click at [175, 569] on div "Eraser" at bounding box center [185, 682] width 29 height 10
click at [39, 569] on div "Pen" at bounding box center [41, 681] width 58 height 23
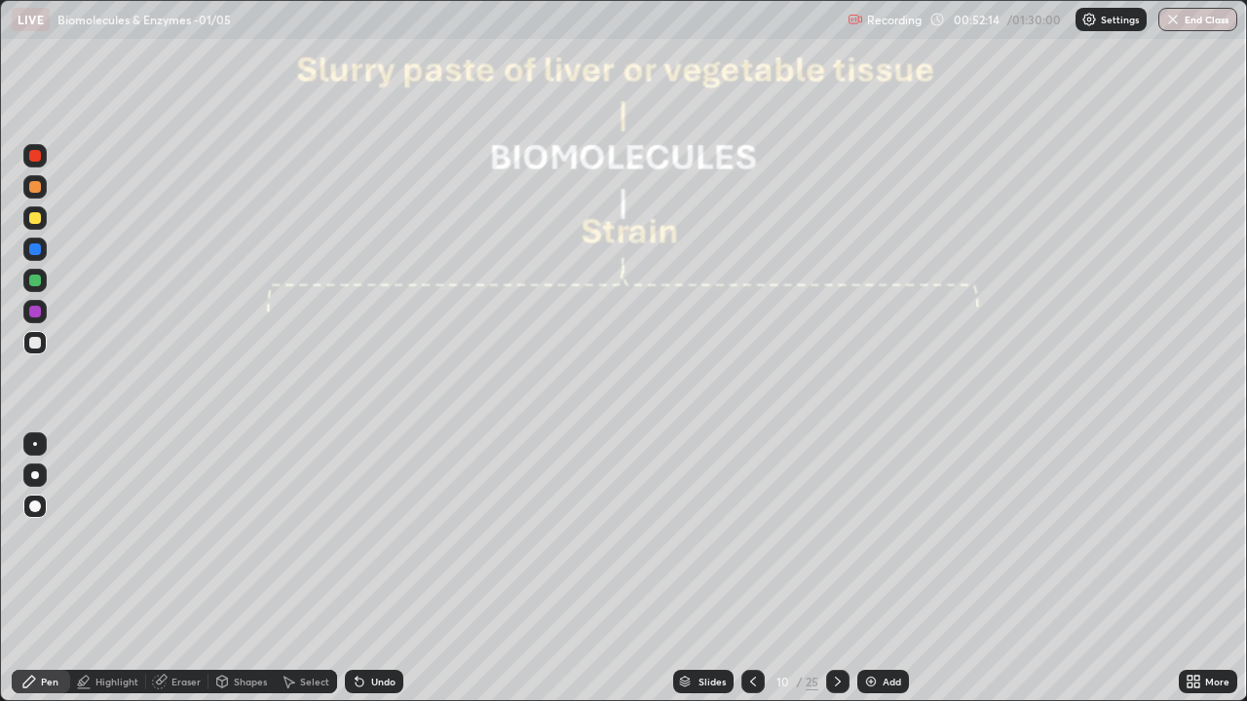
click at [35, 219] on div at bounding box center [35, 218] width 12 height 12
click at [37, 284] on div at bounding box center [35, 281] width 12 height 12
click at [48, 569] on div "Pen" at bounding box center [50, 682] width 18 height 10
click at [35, 474] on div at bounding box center [35, 475] width 8 height 8
click at [879, 569] on div "Add" at bounding box center [883, 681] width 52 height 23
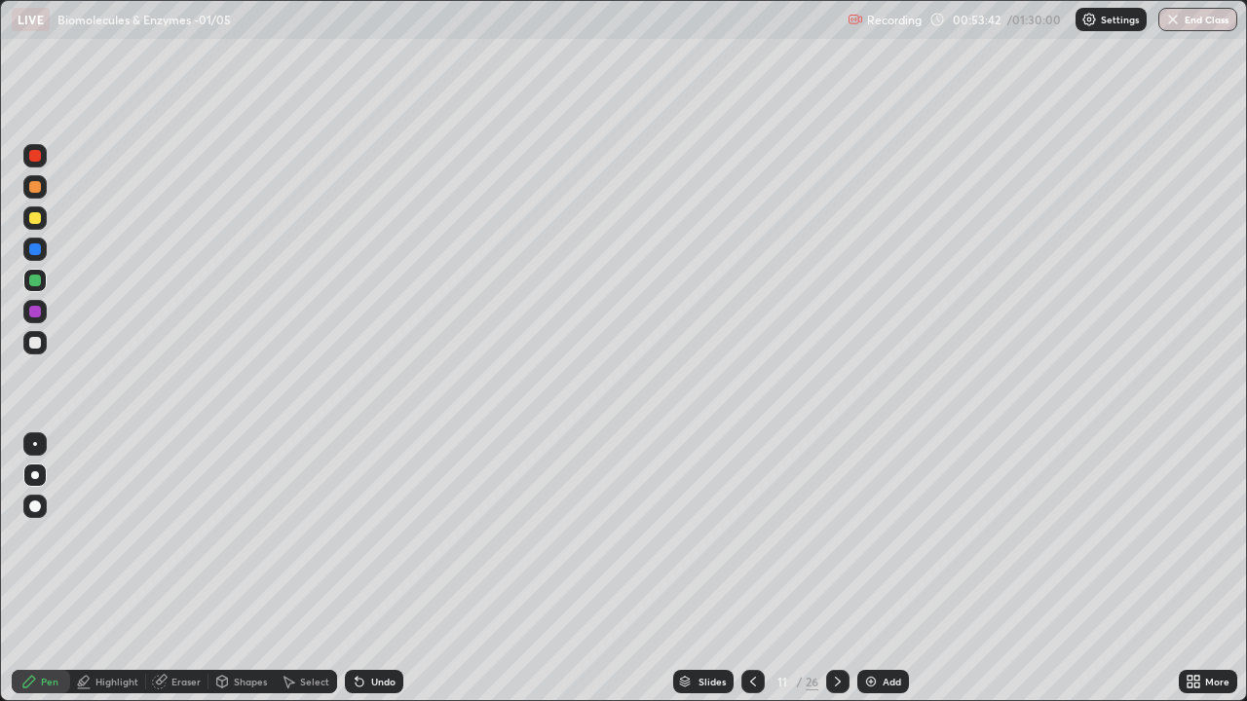
click at [35, 505] on div at bounding box center [35, 507] width 12 height 12
click at [110, 569] on div "Highlight" at bounding box center [116, 682] width 43 height 10
click at [30, 569] on icon at bounding box center [35, 616] width 16 height 16
click at [34, 280] on div at bounding box center [35, 281] width 12 height 12
click at [31, 569] on icon at bounding box center [29, 682] width 12 height 12
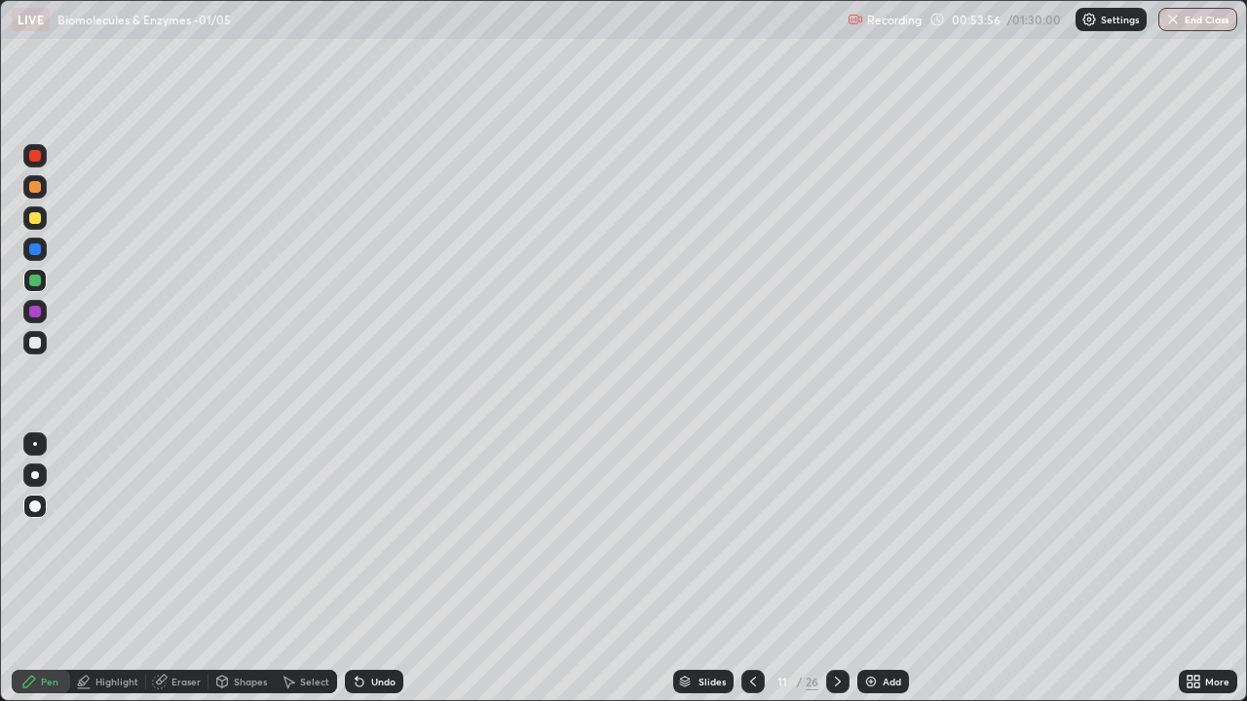
click at [36, 474] on div at bounding box center [35, 475] width 8 height 8
click at [167, 569] on div "Eraser" at bounding box center [177, 681] width 62 height 23
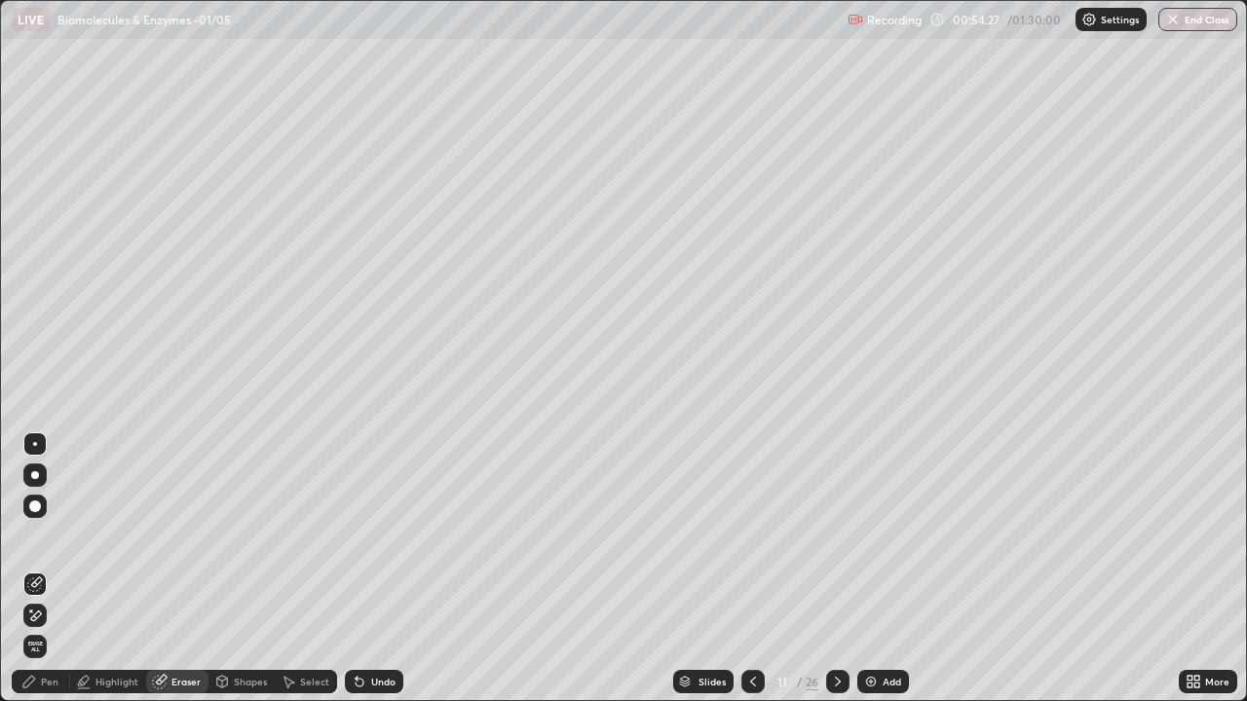
click at [102, 569] on div "Highlight" at bounding box center [116, 682] width 43 height 10
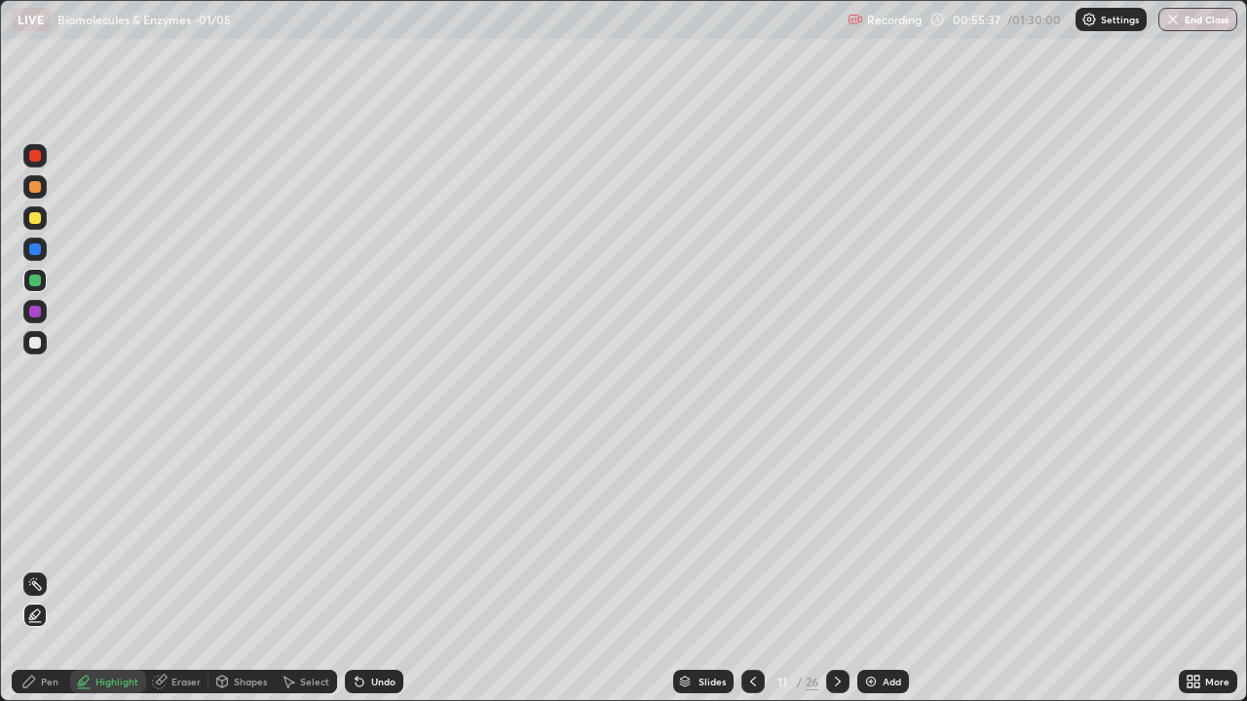
click at [307, 569] on div "Select" at bounding box center [314, 682] width 29 height 10
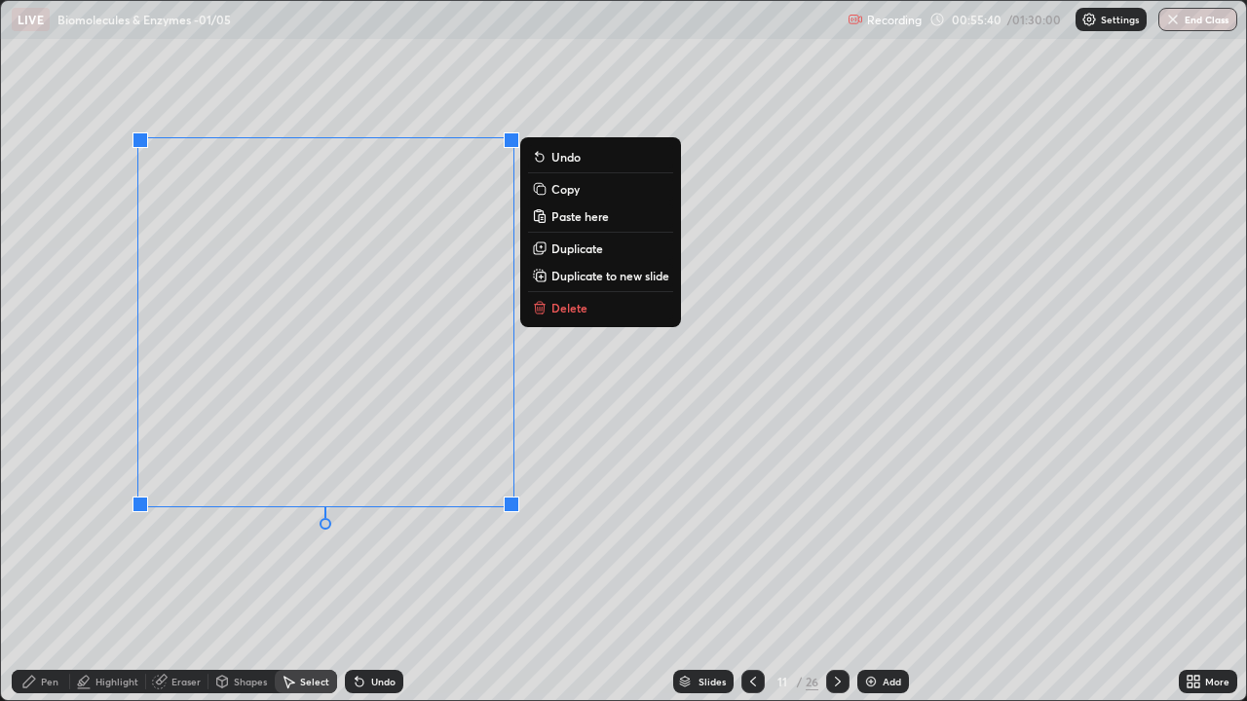
click at [568, 309] on p "Delete" at bounding box center [569, 308] width 36 height 16
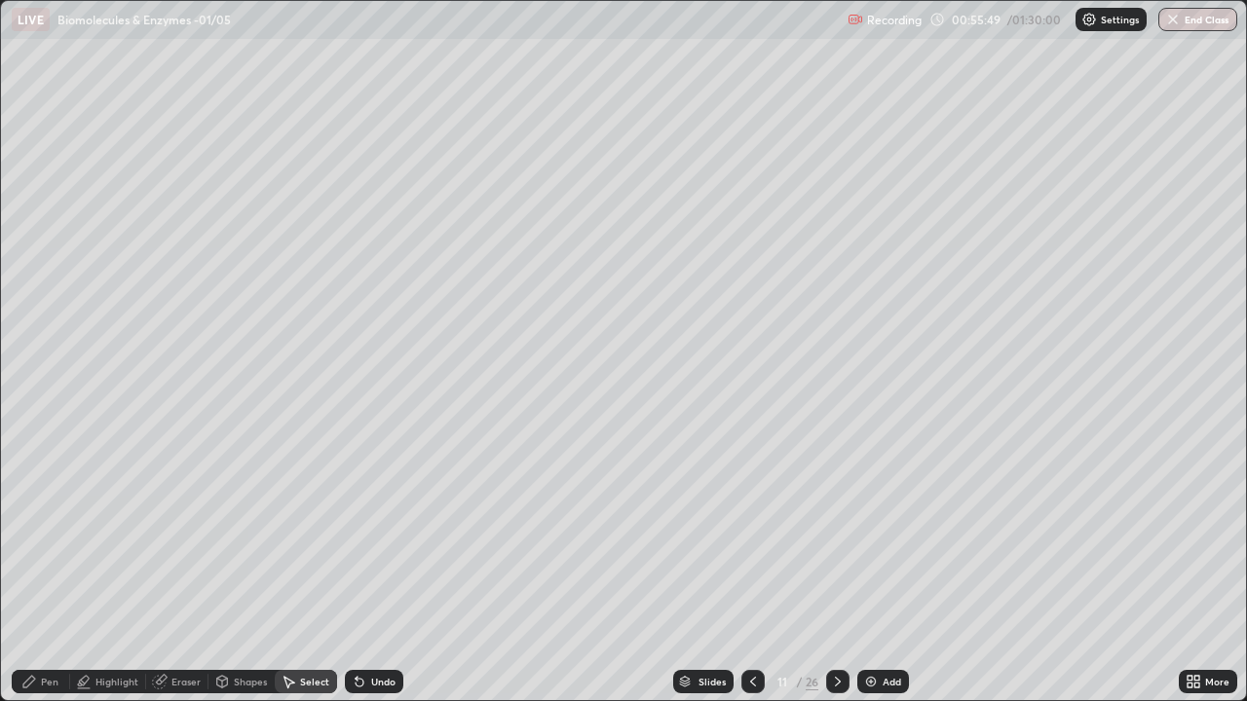
click at [751, 569] on icon at bounding box center [753, 682] width 16 height 16
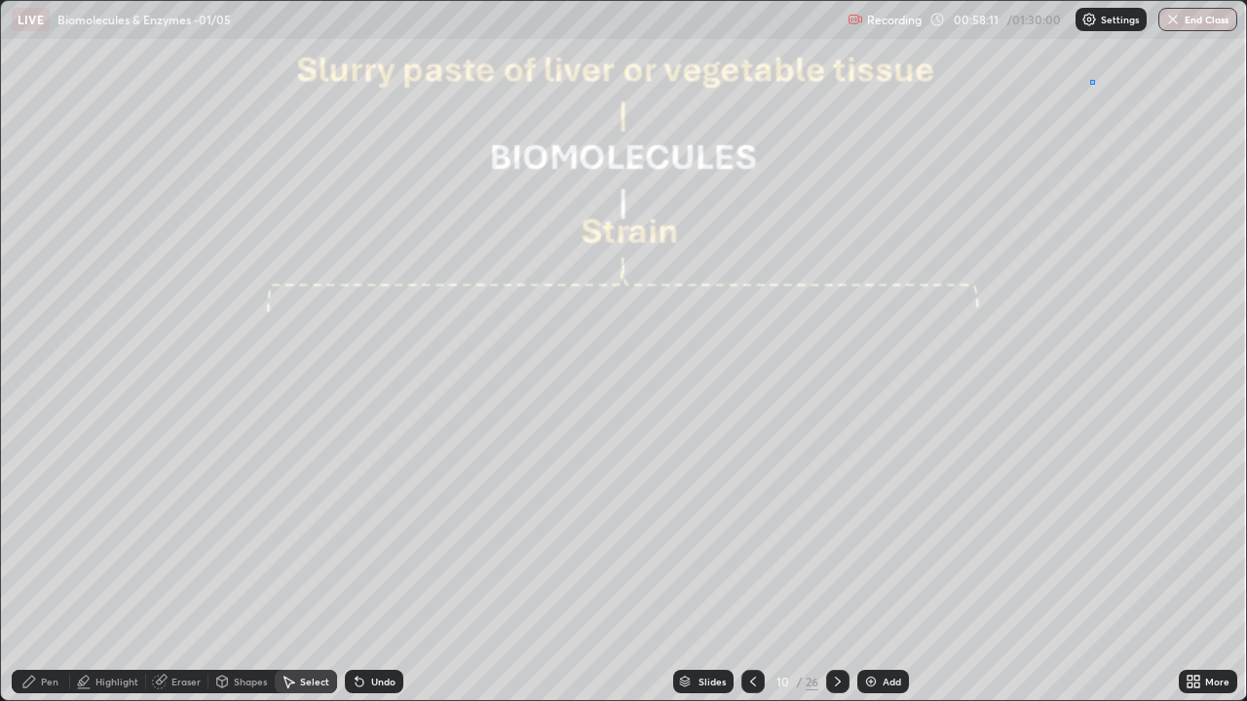
click at [1094, 85] on div "0 ° Undo Copy Paste here Duplicate Duplicate to new slide Delete" at bounding box center [623, 350] width 1245 height 699
click at [47, 569] on div "Pen" at bounding box center [50, 682] width 18 height 10
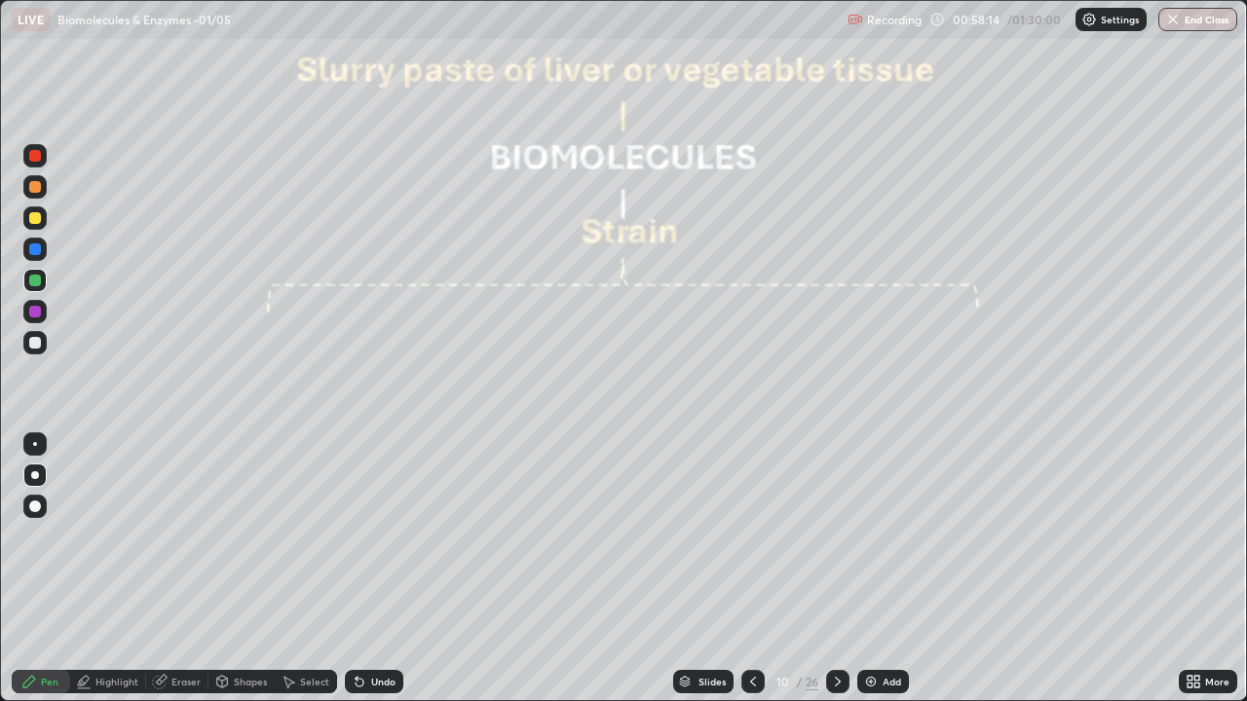
click at [33, 336] on div at bounding box center [34, 342] width 23 height 23
click at [836, 569] on icon at bounding box center [838, 682] width 6 height 10
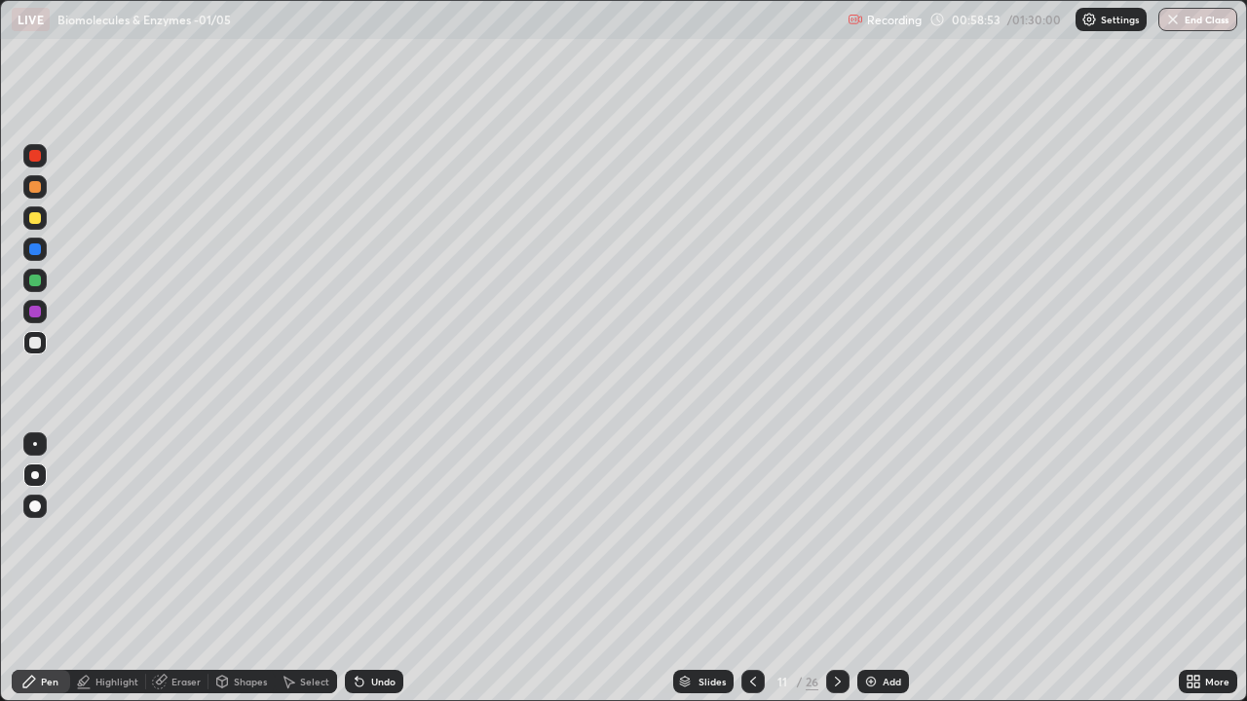
click at [841, 569] on icon at bounding box center [838, 682] width 16 height 16
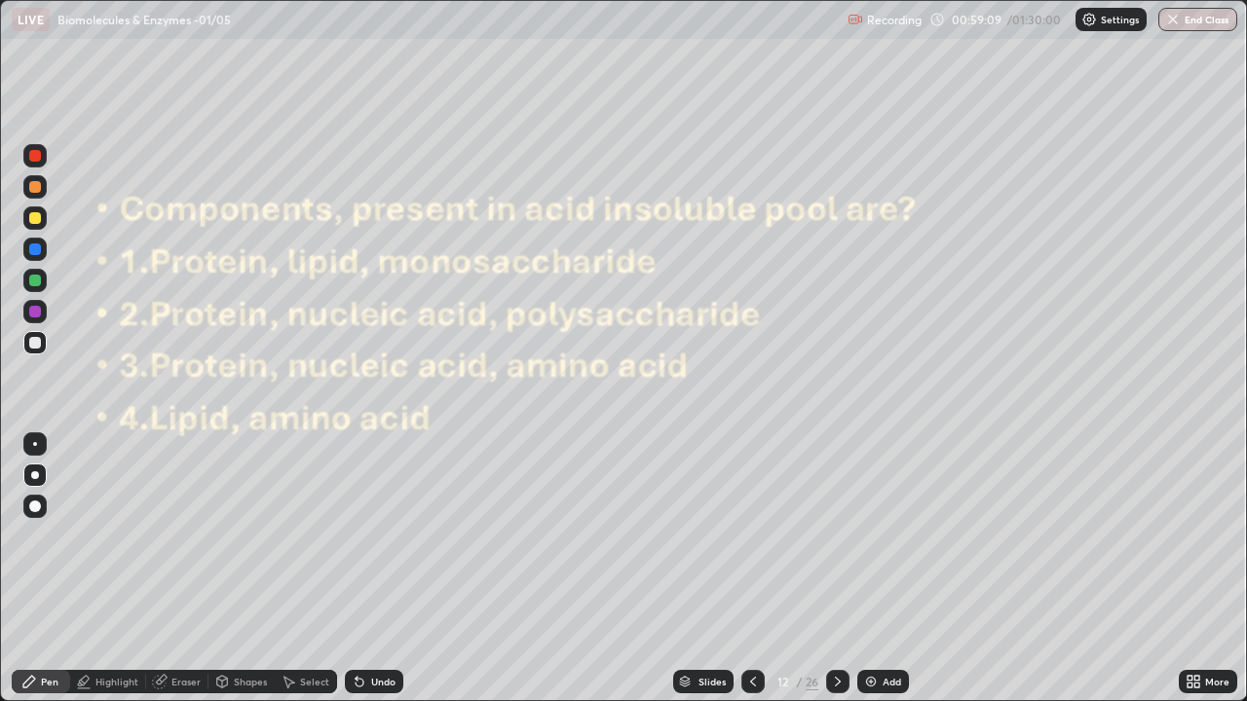
click at [238, 569] on div "Shapes" at bounding box center [250, 682] width 33 height 10
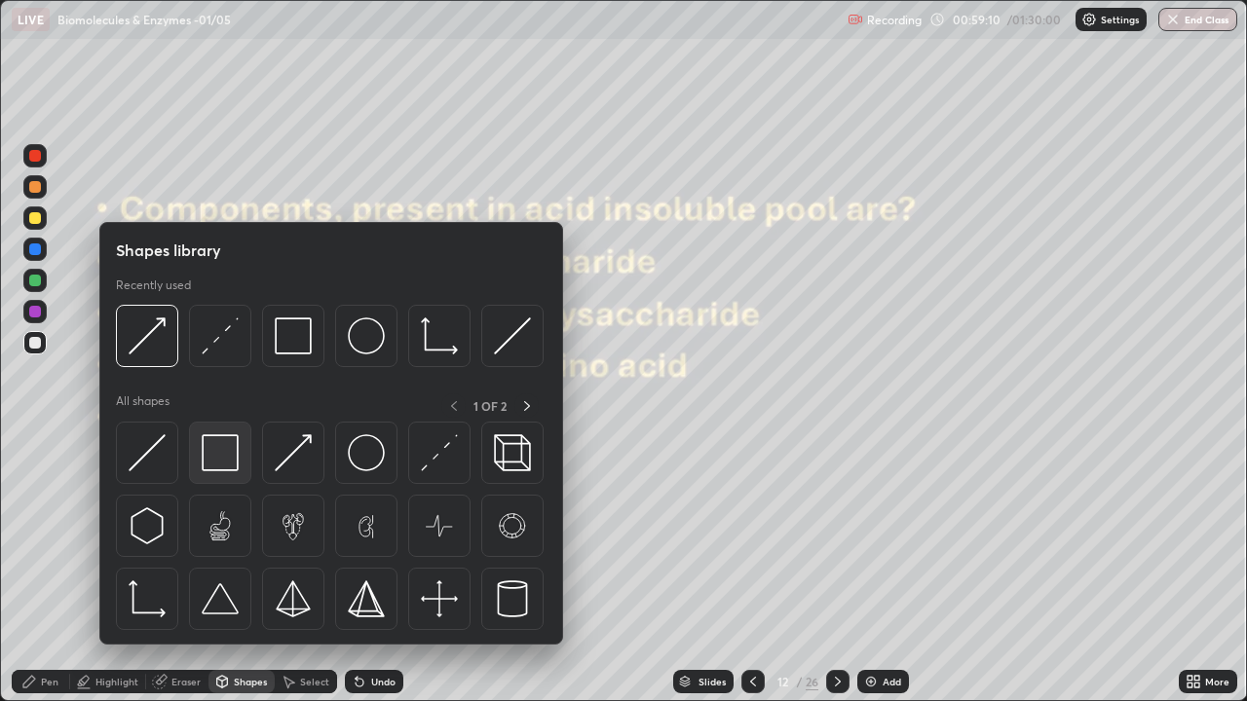
click at [209, 455] on img at bounding box center [220, 452] width 37 height 37
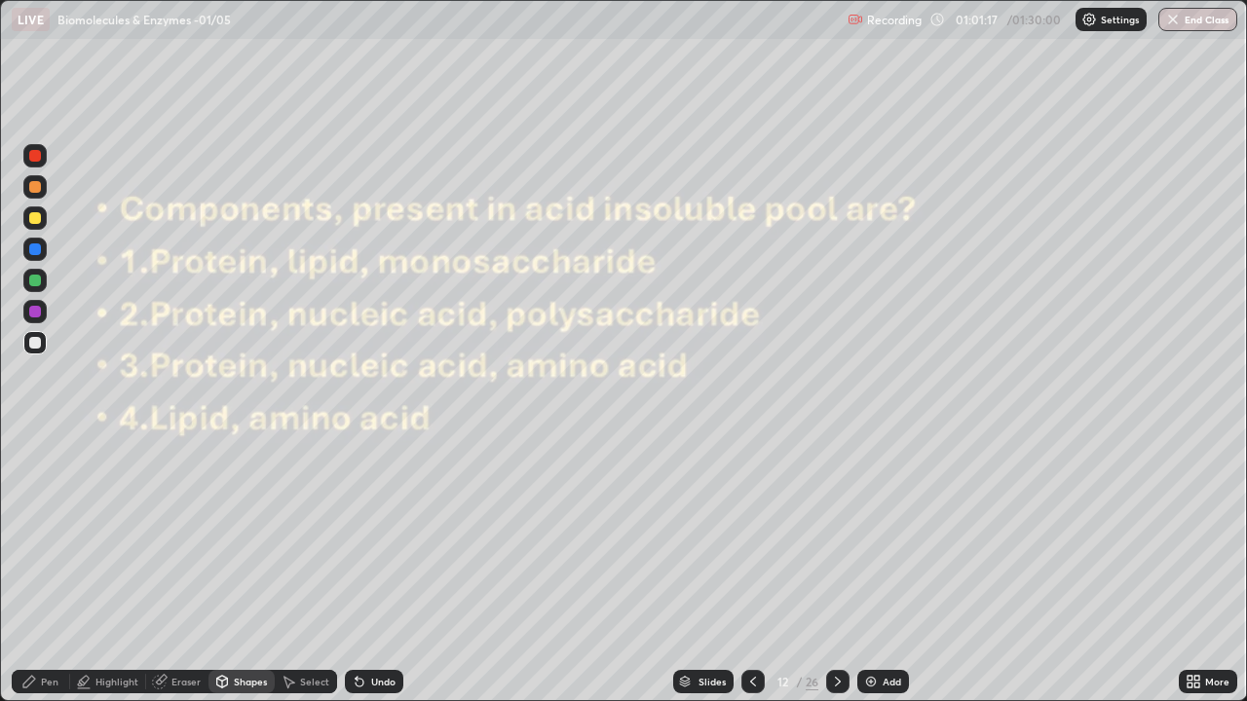
click at [48, 569] on div "Pen" at bounding box center [50, 682] width 18 height 10
click at [33, 335] on div at bounding box center [34, 342] width 23 height 23
click at [838, 569] on div at bounding box center [837, 681] width 23 height 23
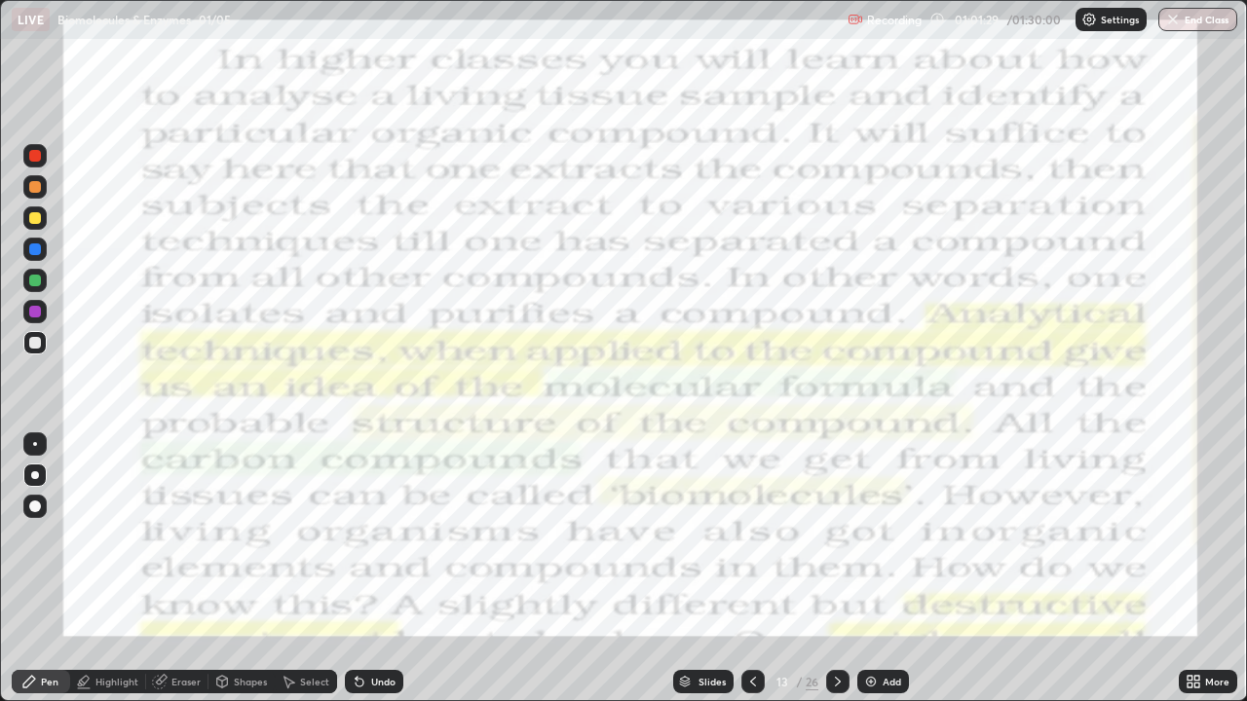
click at [842, 569] on icon at bounding box center [838, 682] width 16 height 16
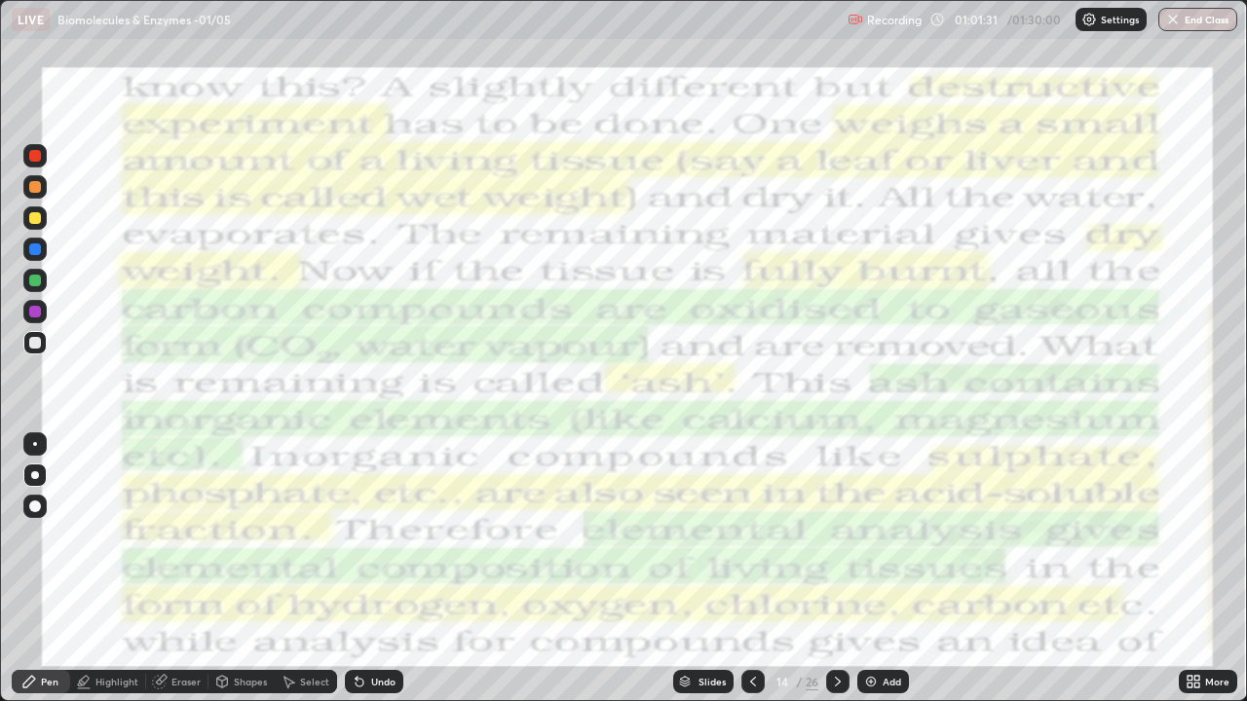
click at [845, 569] on div at bounding box center [837, 681] width 23 height 23
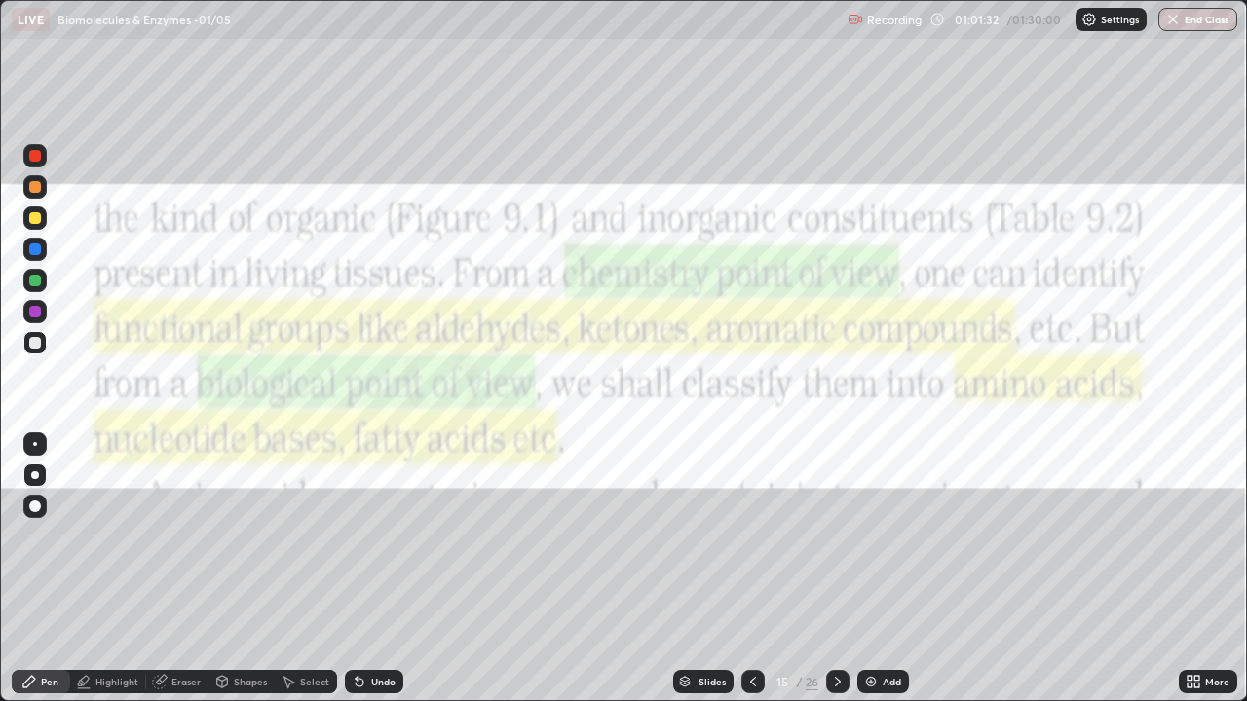
click at [832, 569] on icon at bounding box center [838, 682] width 16 height 16
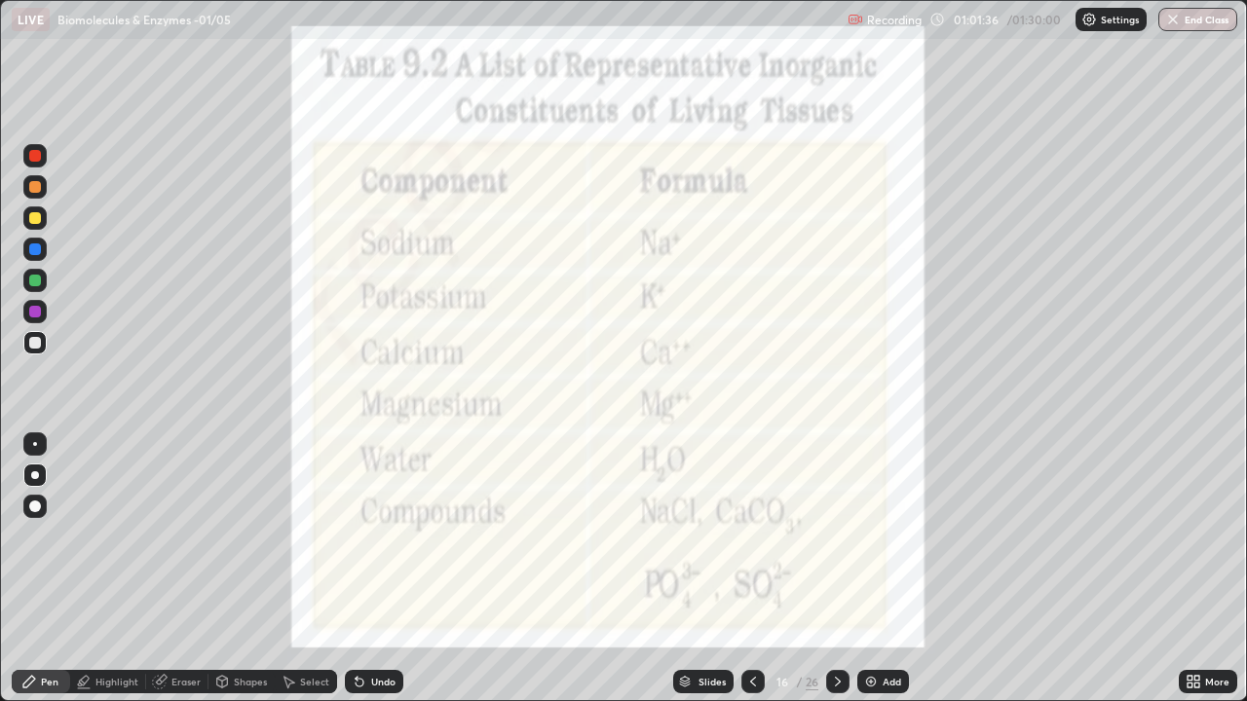
click at [840, 569] on icon at bounding box center [838, 682] width 16 height 16
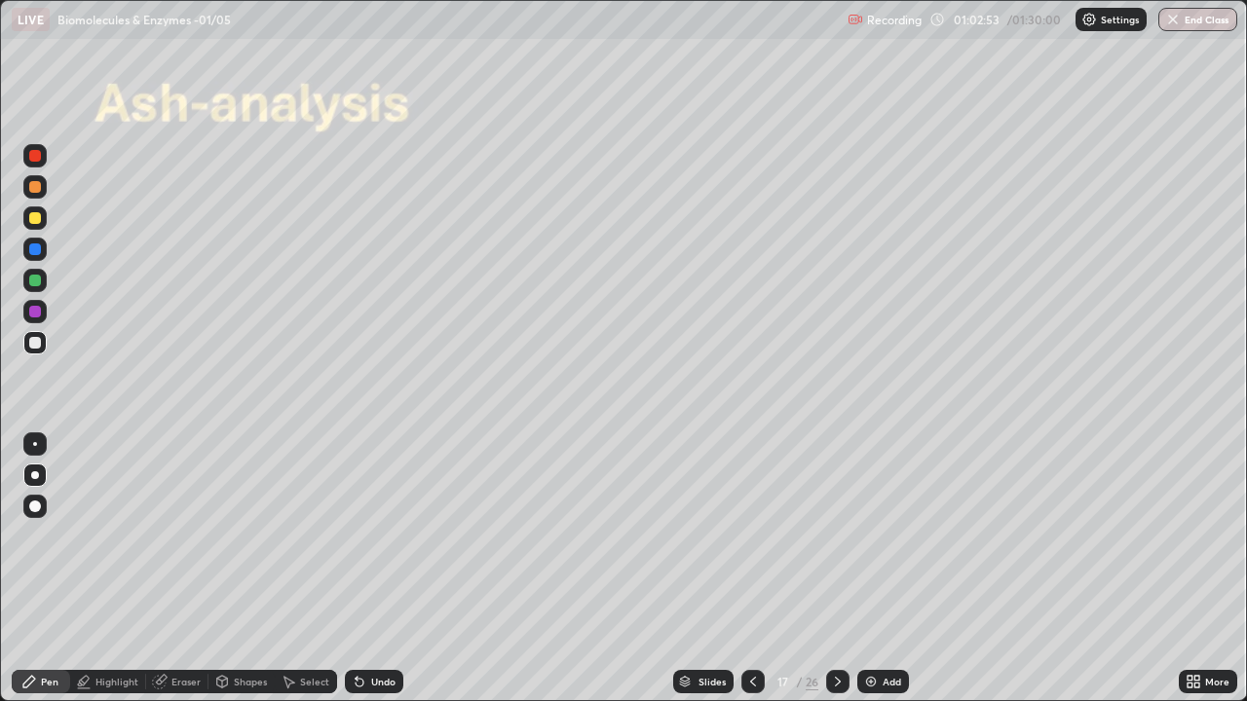
click at [836, 569] on icon at bounding box center [838, 682] width 16 height 16
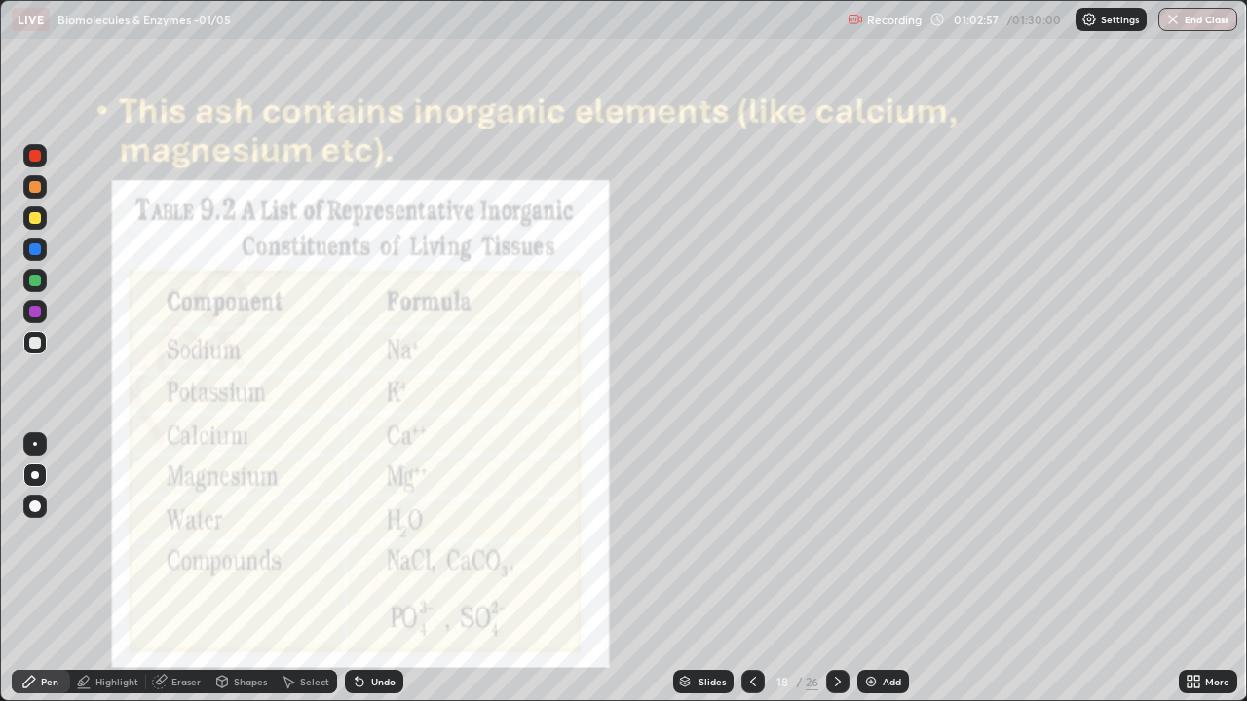
click at [838, 569] on div at bounding box center [837, 681] width 23 height 23
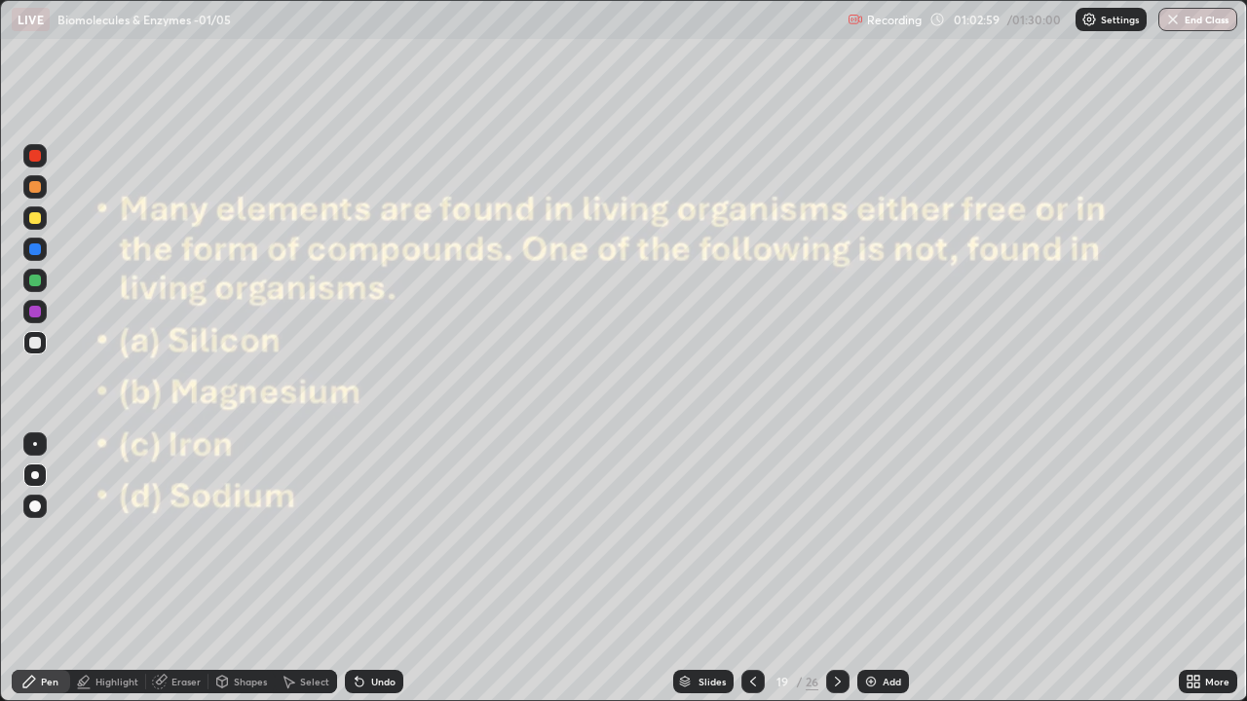
click at [757, 569] on icon at bounding box center [753, 682] width 16 height 16
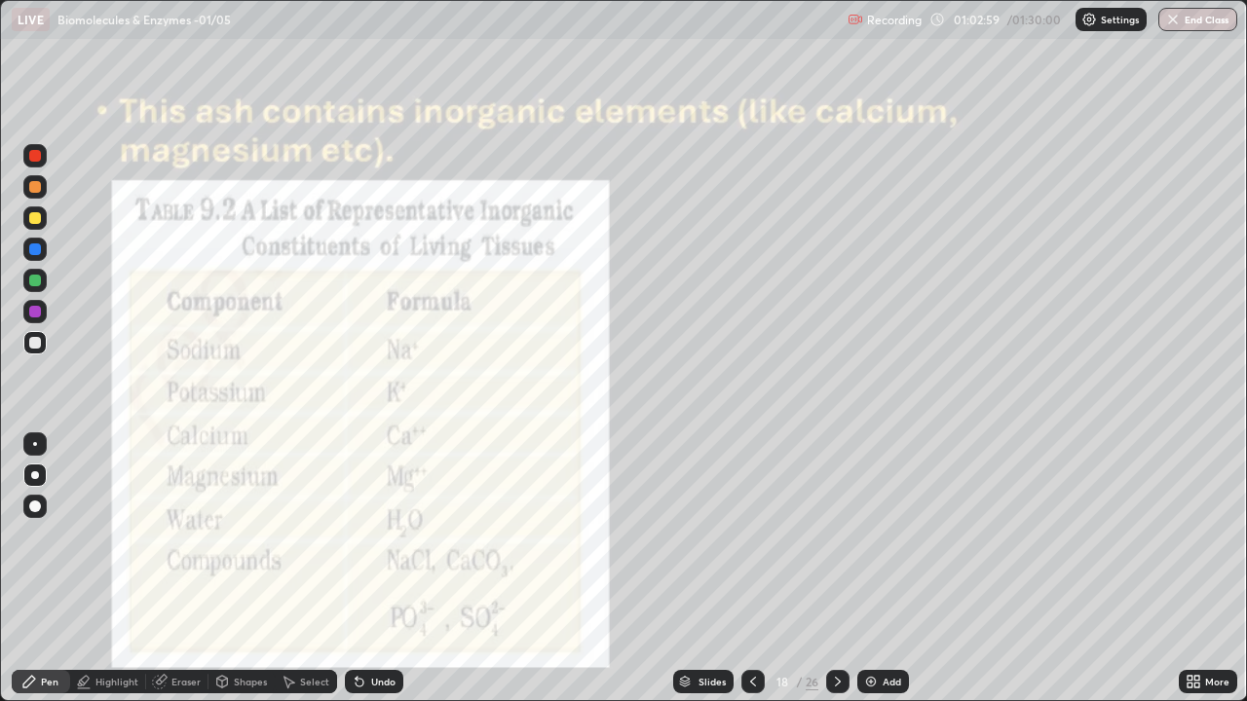
click at [754, 569] on icon at bounding box center [753, 682] width 16 height 16
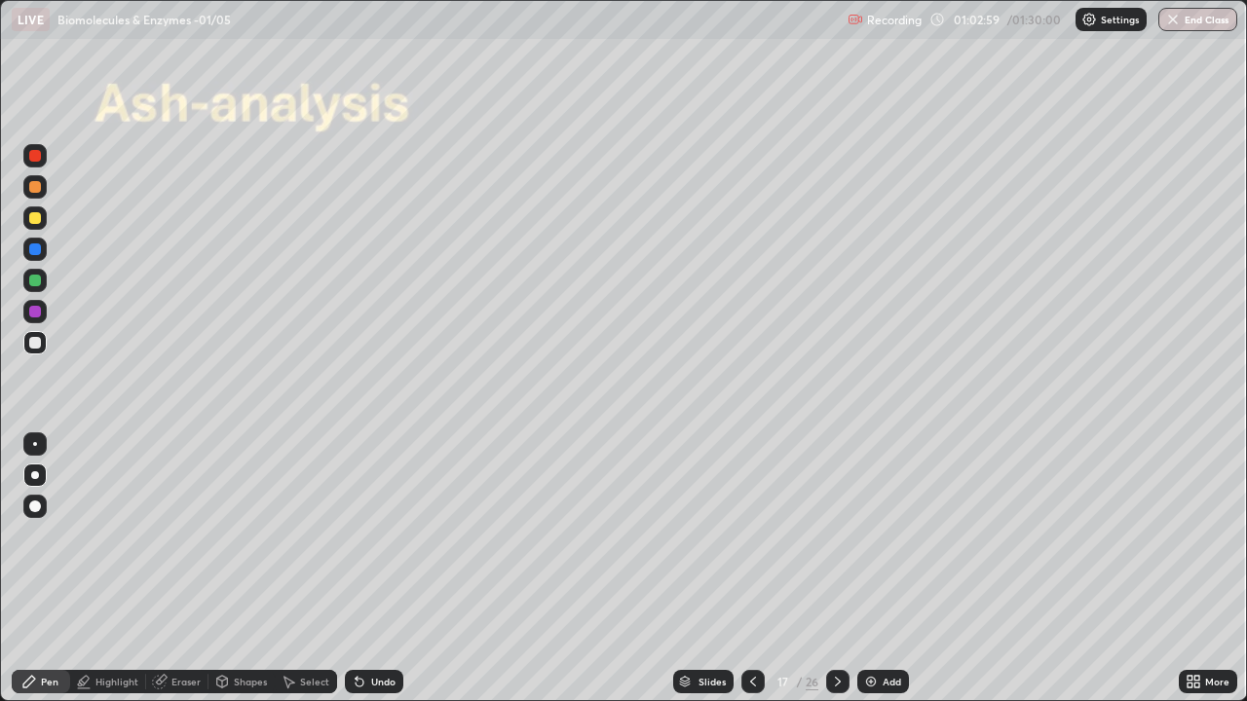
click at [754, 569] on icon at bounding box center [753, 682] width 16 height 16
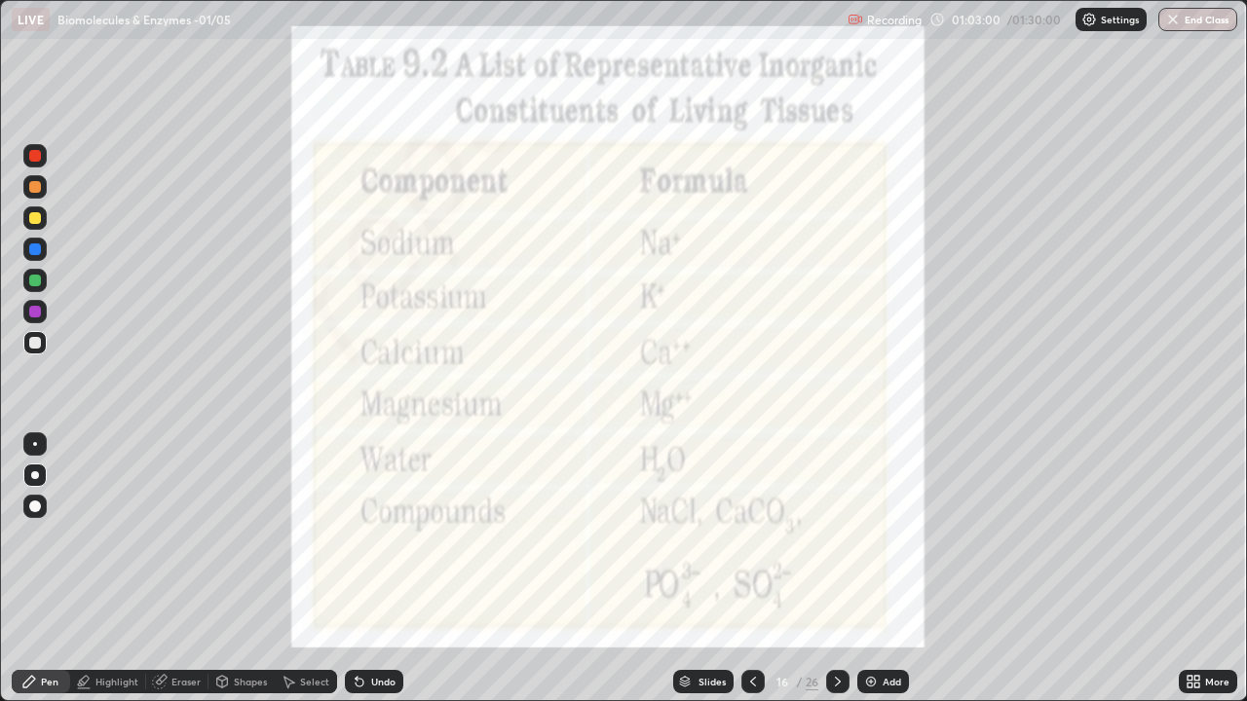
click at [755, 569] on icon at bounding box center [753, 682] width 16 height 16
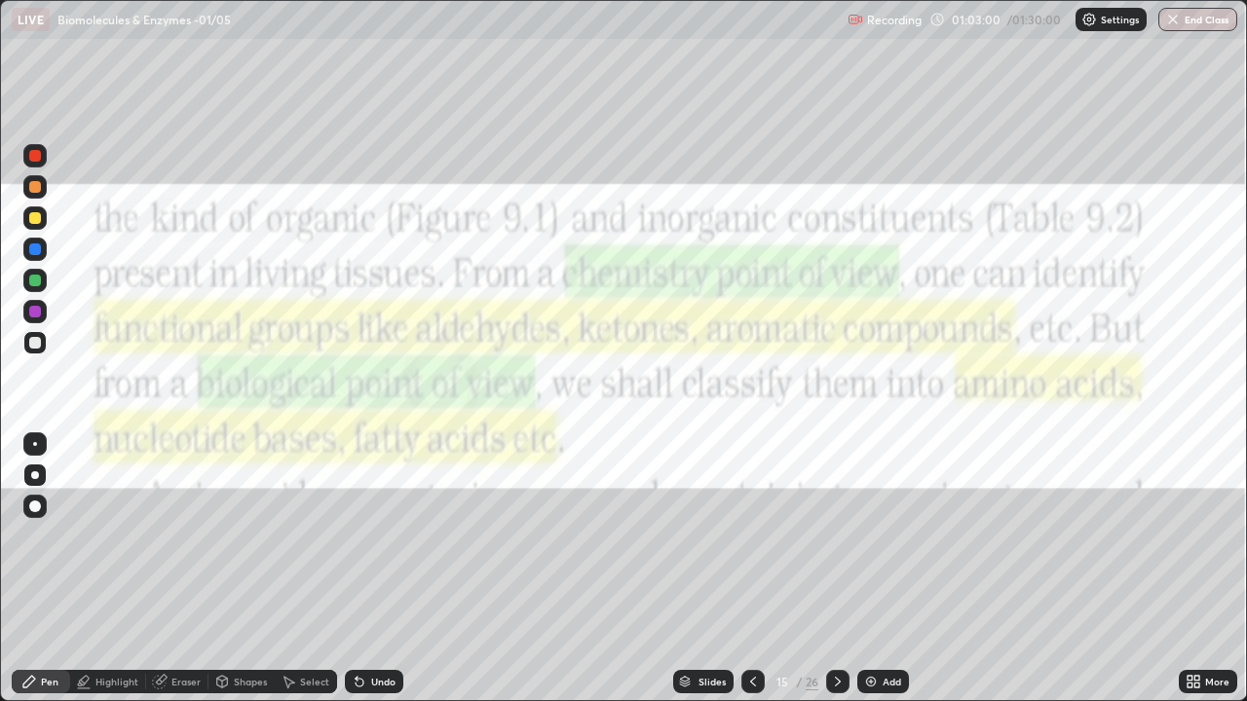
click at [753, 569] on icon at bounding box center [753, 682] width 16 height 16
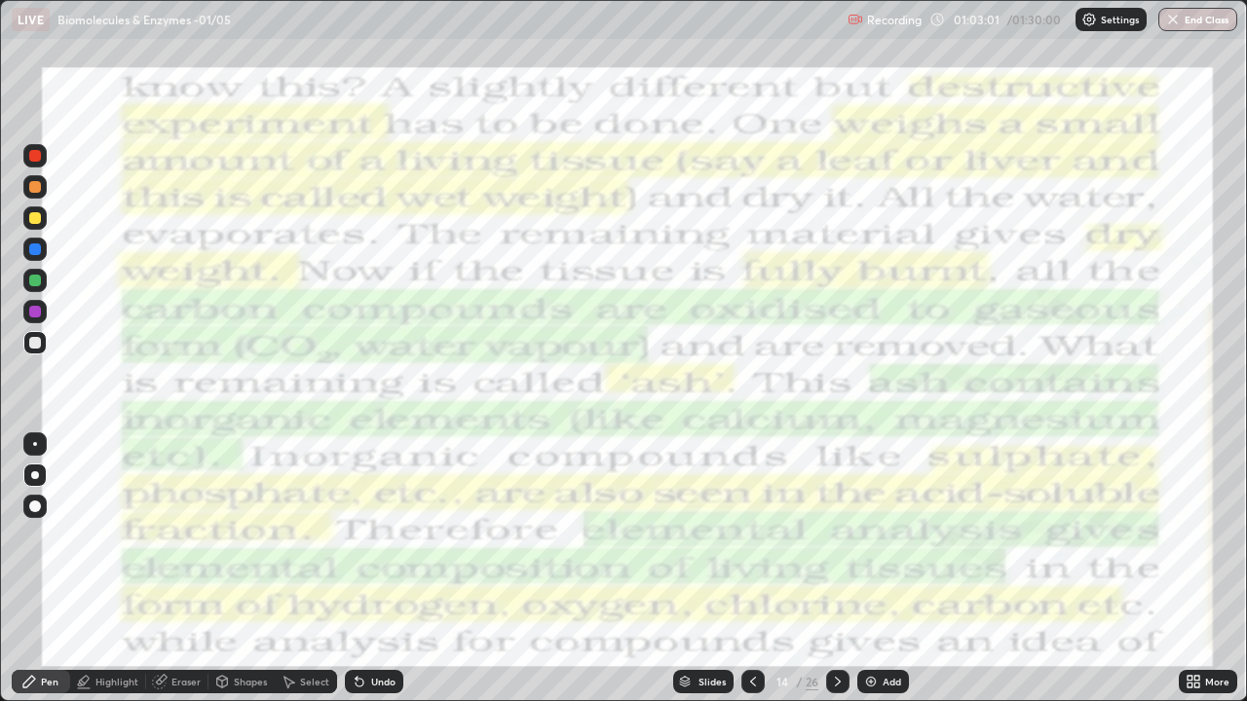
click at [752, 569] on icon at bounding box center [753, 682] width 16 height 16
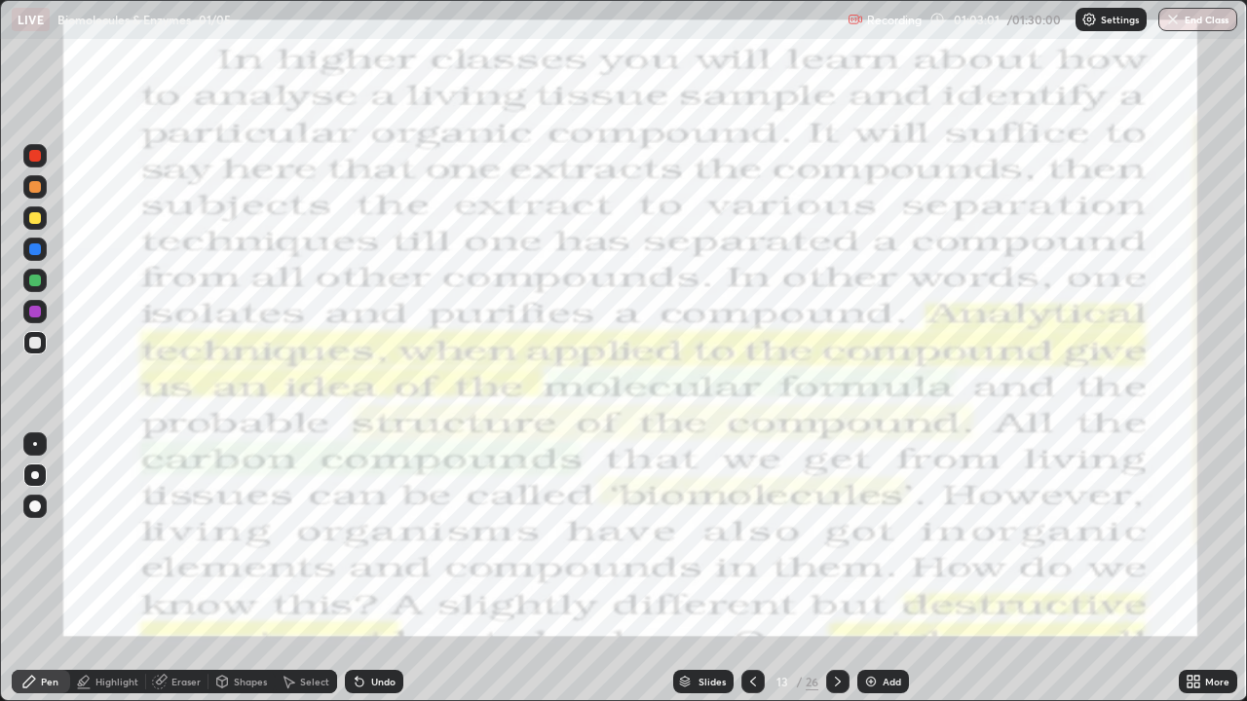
click at [752, 569] on icon at bounding box center [753, 682] width 16 height 16
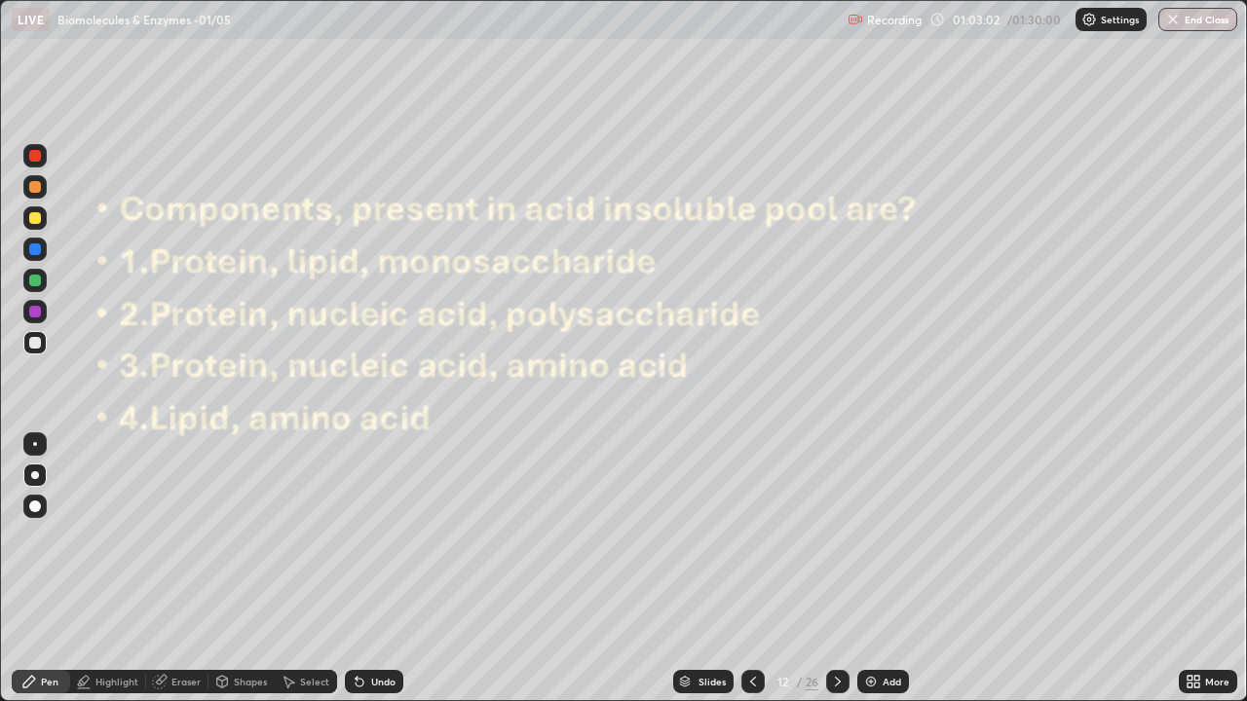
click at [750, 569] on icon at bounding box center [753, 682] width 16 height 16
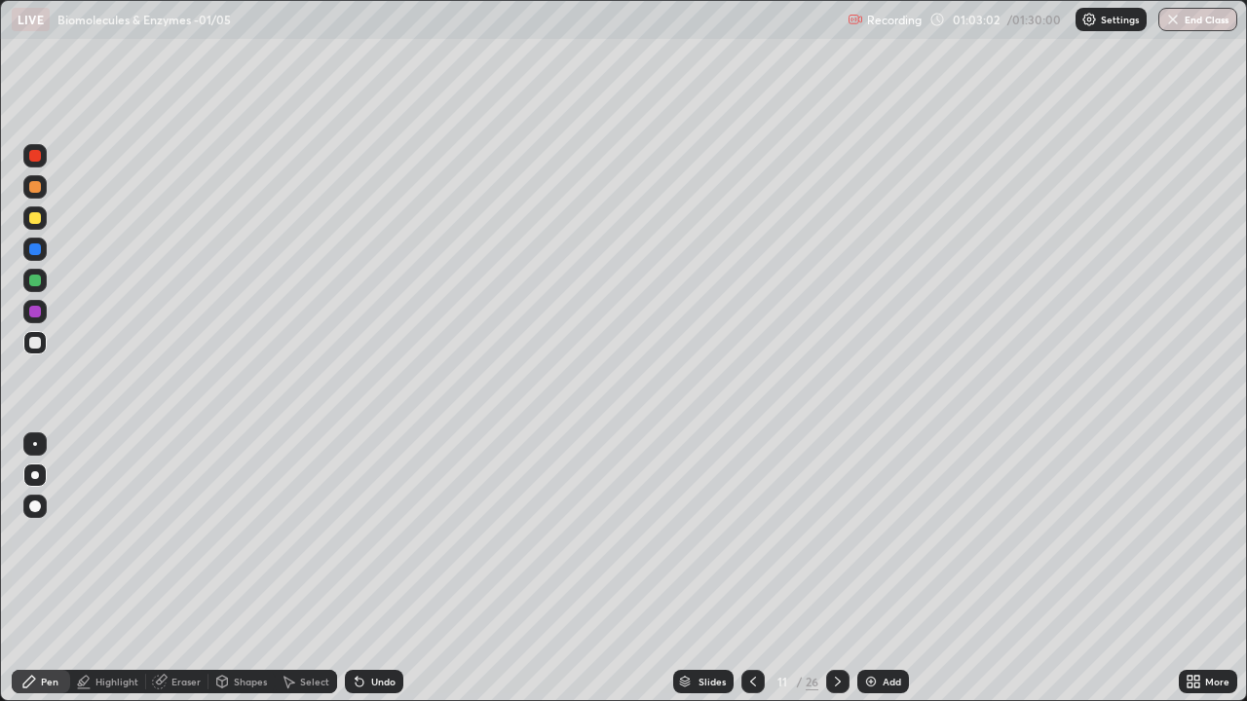
click at [750, 569] on icon at bounding box center [753, 682] width 16 height 16
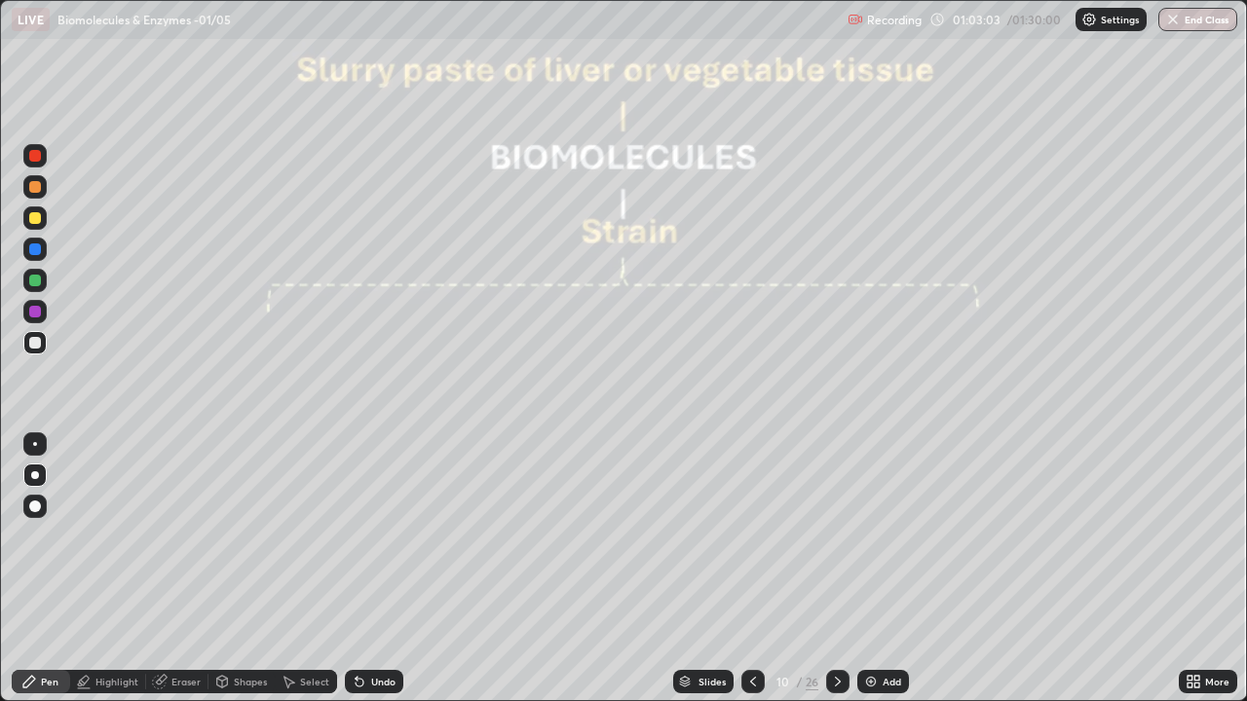
click at [753, 569] on icon at bounding box center [753, 682] width 16 height 16
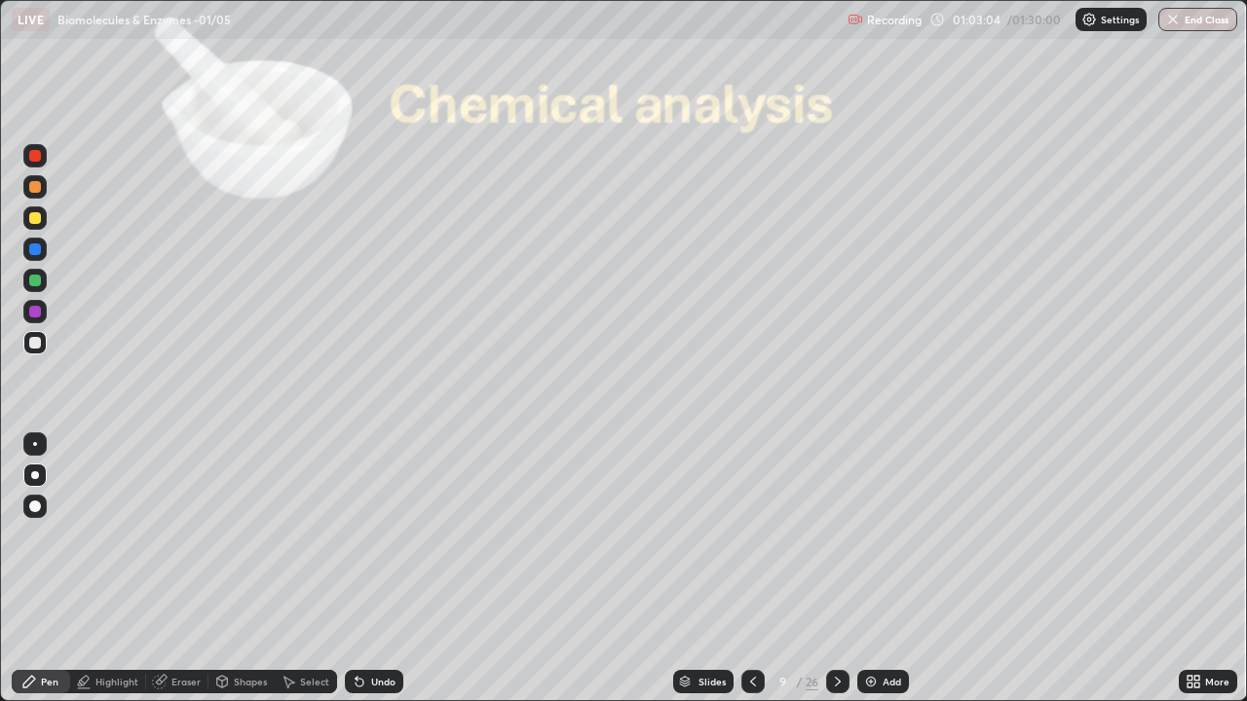
click at [753, 569] on icon at bounding box center [753, 682] width 16 height 16
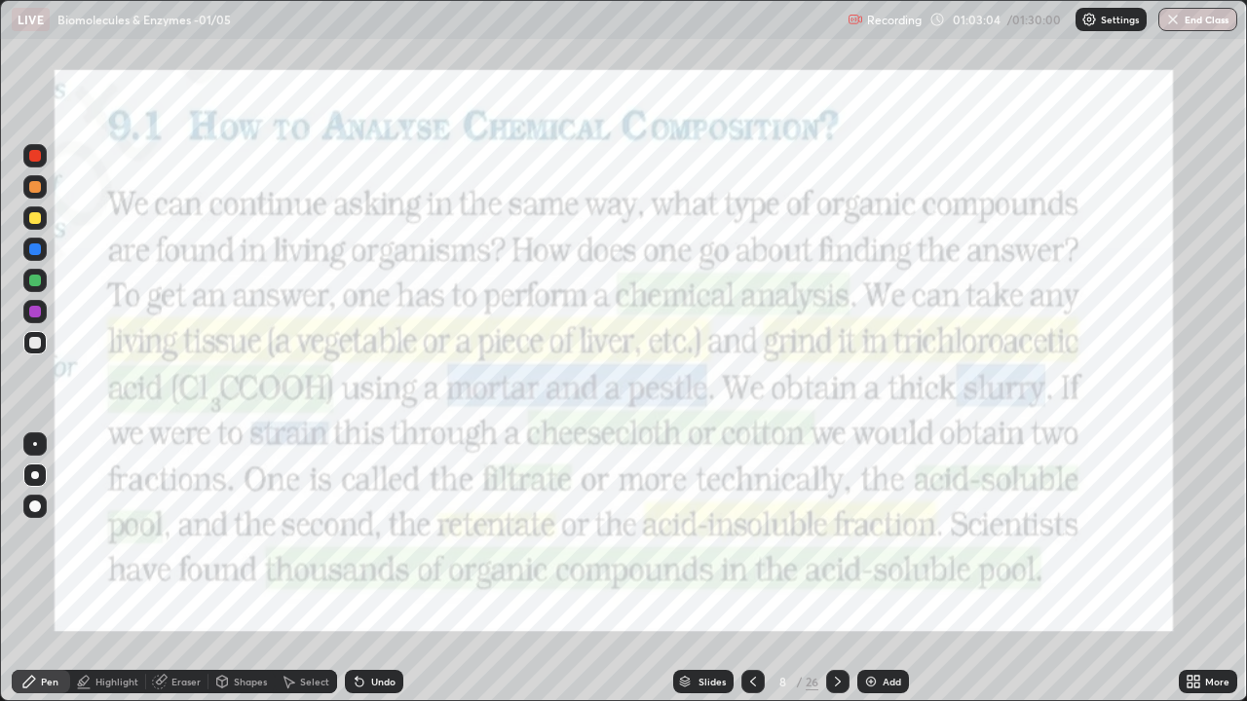
click at [749, 569] on icon at bounding box center [753, 682] width 16 height 16
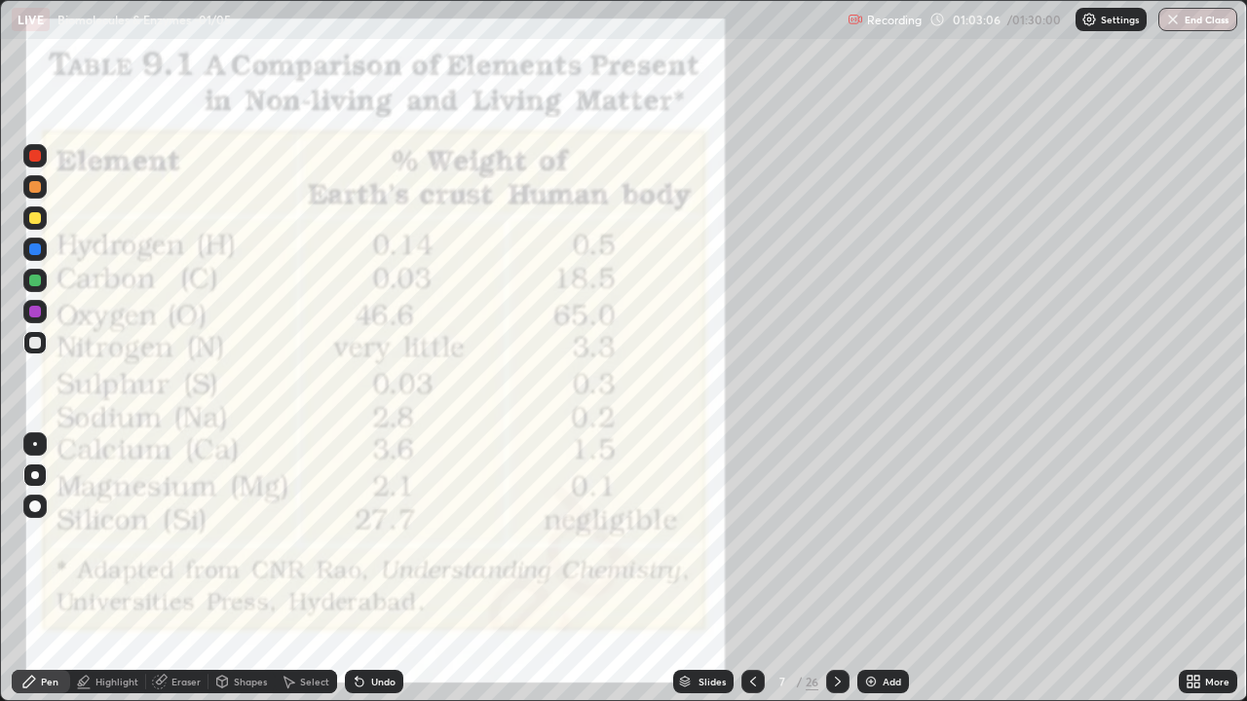
click at [755, 569] on icon at bounding box center [753, 682] width 16 height 16
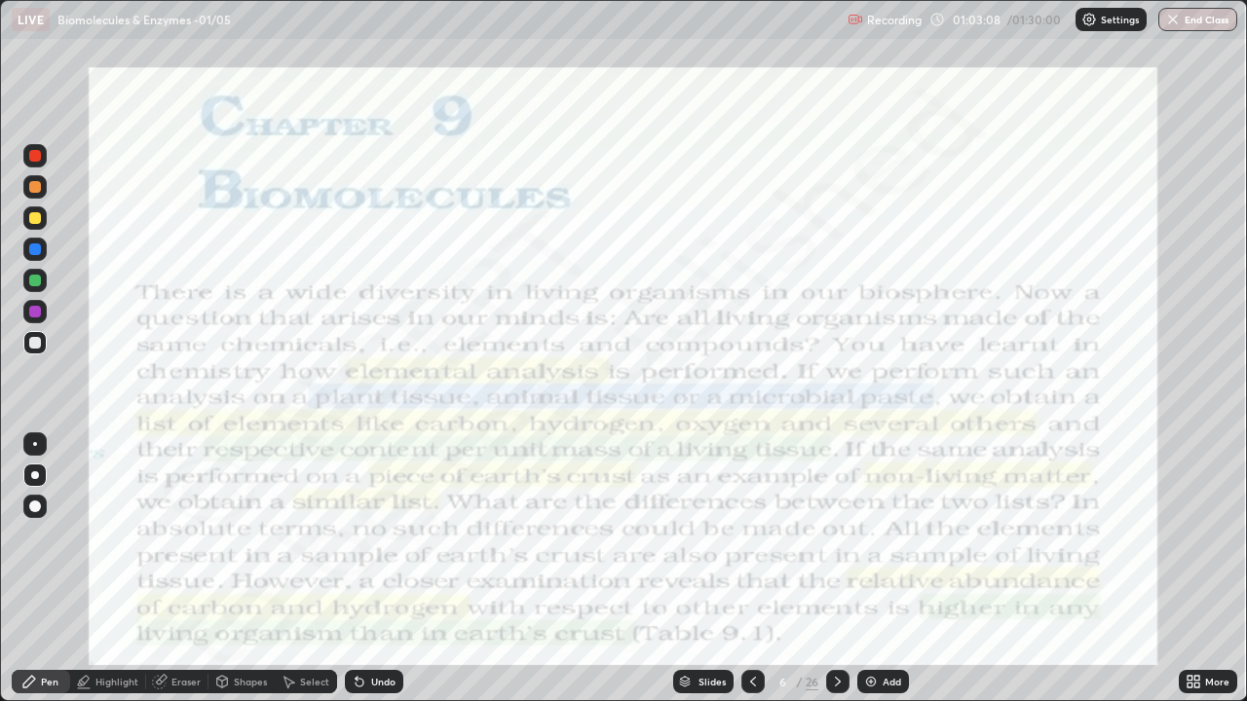
click at [832, 569] on icon at bounding box center [838, 682] width 16 height 16
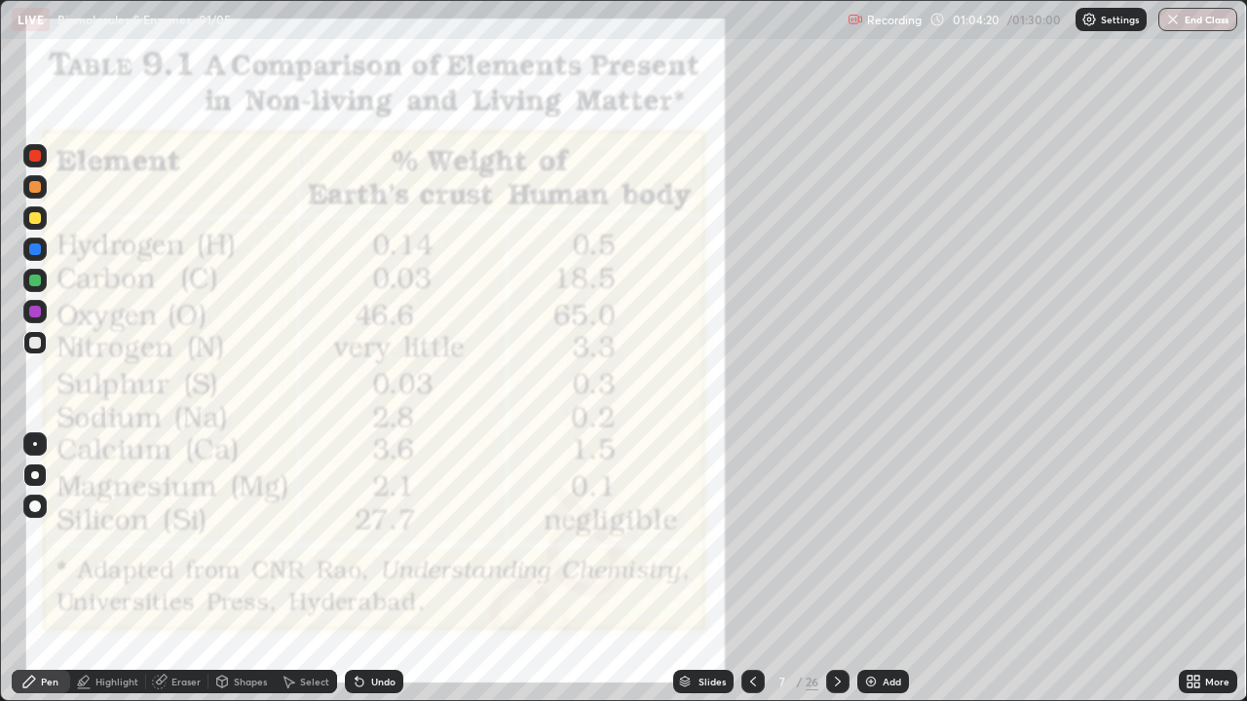
click at [24, 253] on div at bounding box center [34, 249] width 23 height 23
click at [37, 189] on div at bounding box center [35, 187] width 12 height 12
click at [38, 158] on div at bounding box center [35, 156] width 12 height 12
click at [836, 569] on icon at bounding box center [838, 682] width 16 height 16
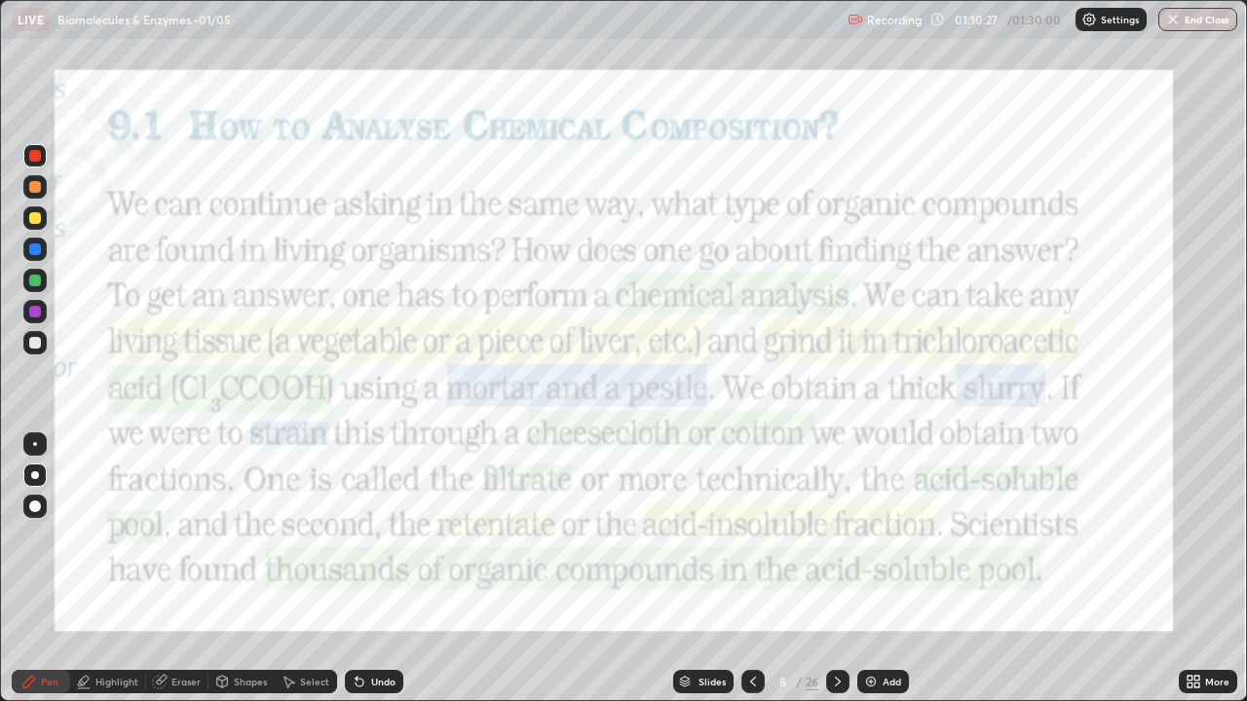
click at [836, 569] on icon at bounding box center [838, 682] width 16 height 16
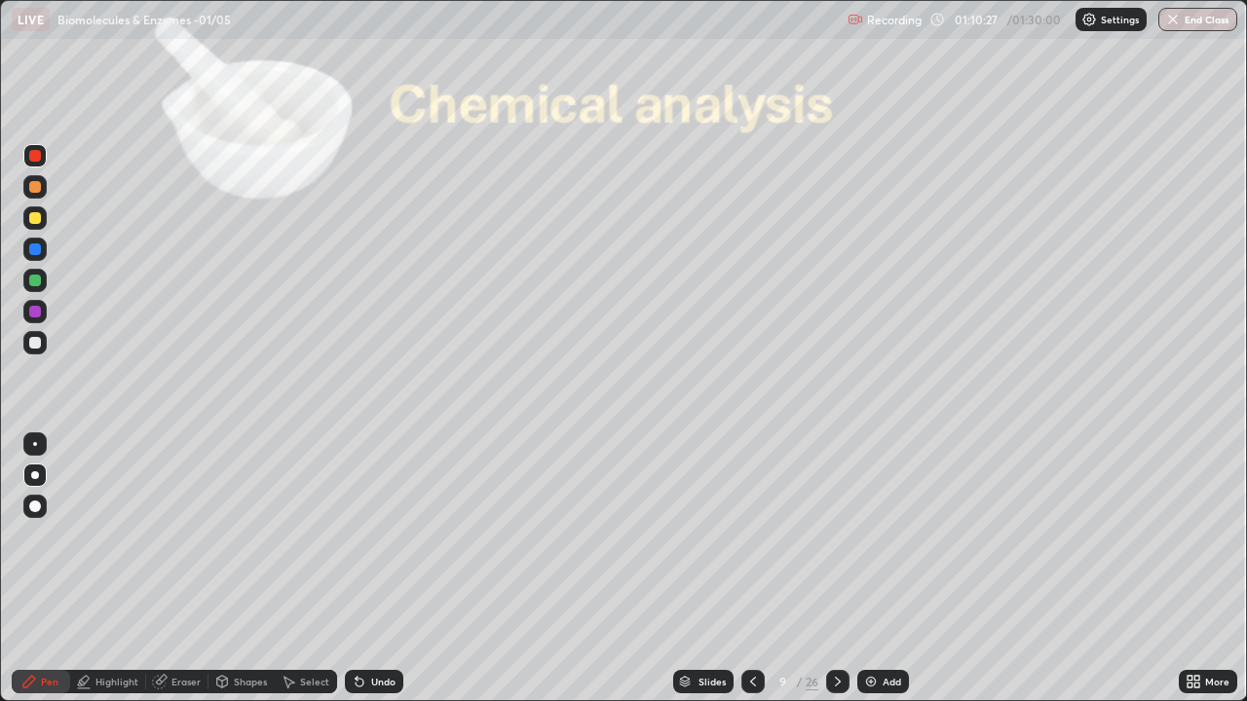
click at [836, 569] on icon at bounding box center [838, 682] width 16 height 16
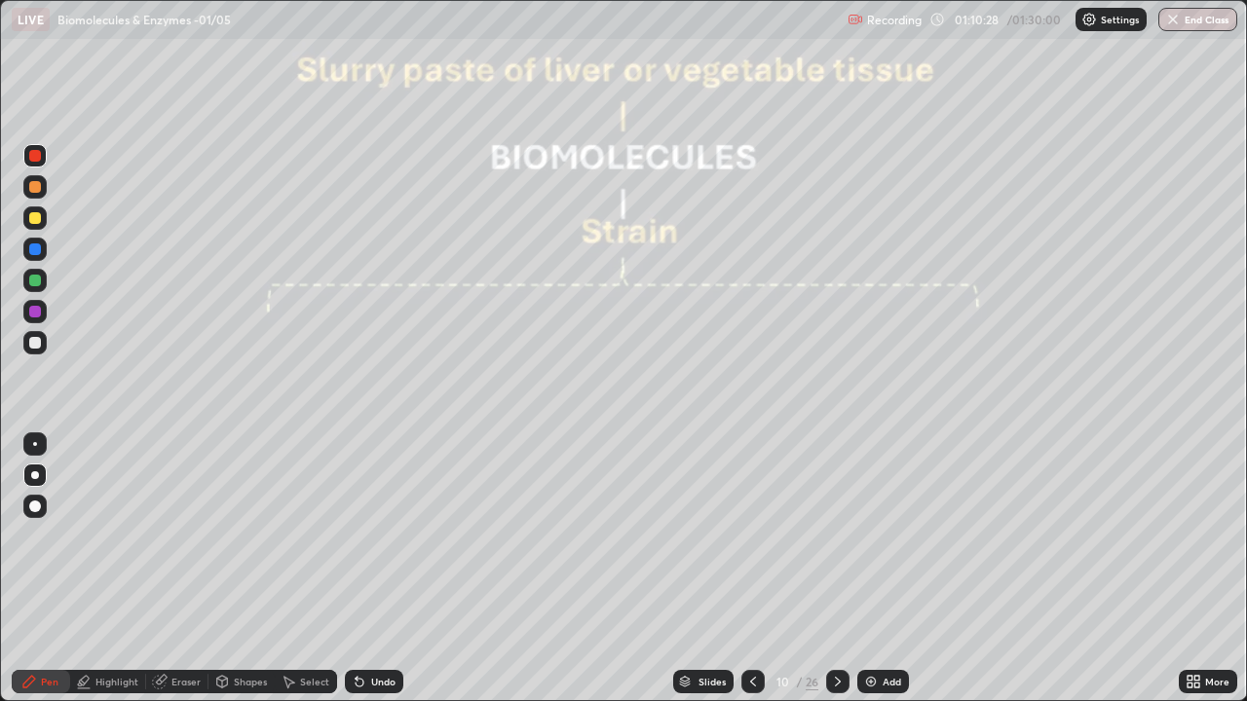
click at [834, 569] on icon at bounding box center [838, 682] width 16 height 16
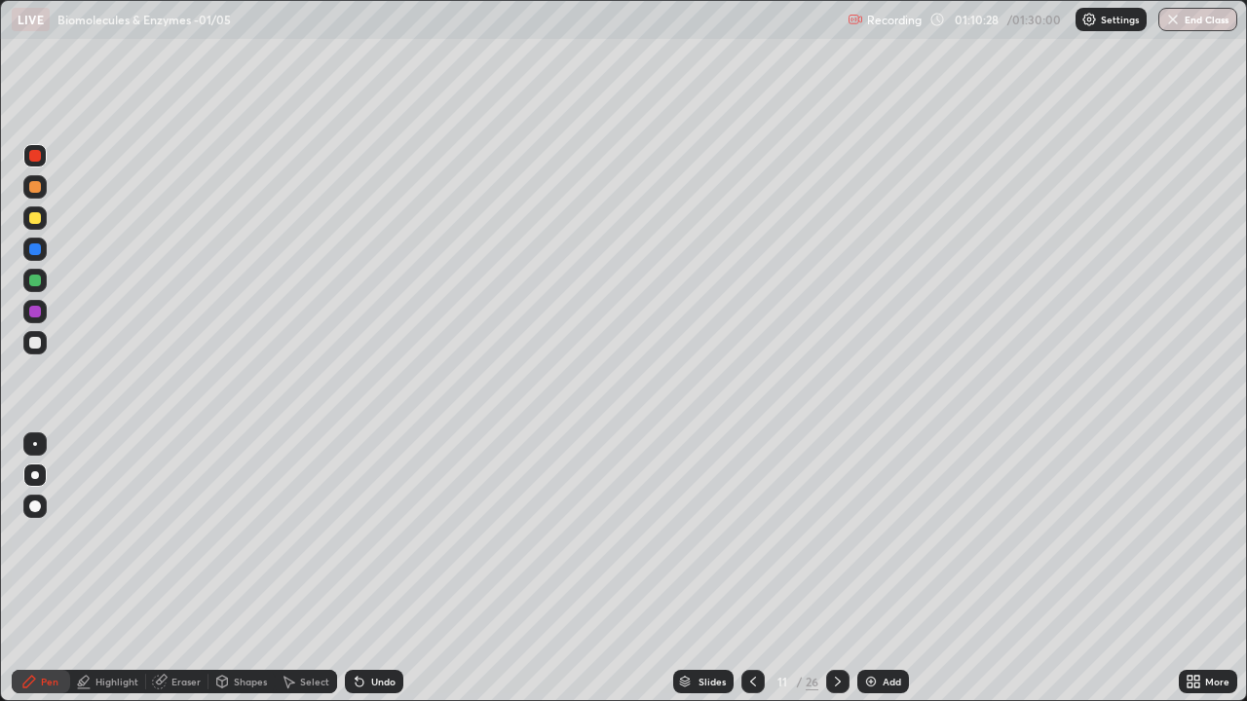
click at [836, 569] on icon at bounding box center [838, 682] width 16 height 16
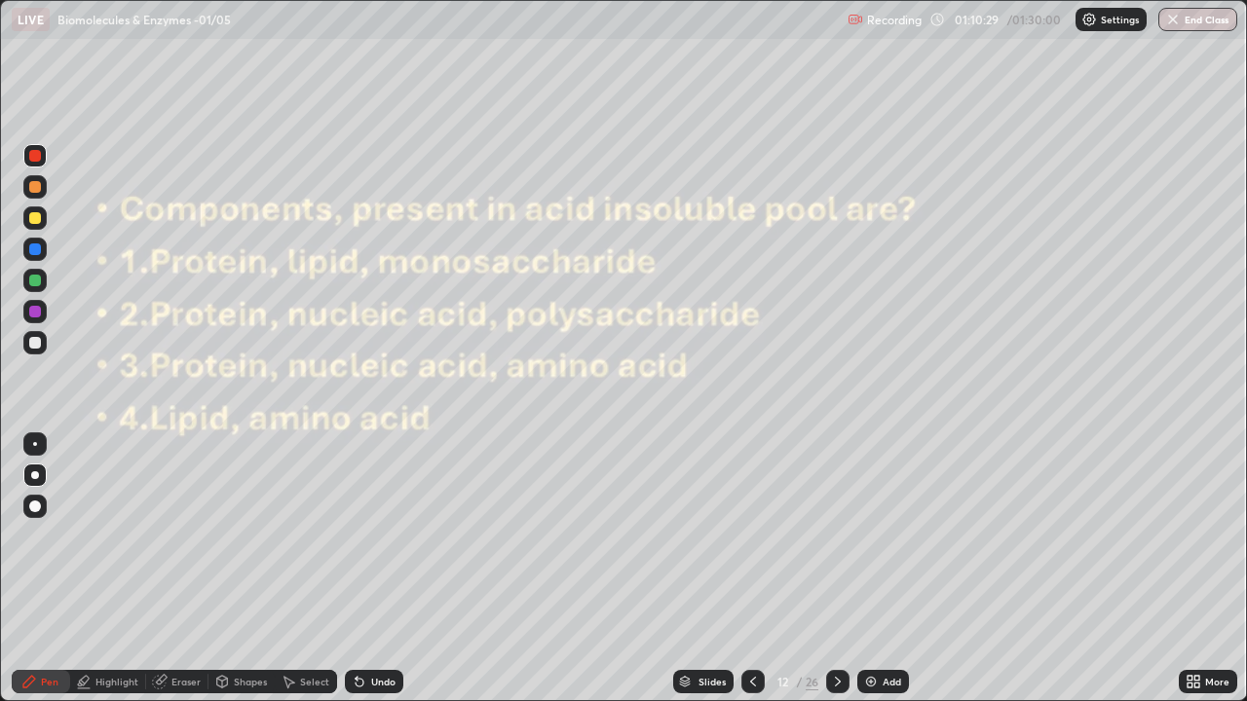
click at [838, 569] on icon at bounding box center [838, 682] width 16 height 16
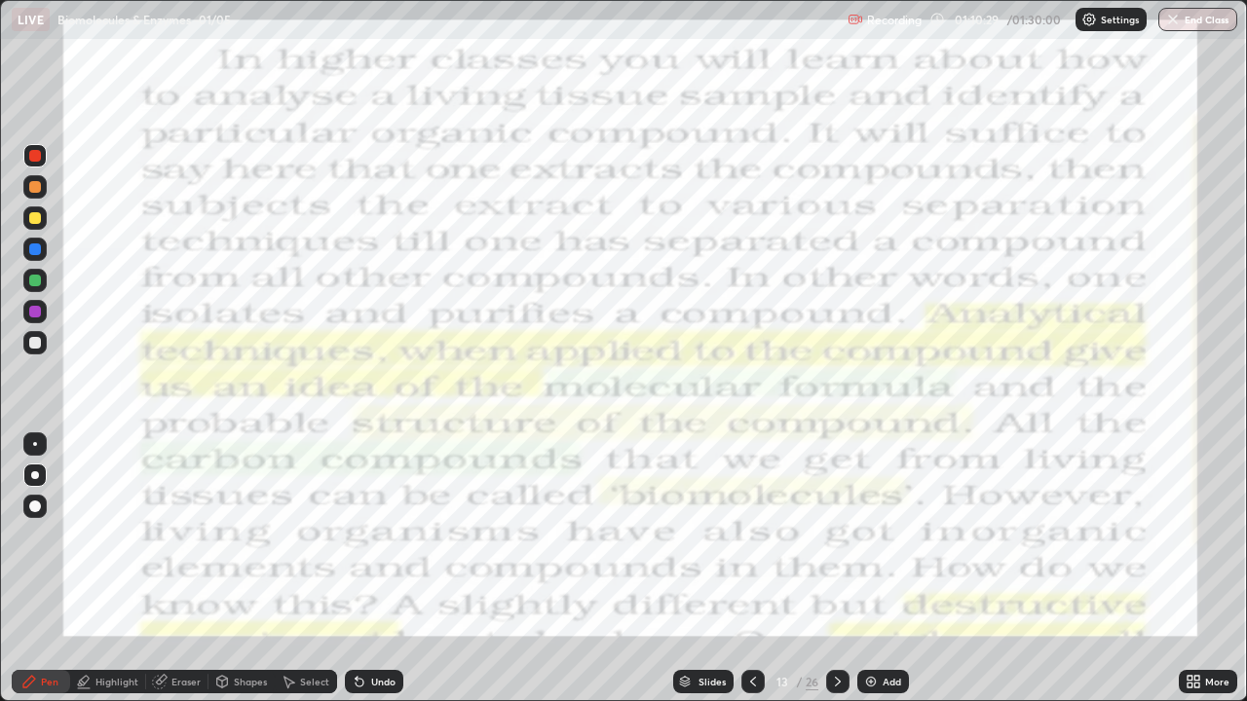
click at [837, 569] on icon at bounding box center [838, 682] width 16 height 16
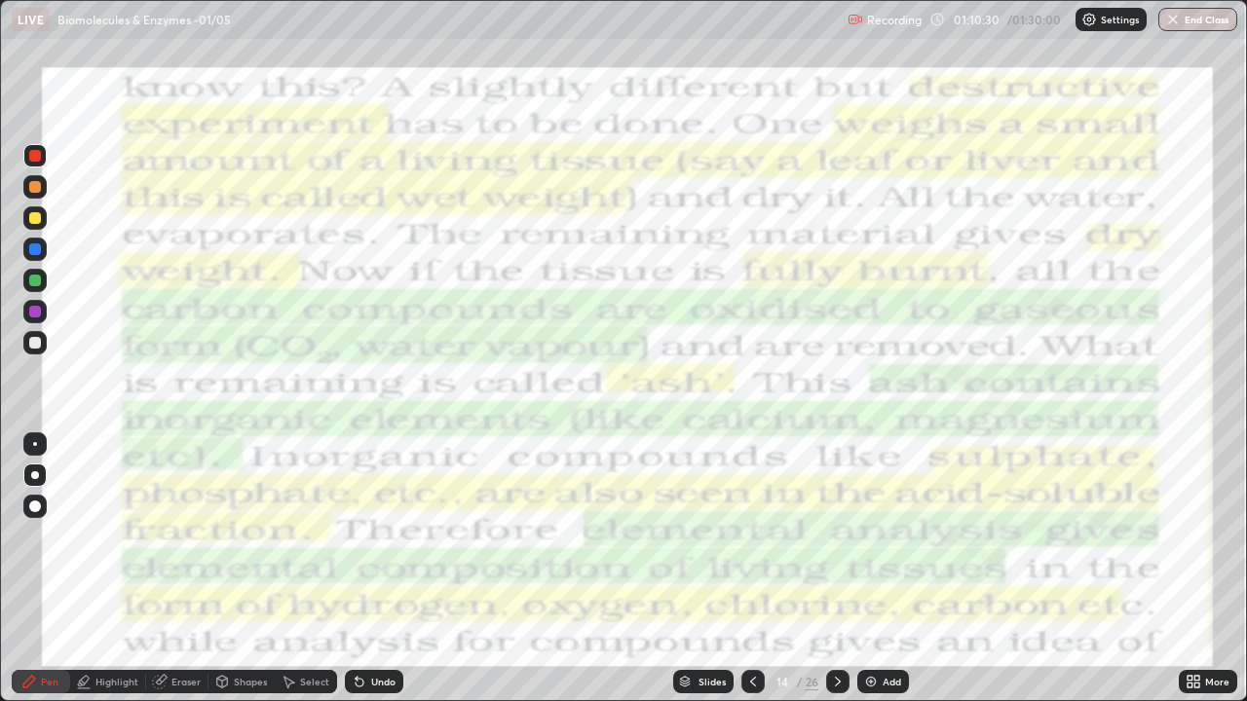
click at [838, 569] on icon at bounding box center [838, 682] width 16 height 16
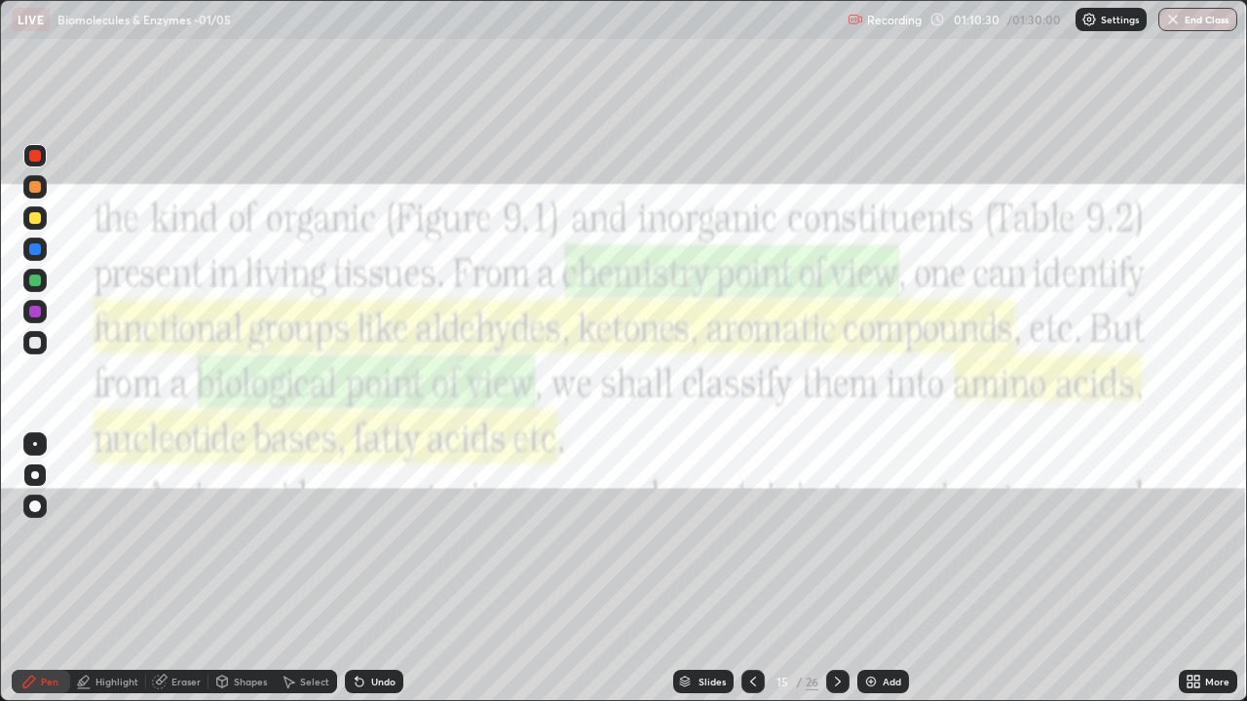
click at [838, 569] on icon at bounding box center [838, 682] width 16 height 16
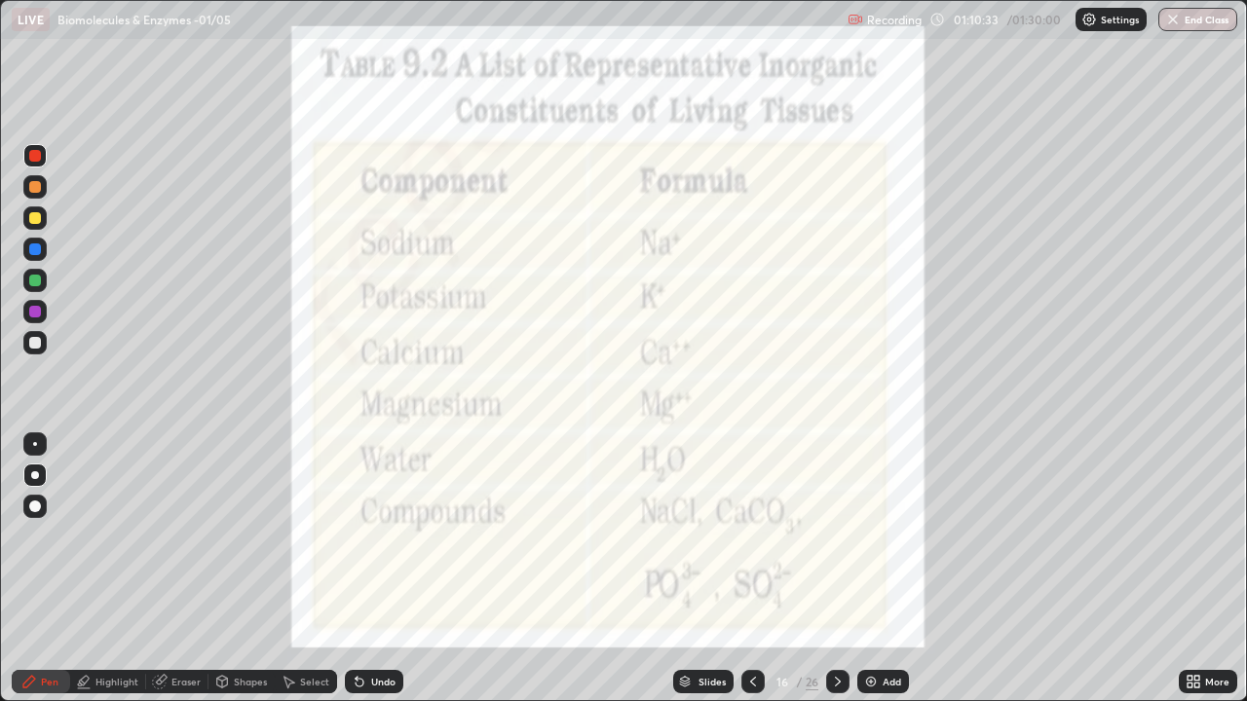
click at [836, 569] on icon at bounding box center [838, 682] width 16 height 16
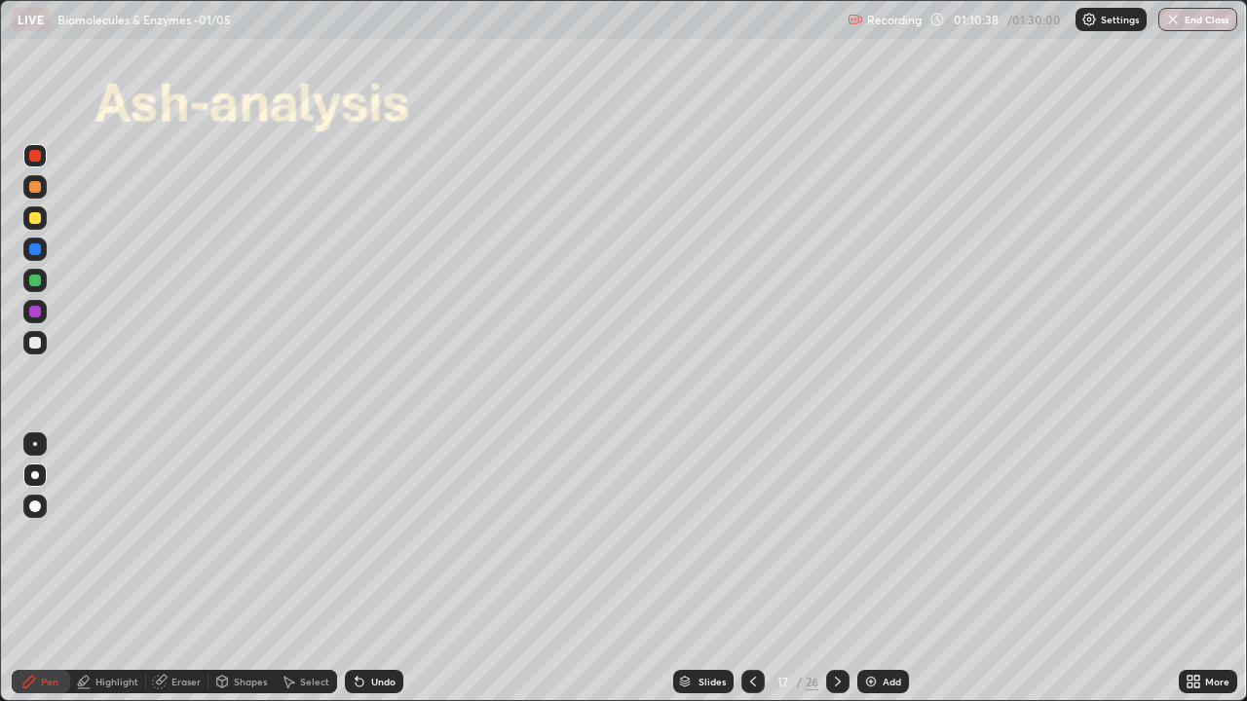
click at [702, 569] on div "Slides" at bounding box center [711, 682] width 27 height 10
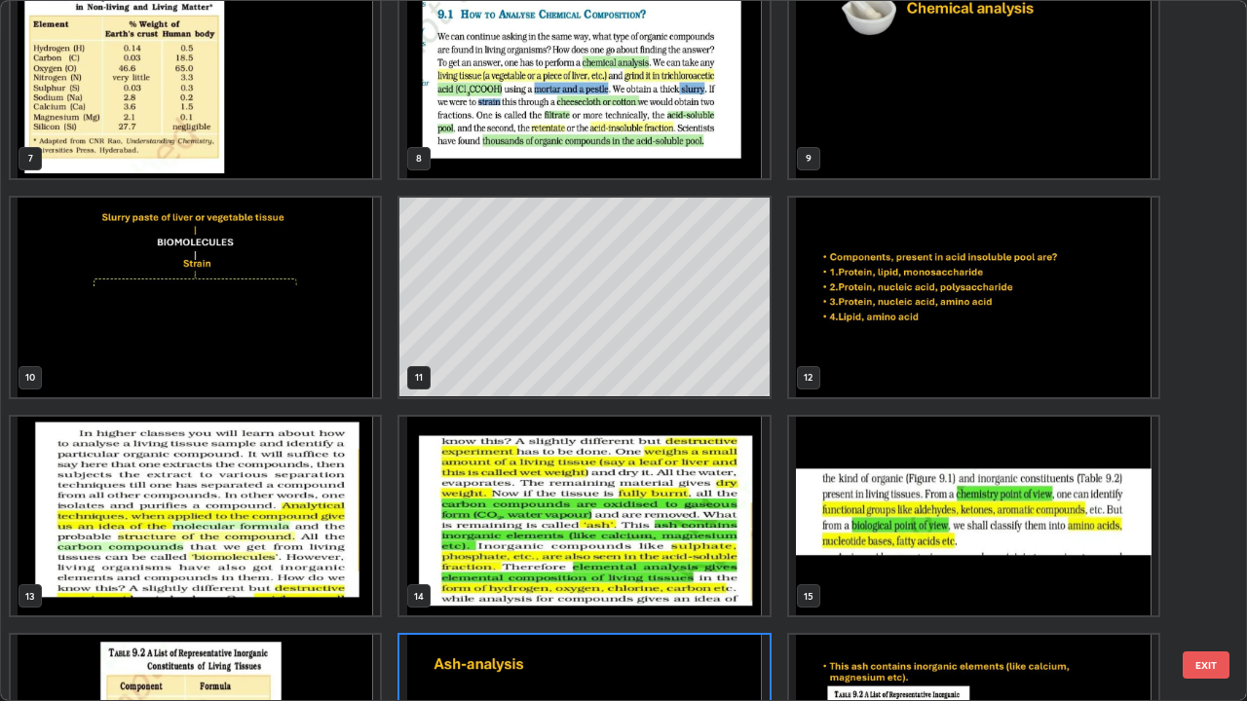
scroll to position [487, 0]
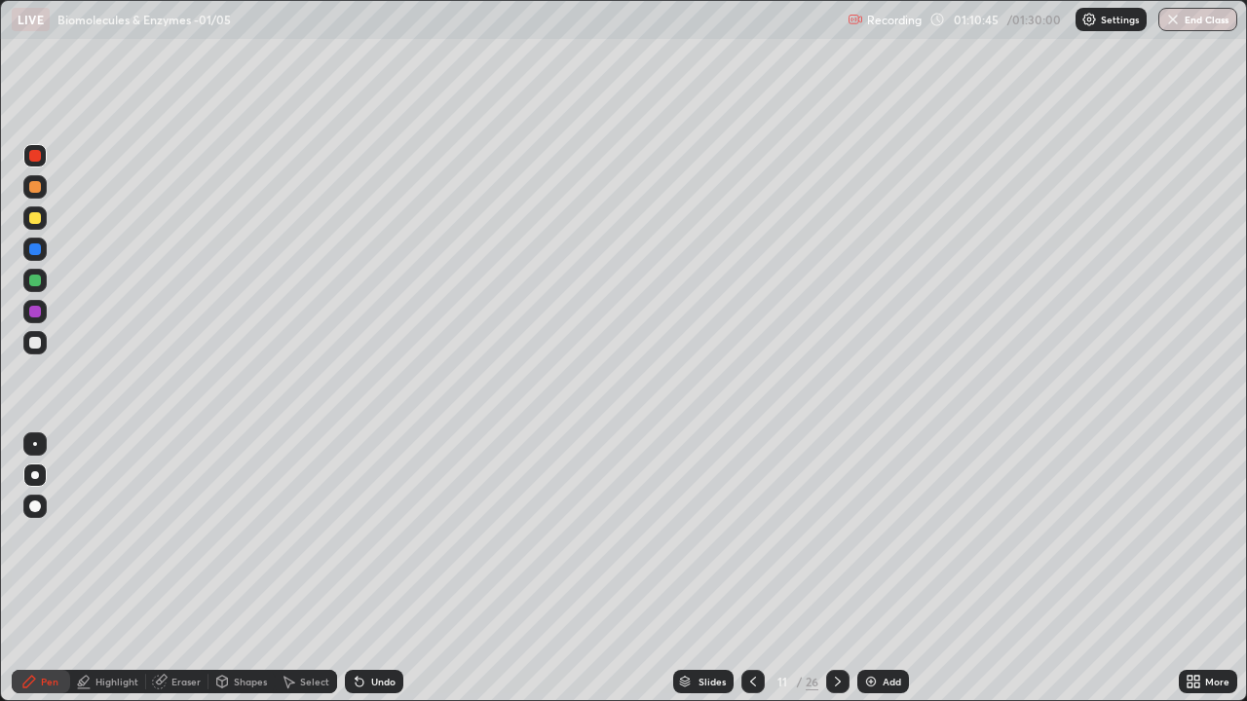
click at [837, 569] on icon at bounding box center [838, 682] width 16 height 16
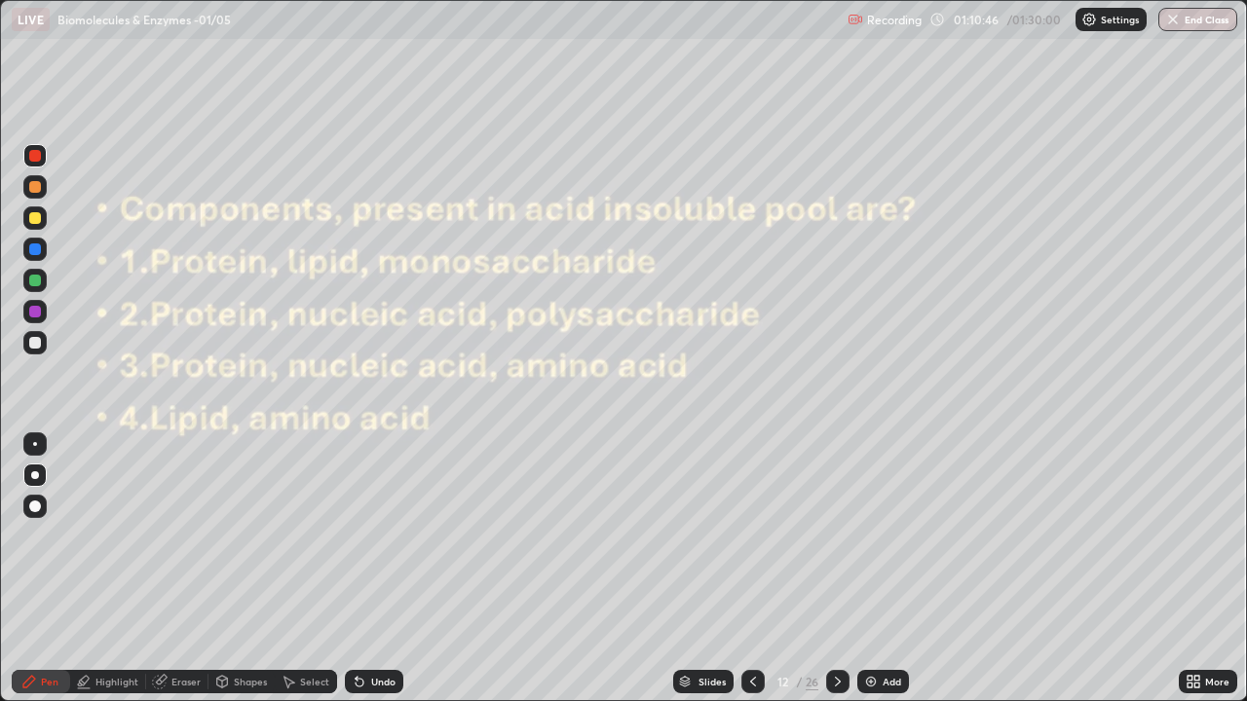
click at [837, 569] on icon at bounding box center [838, 682] width 16 height 16
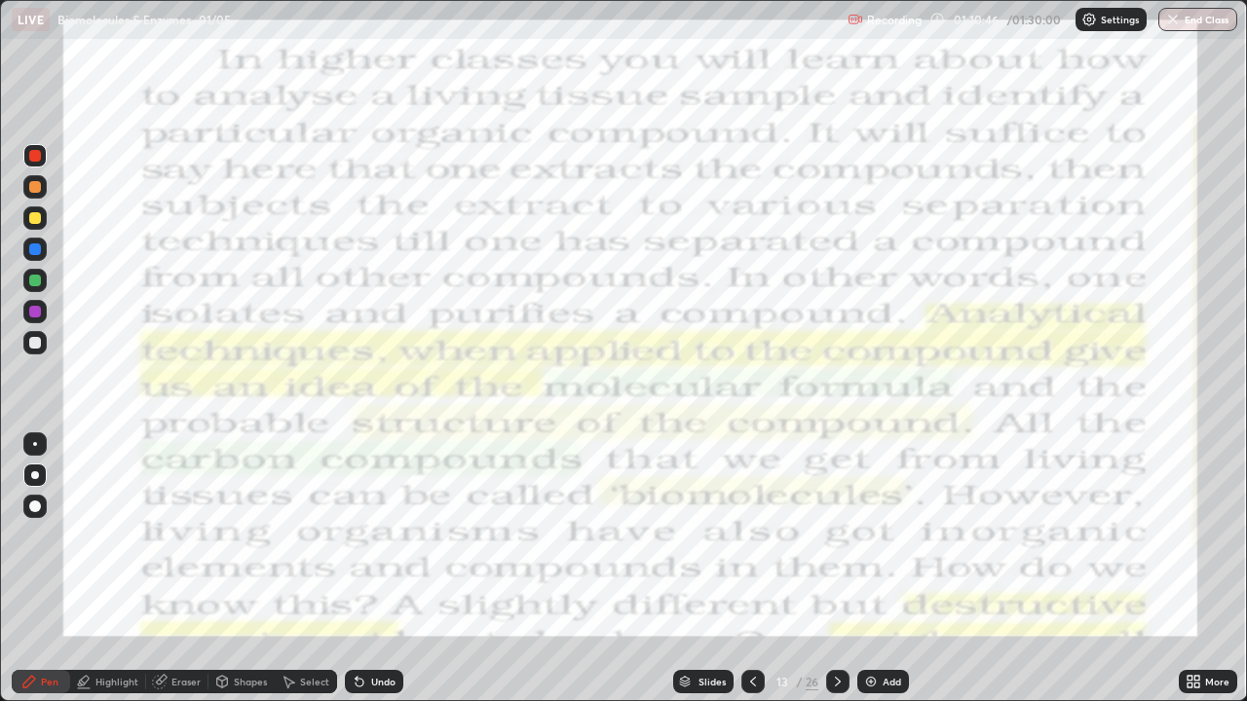
click at [837, 569] on icon at bounding box center [838, 682] width 6 height 10
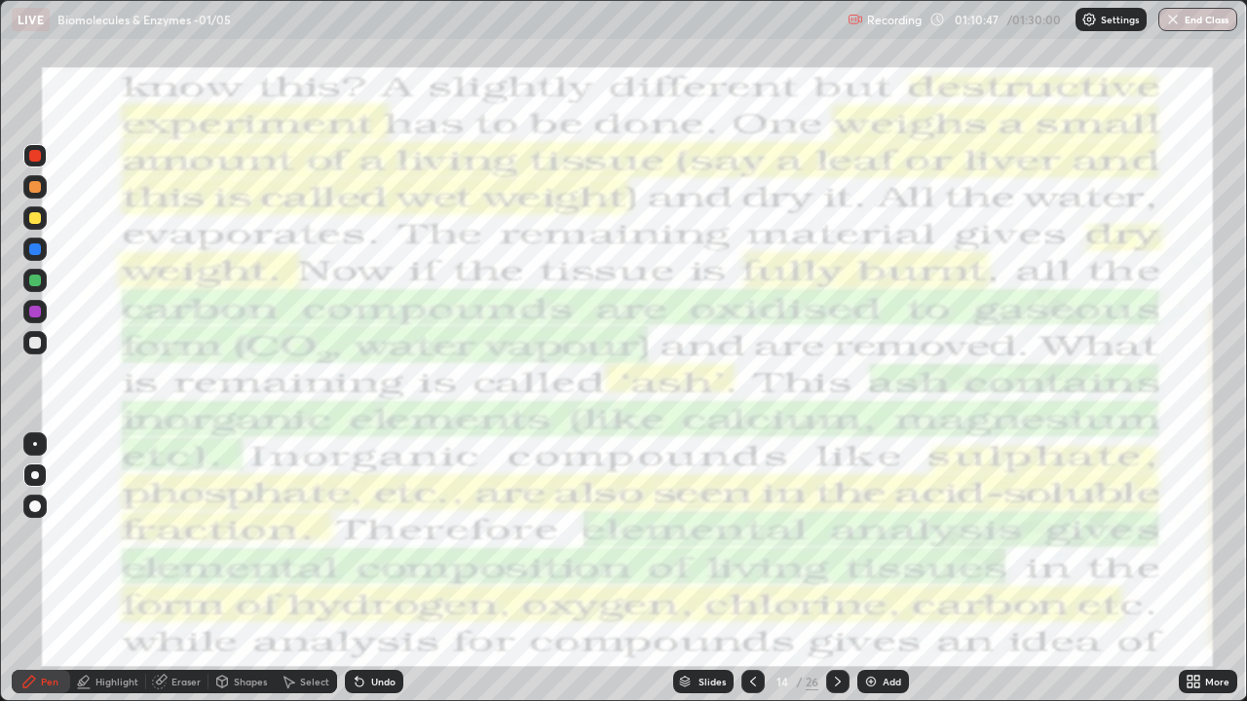
click at [837, 569] on icon at bounding box center [838, 682] width 6 height 10
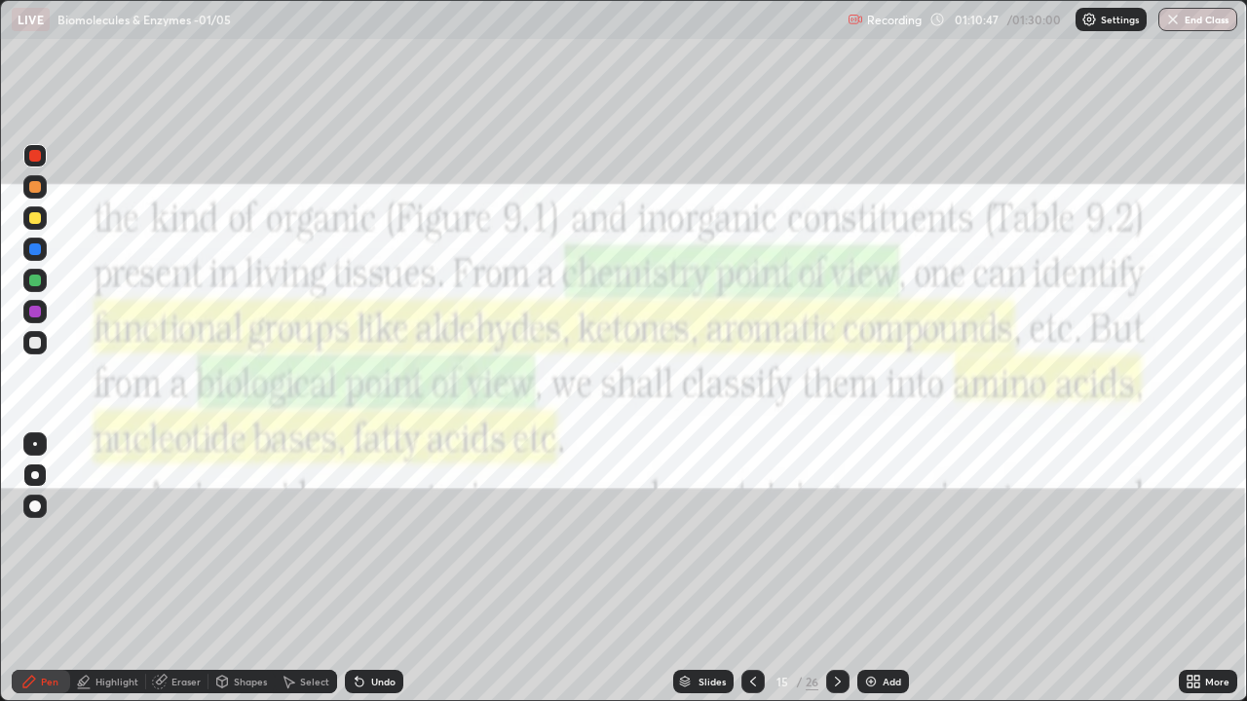
click at [837, 569] on icon at bounding box center [838, 682] width 16 height 16
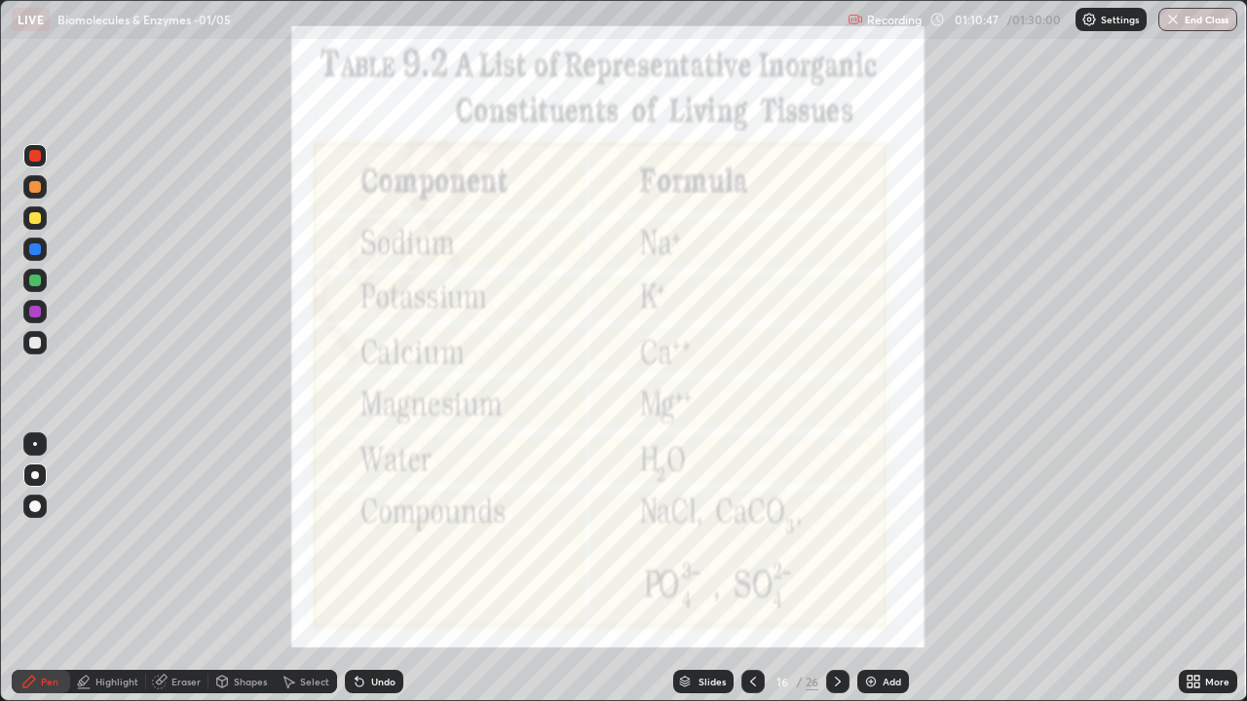
click at [837, 569] on icon at bounding box center [838, 682] width 16 height 16
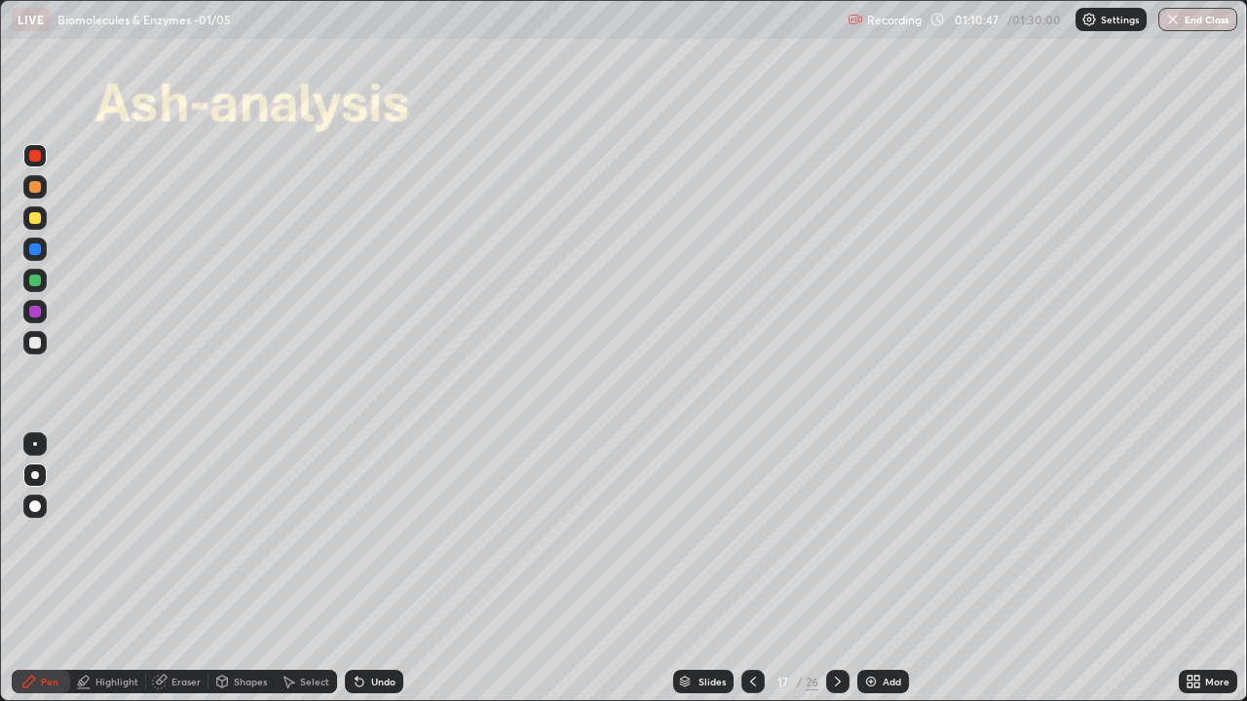
click at [836, 569] on icon at bounding box center [838, 682] width 16 height 16
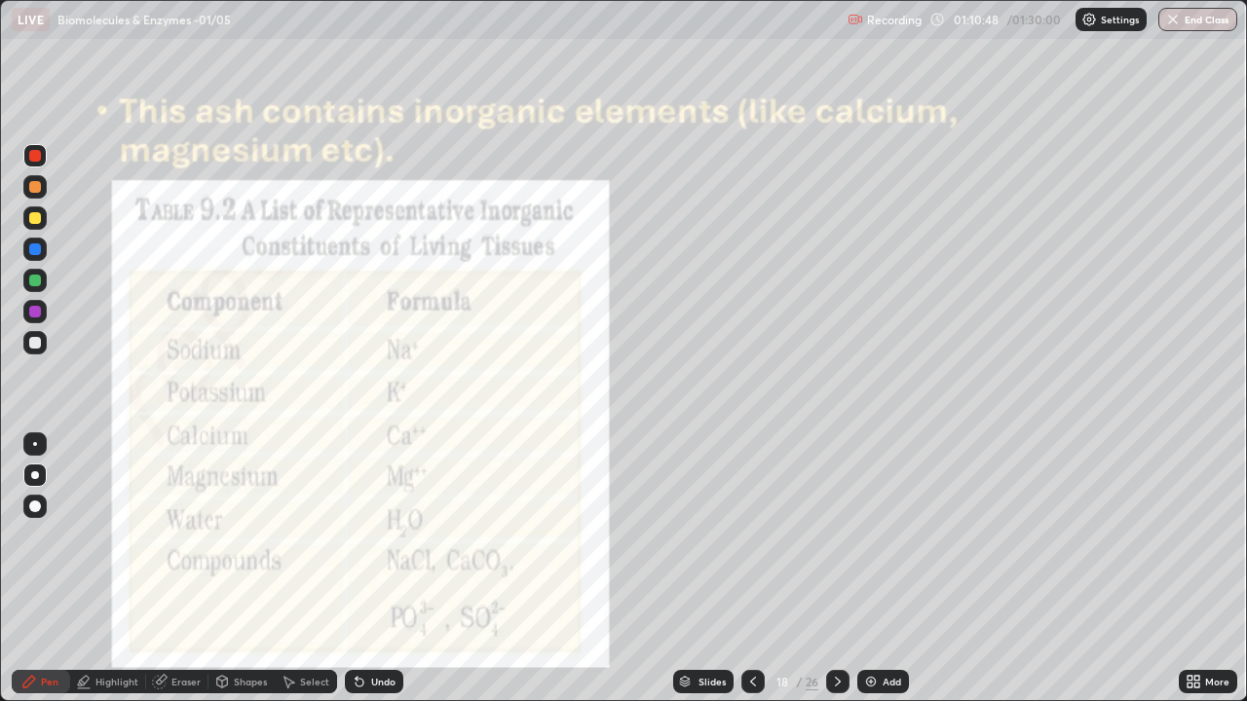
click at [835, 569] on icon at bounding box center [838, 682] width 16 height 16
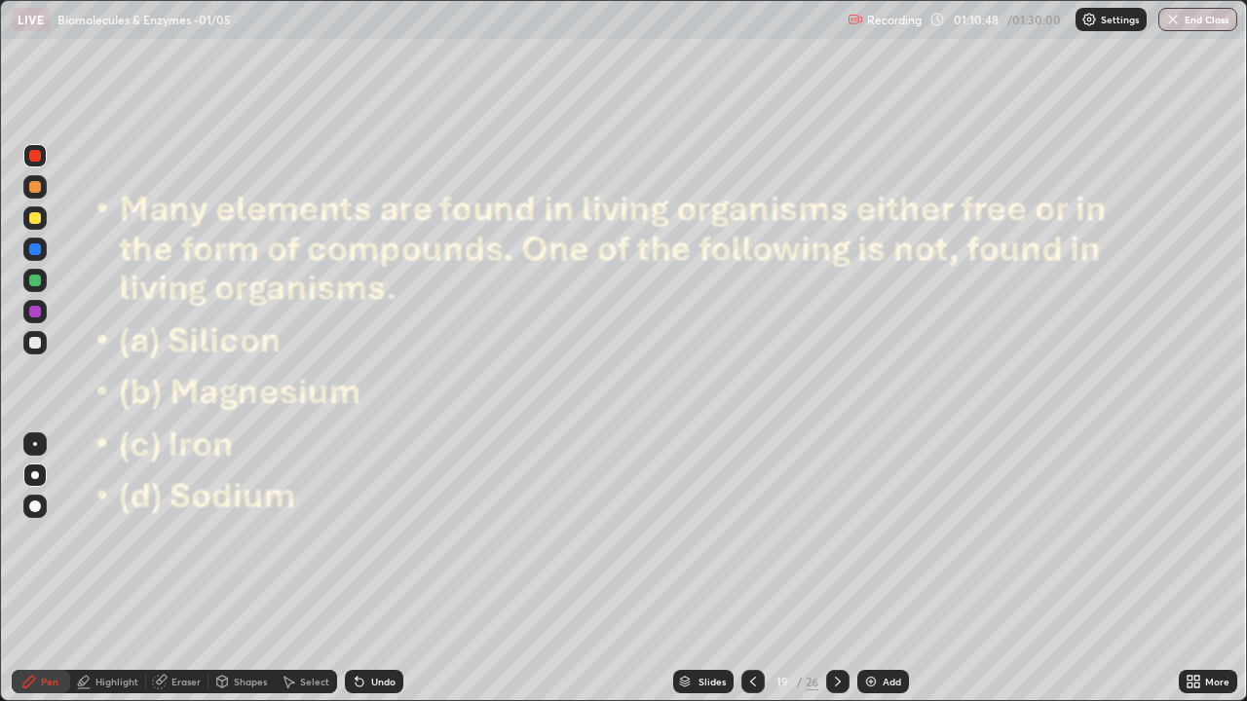
click at [838, 569] on icon at bounding box center [838, 682] width 6 height 10
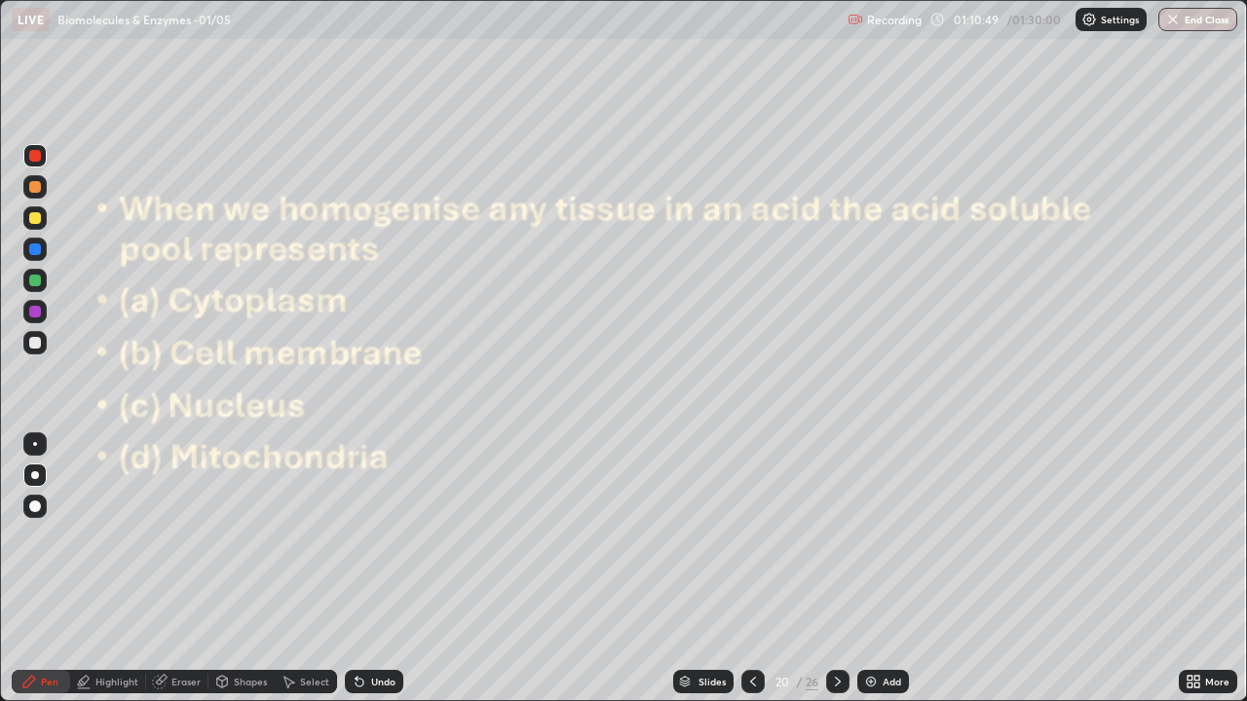
click at [838, 569] on icon at bounding box center [838, 682] width 6 height 10
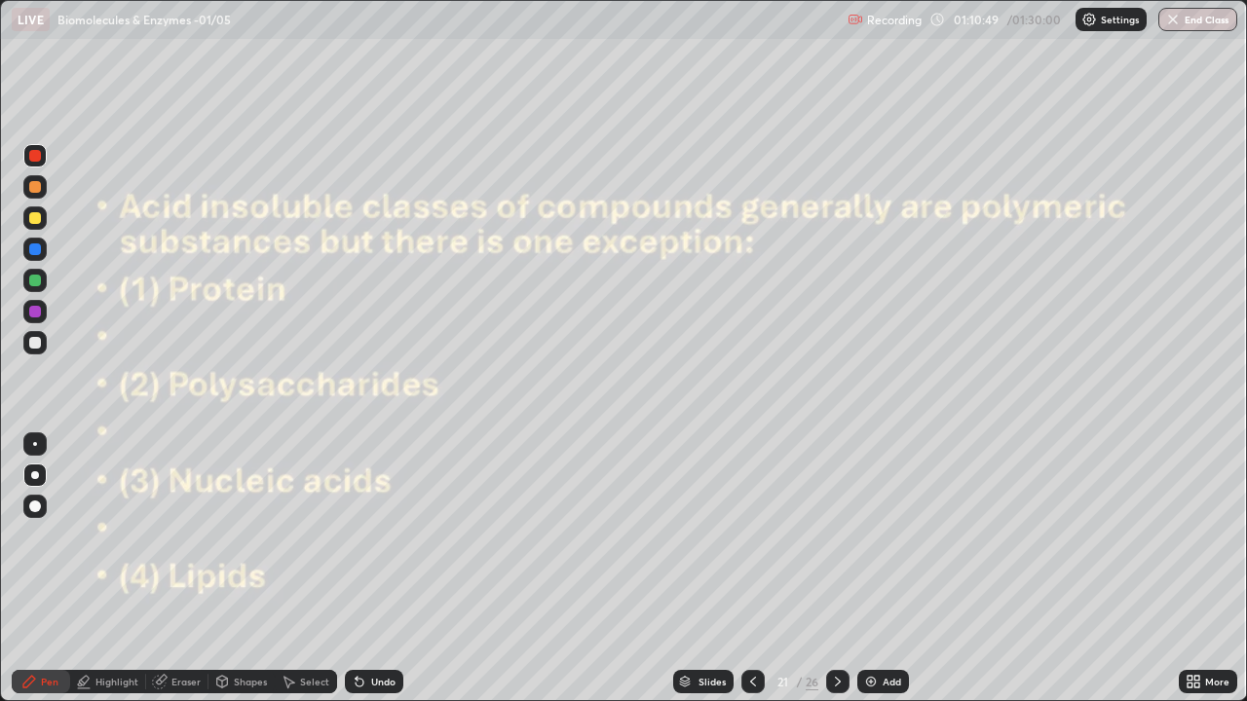
click at [836, 569] on icon at bounding box center [838, 682] width 16 height 16
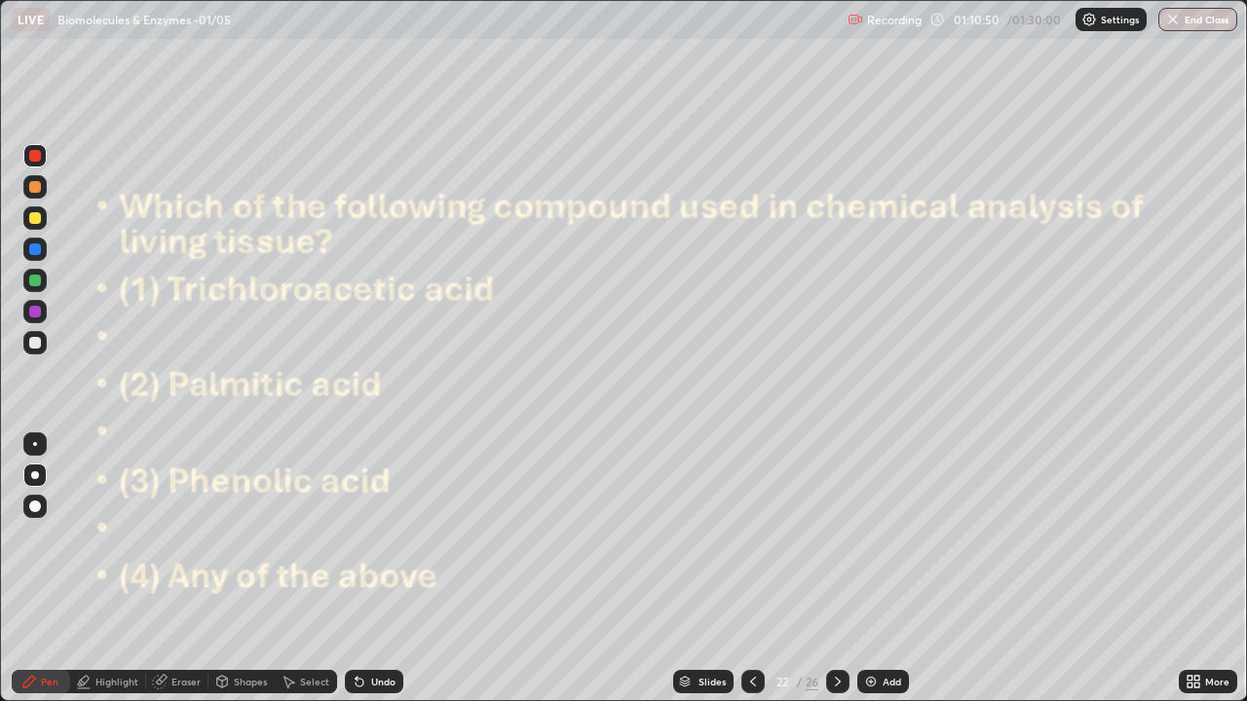
click at [761, 569] on div at bounding box center [752, 681] width 23 height 23
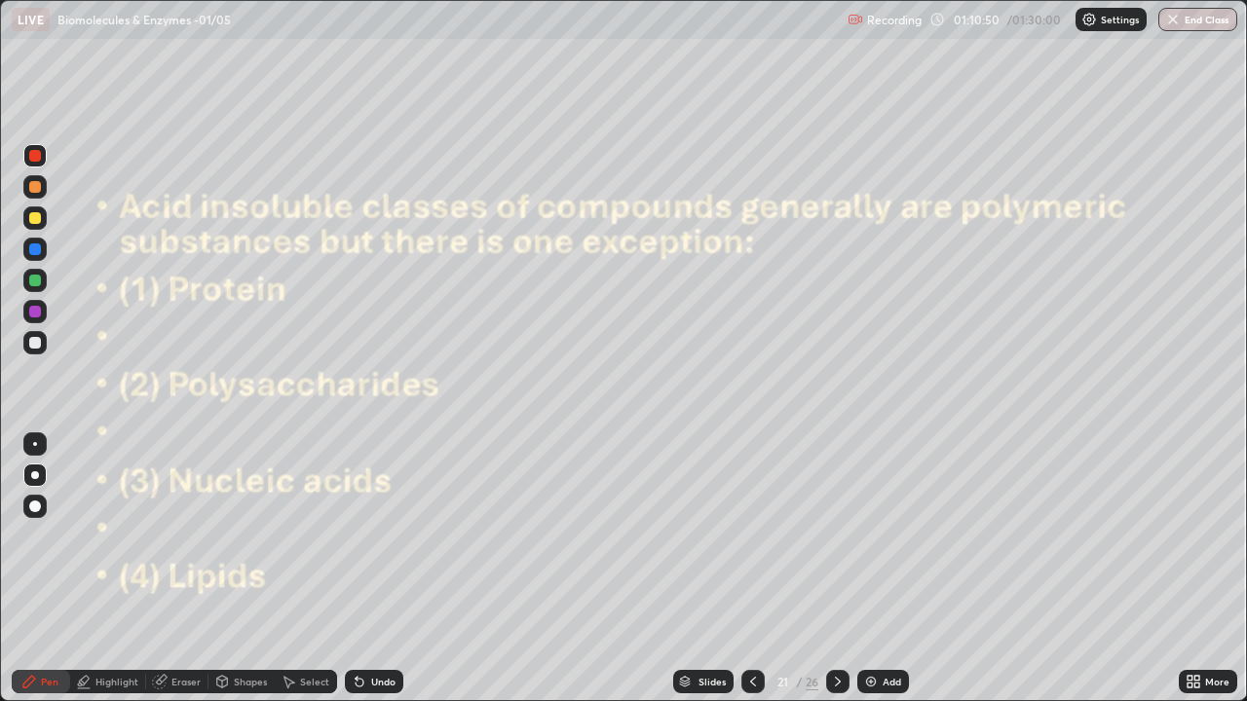
click at [760, 569] on div at bounding box center [752, 681] width 23 height 23
click at [751, 569] on icon at bounding box center [753, 682] width 16 height 16
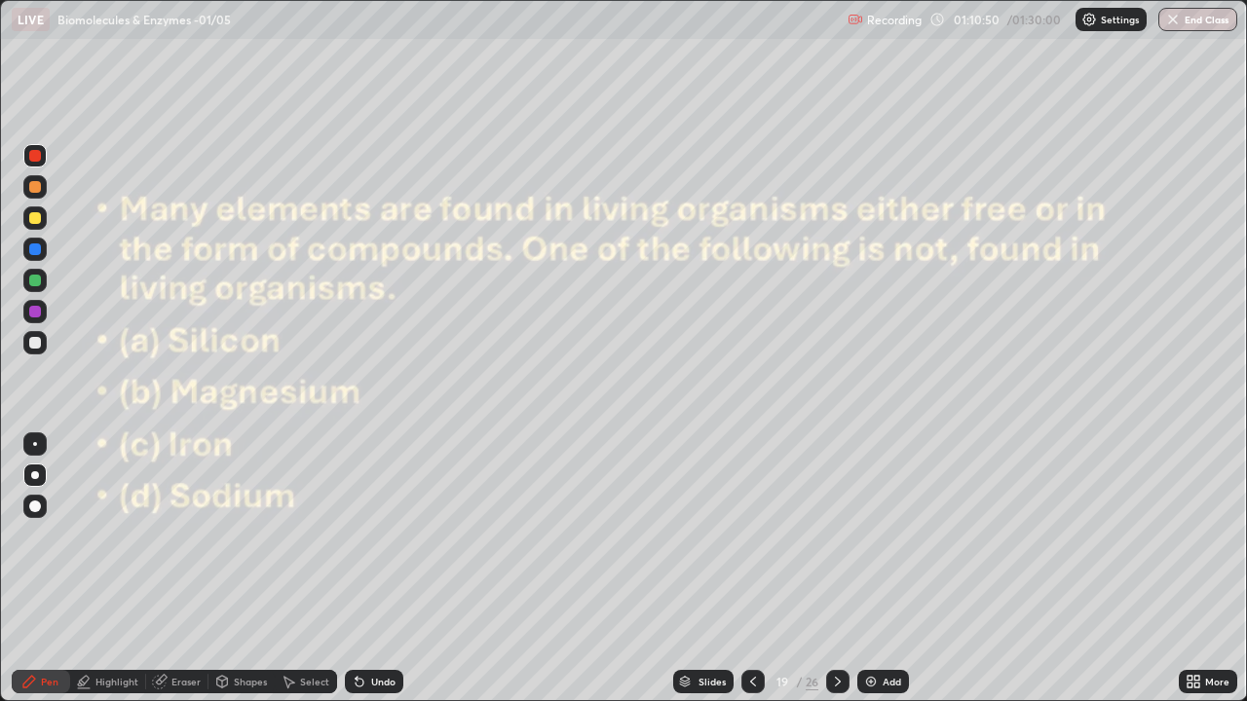
click at [751, 569] on icon at bounding box center [753, 682] width 16 height 16
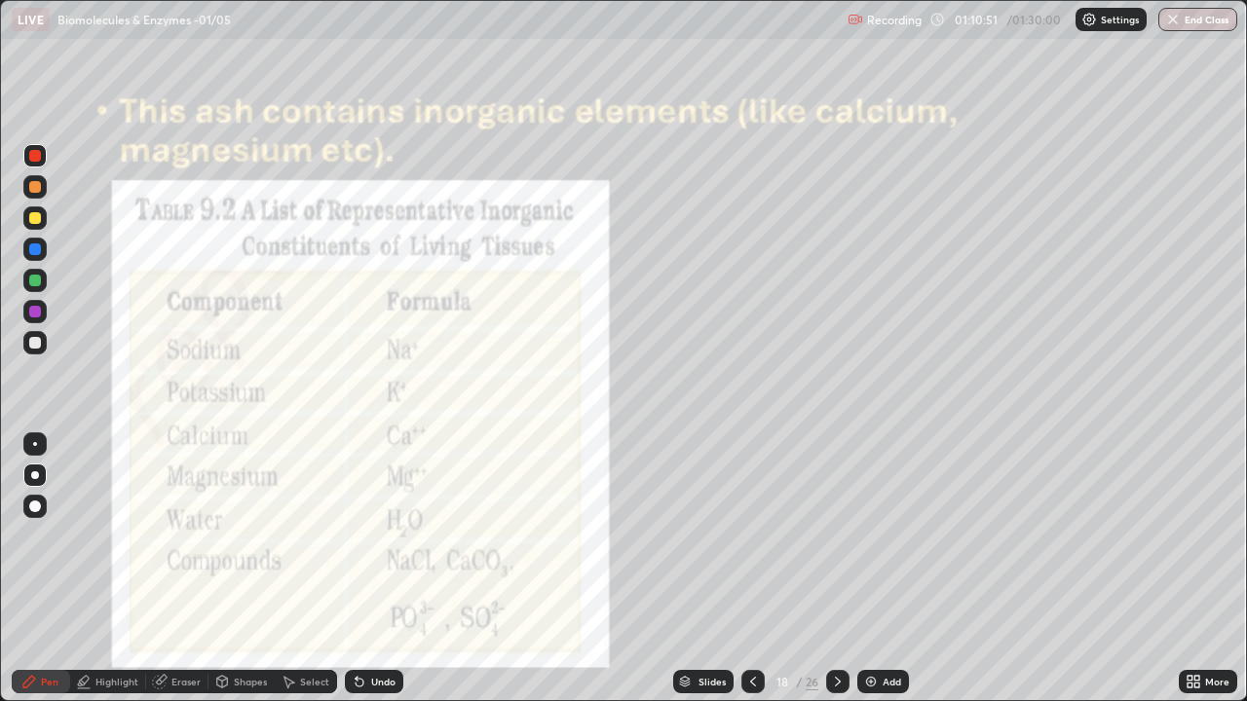
click at [751, 569] on icon at bounding box center [753, 682] width 16 height 16
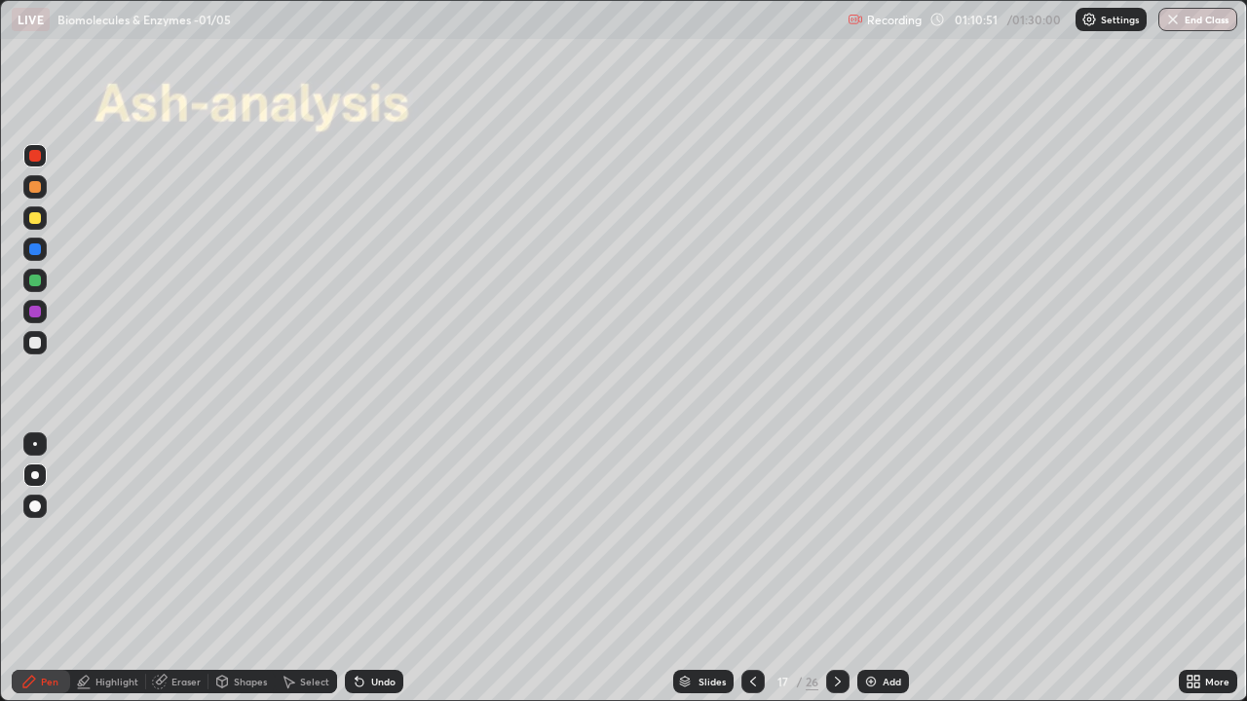
click at [752, 569] on icon at bounding box center [753, 682] width 16 height 16
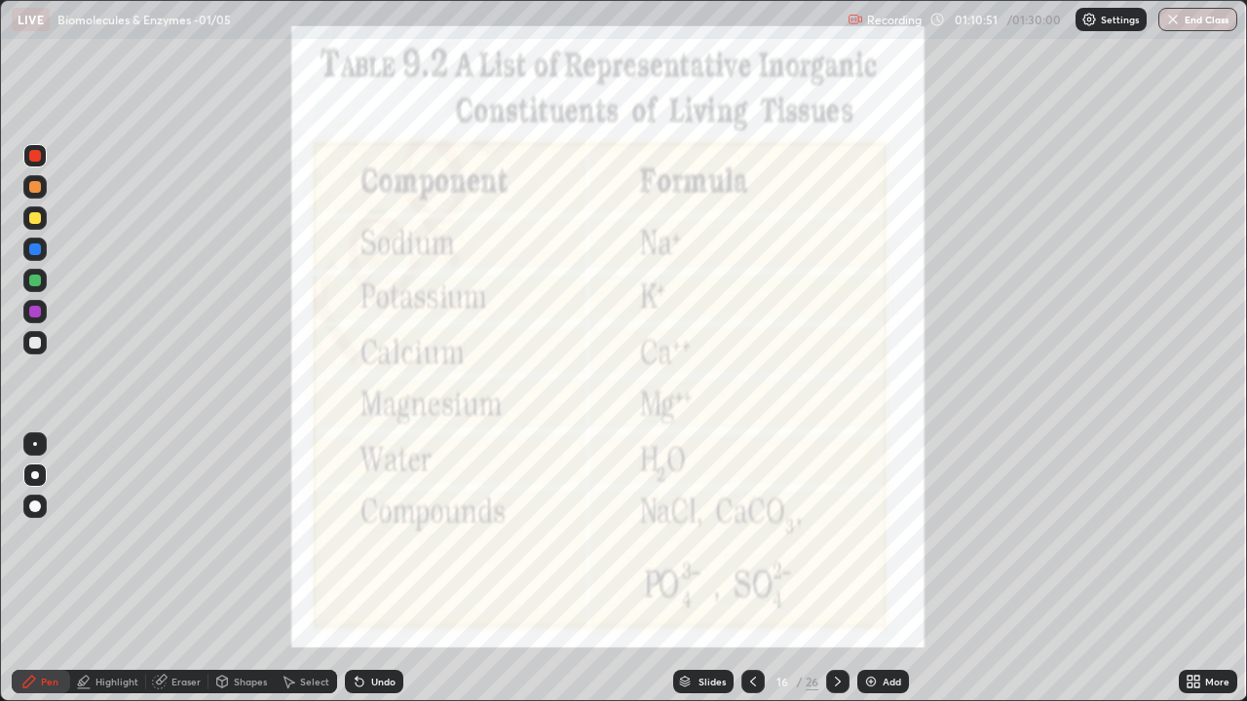
click at [748, 569] on icon at bounding box center [753, 682] width 16 height 16
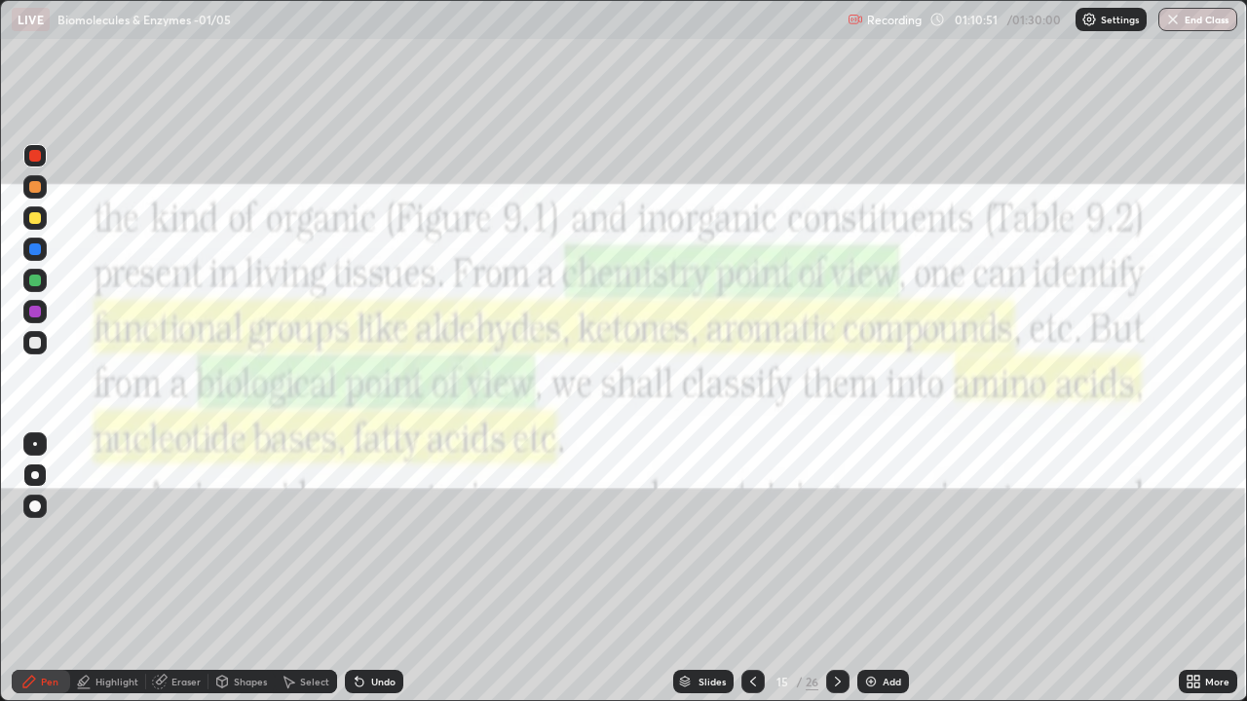
click at [747, 569] on icon at bounding box center [753, 682] width 16 height 16
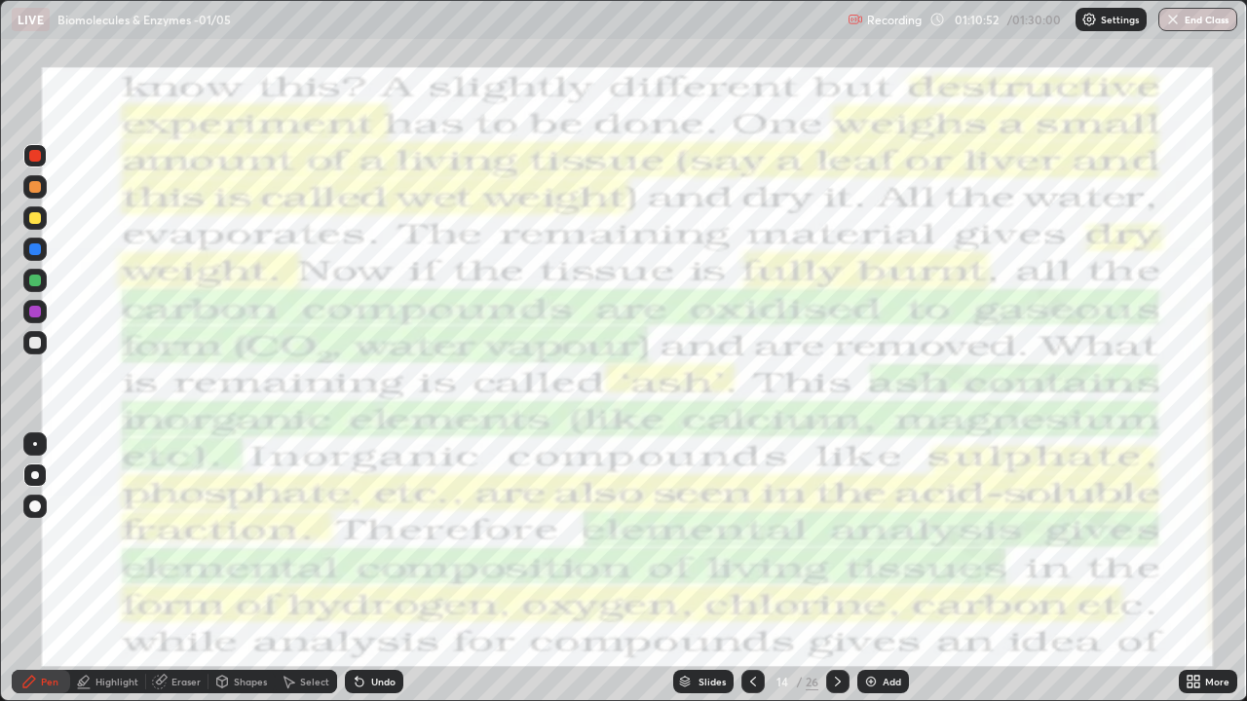
click at [747, 569] on icon at bounding box center [753, 682] width 16 height 16
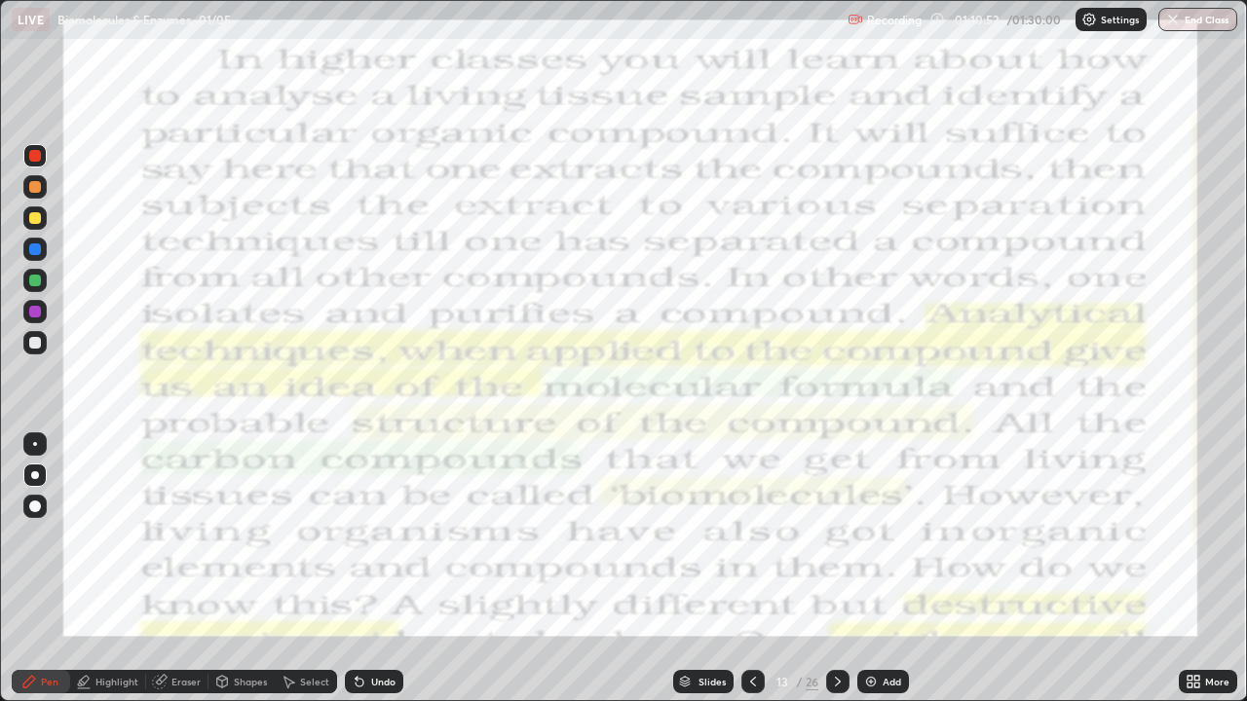
click at [749, 569] on icon at bounding box center [753, 682] width 16 height 16
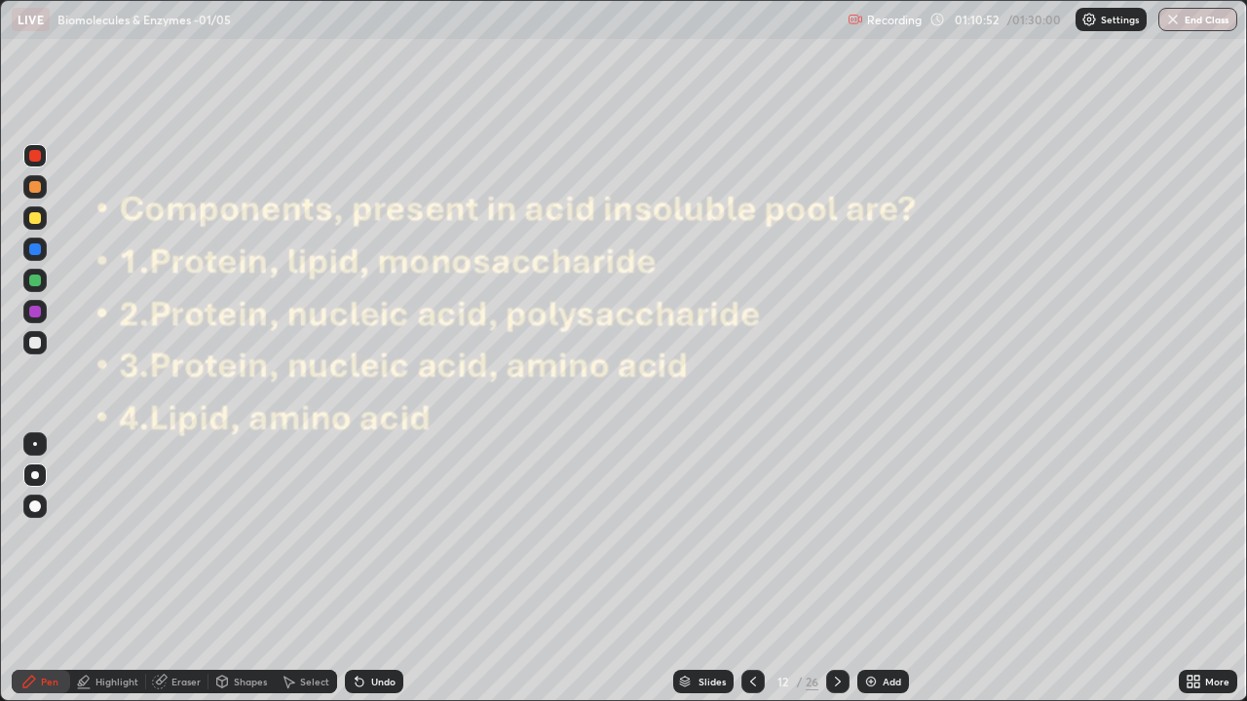
click at [749, 569] on icon at bounding box center [753, 682] width 16 height 16
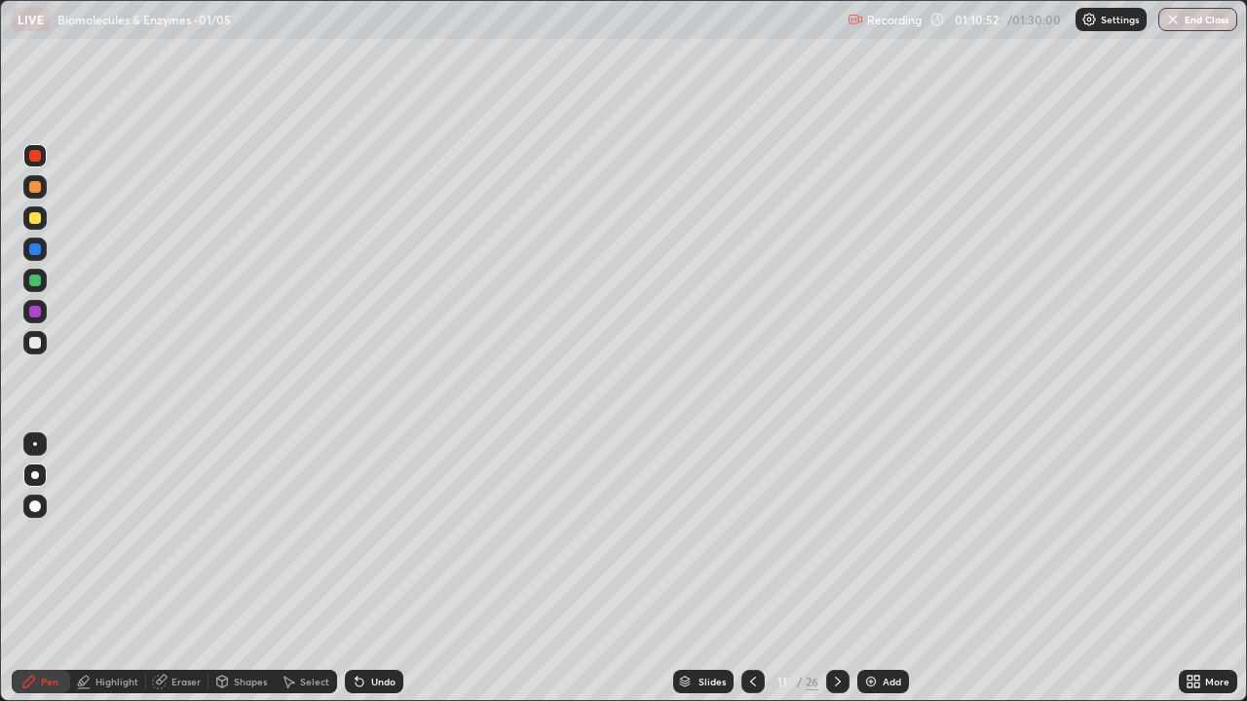
click at [750, 569] on icon at bounding box center [753, 682] width 16 height 16
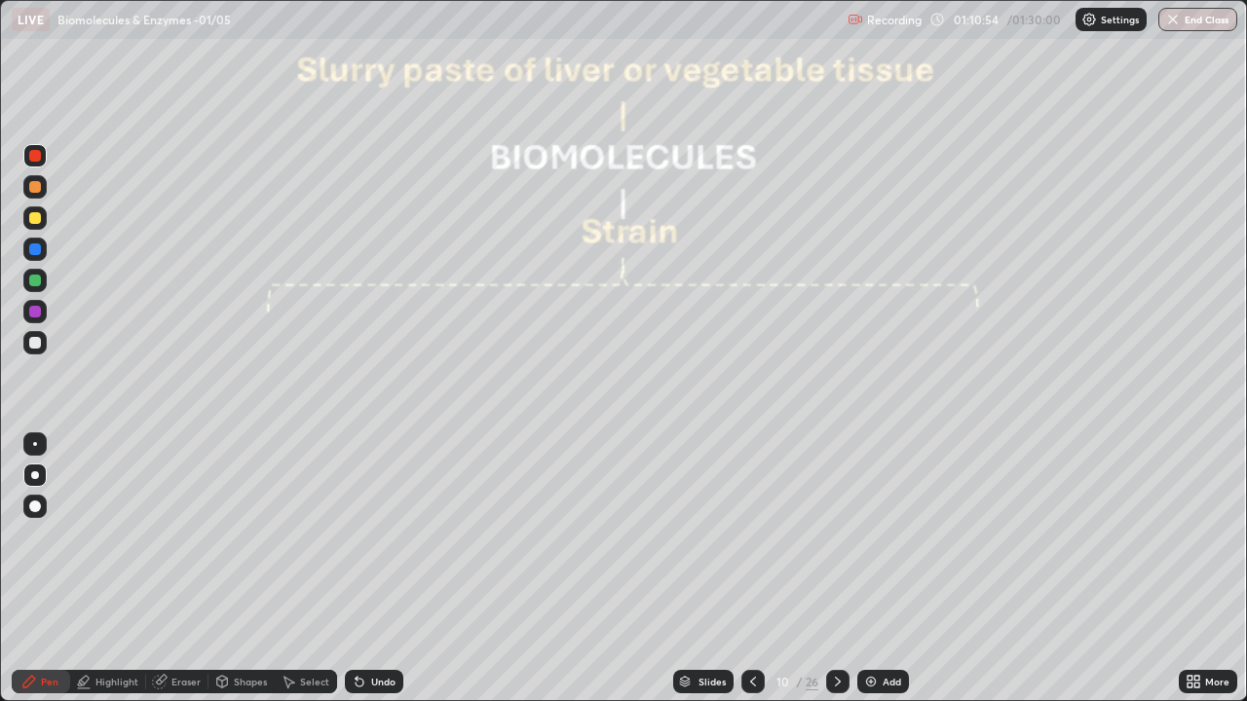
click at [744, 569] on div at bounding box center [752, 681] width 23 height 23
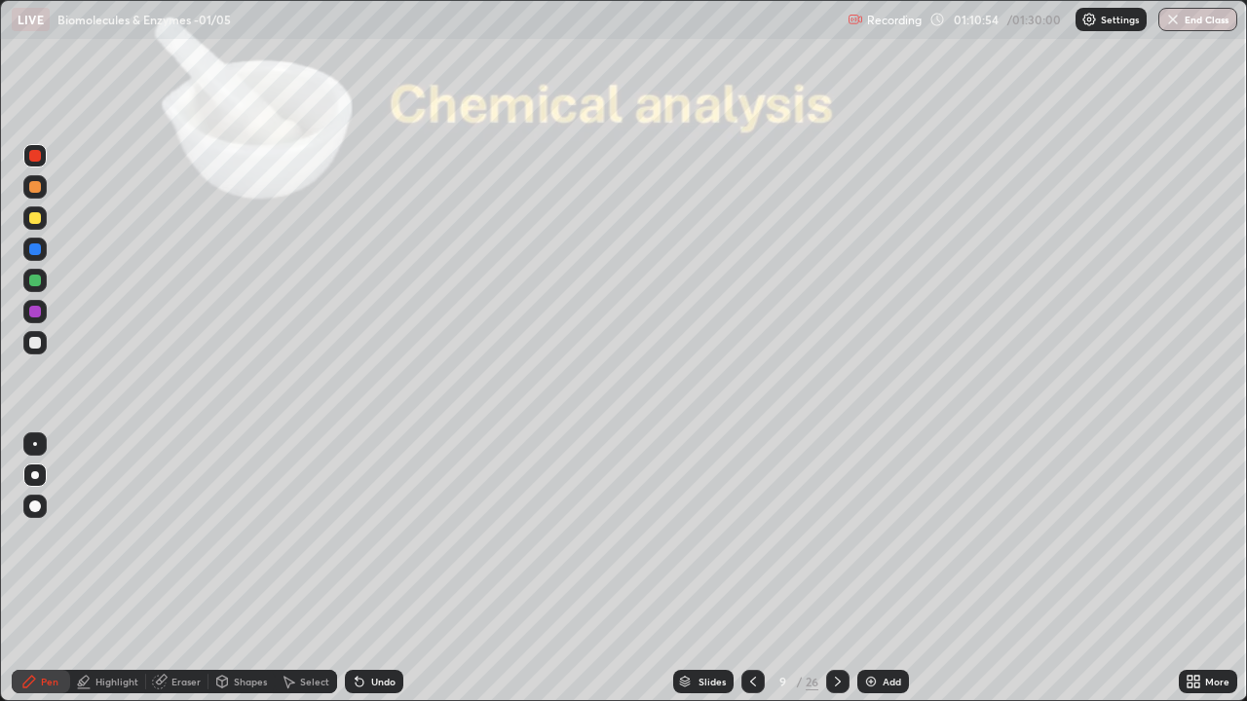
click at [752, 569] on icon at bounding box center [753, 682] width 16 height 16
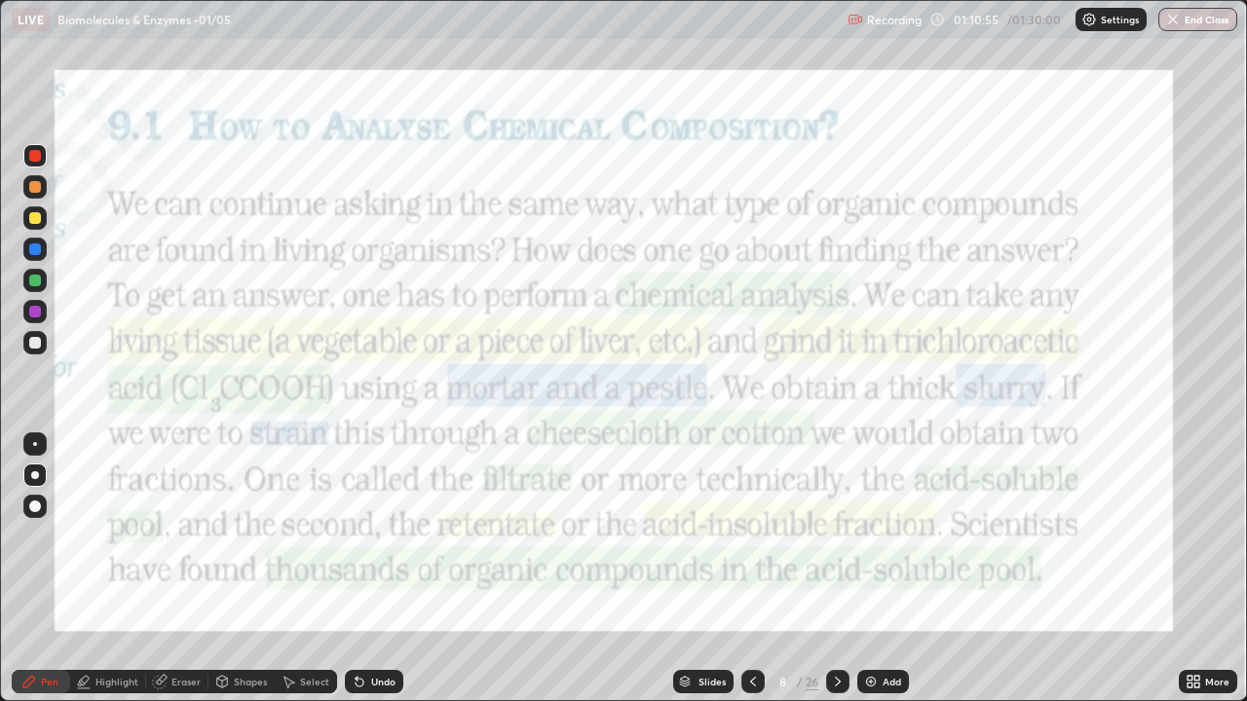
click at [748, 569] on icon at bounding box center [753, 682] width 16 height 16
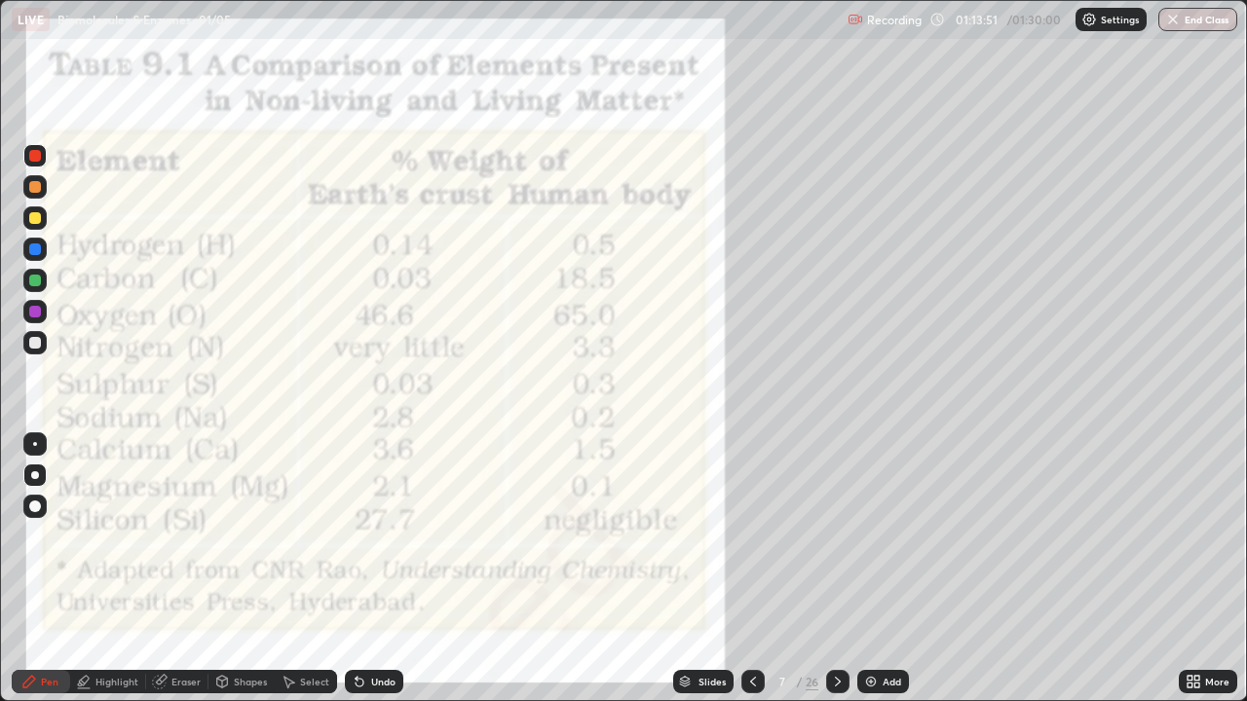
click at [836, 569] on icon at bounding box center [838, 682] width 6 height 10
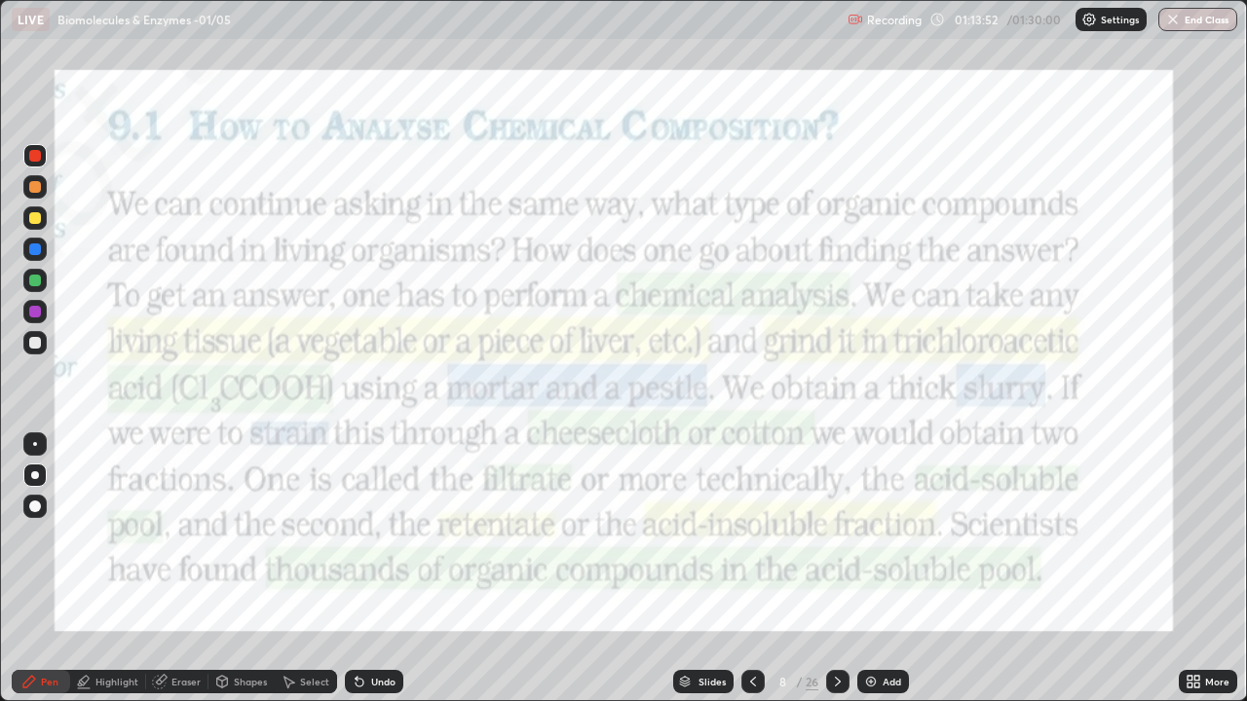
click at [713, 569] on div "Slides" at bounding box center [711, 682] width 27 height 10
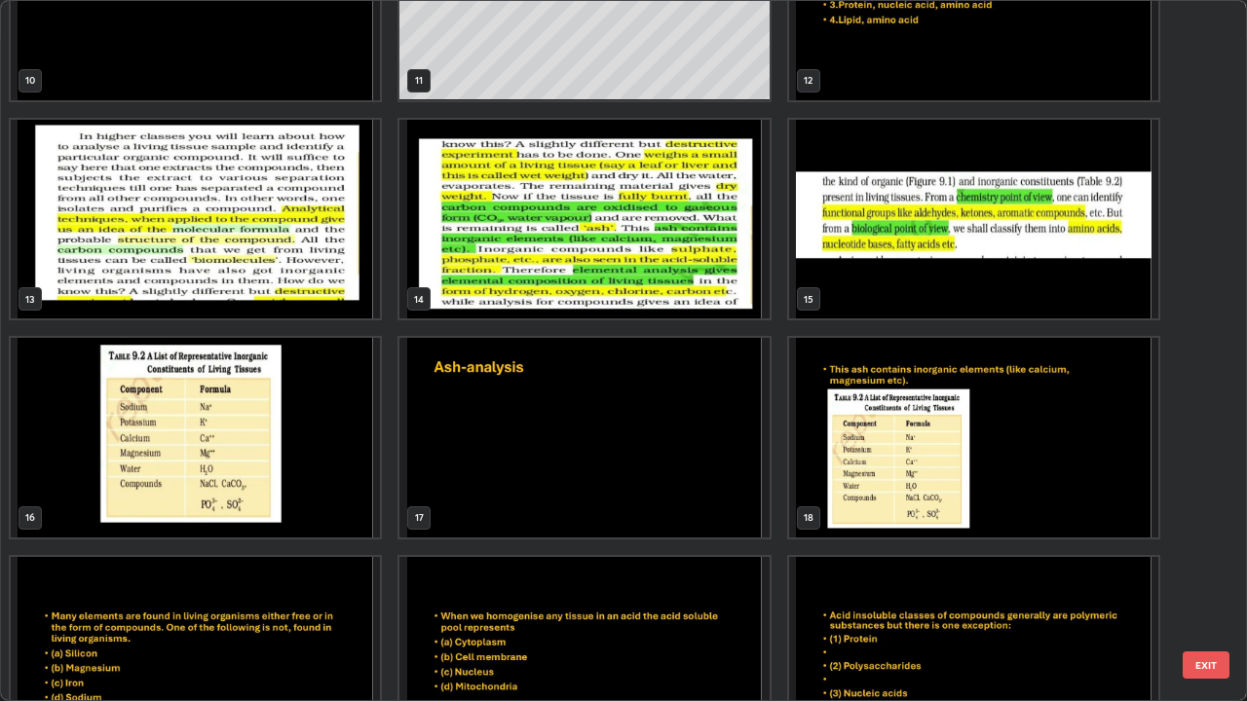
scroll to position [766, 0]
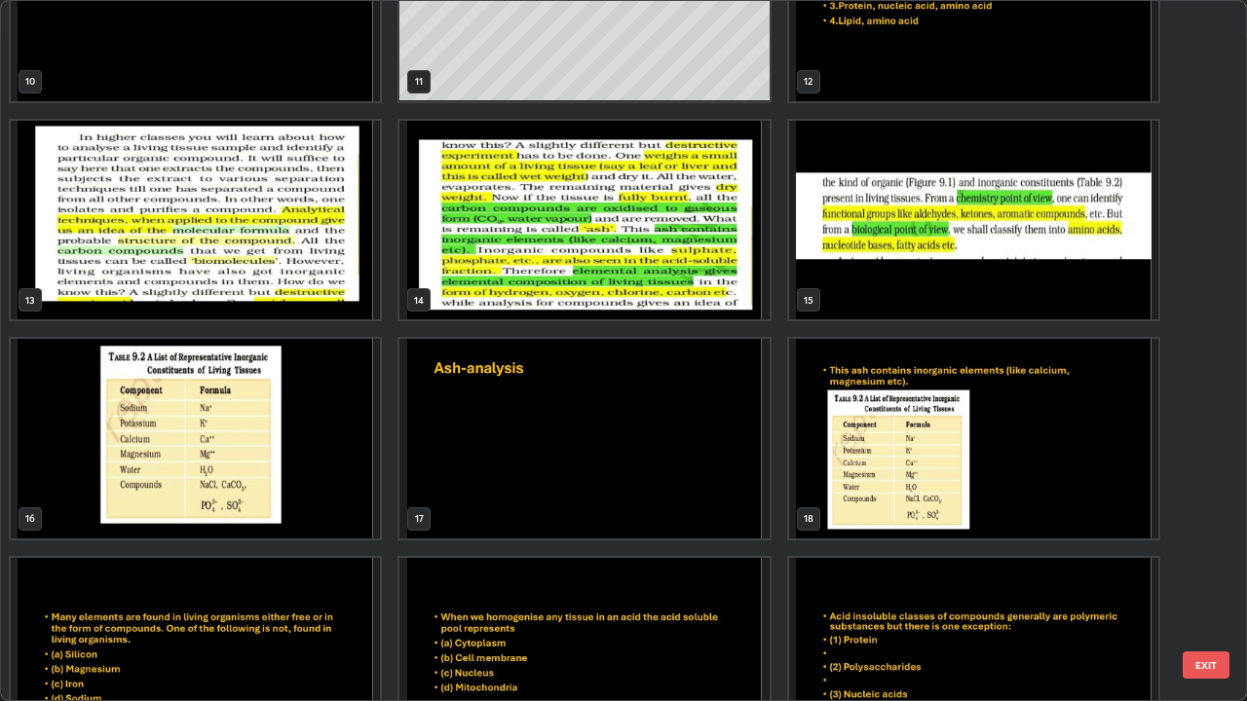
click at [705, 420] on img "grid" at bounding box center [583, 439] width 369 height 200
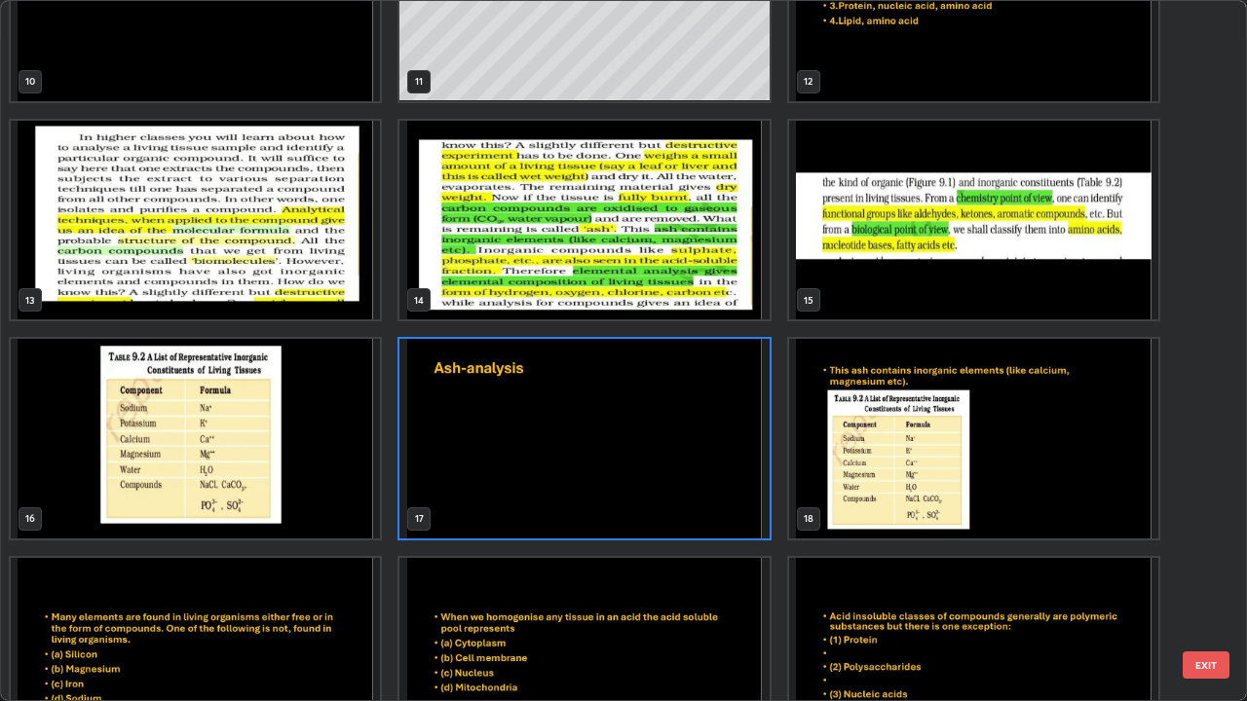
click at [708, 421] on img "grid" at bounding box center [583, 439] width 369 height 200
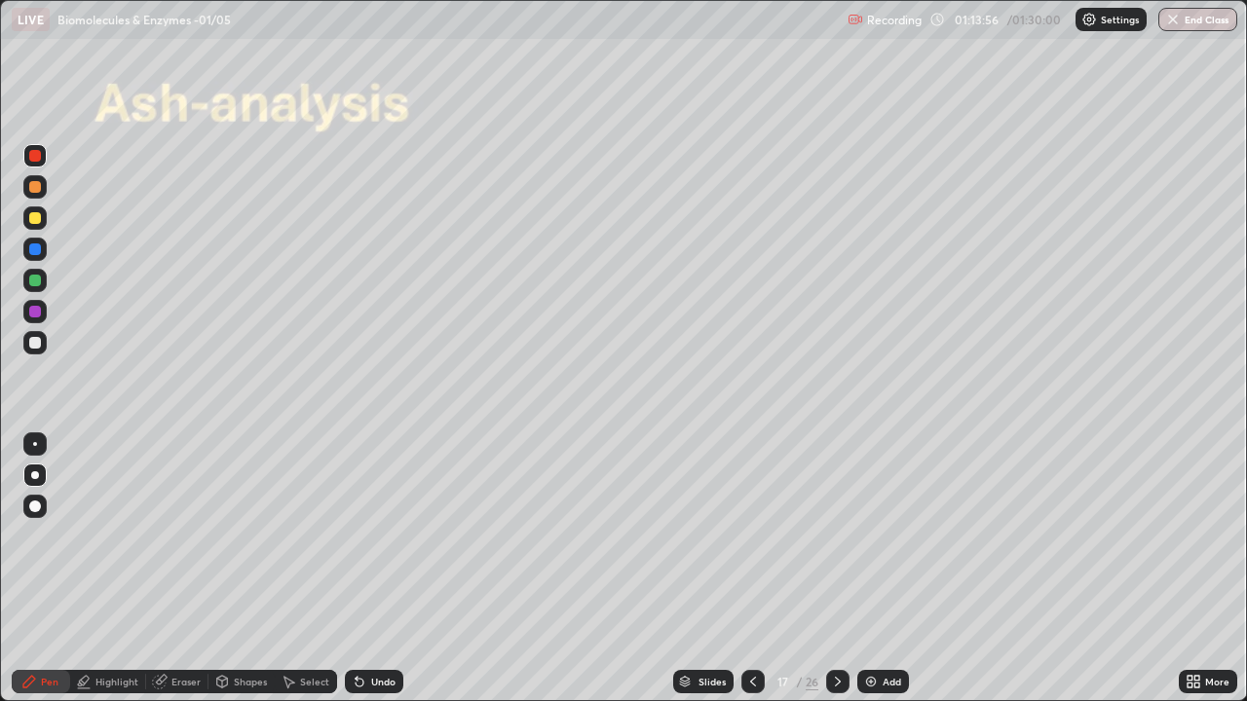
click at [708, 421] on img "grid" at bounding box center [583, 439] width 369 height 200
click at [1181, 29] on button "End Class" at bounding box center [1197, 19] width 79 height 23
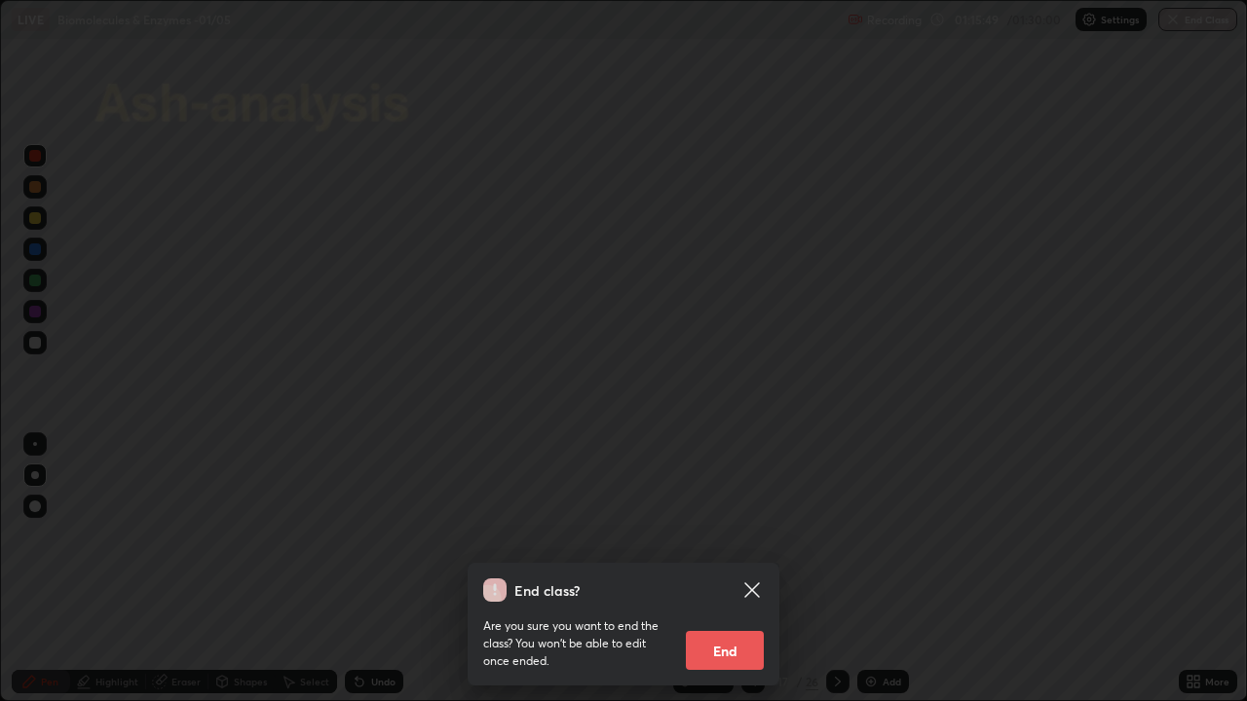
click at [740, 569] on button "End" at bounding box center [725, 650] width 78 height 39
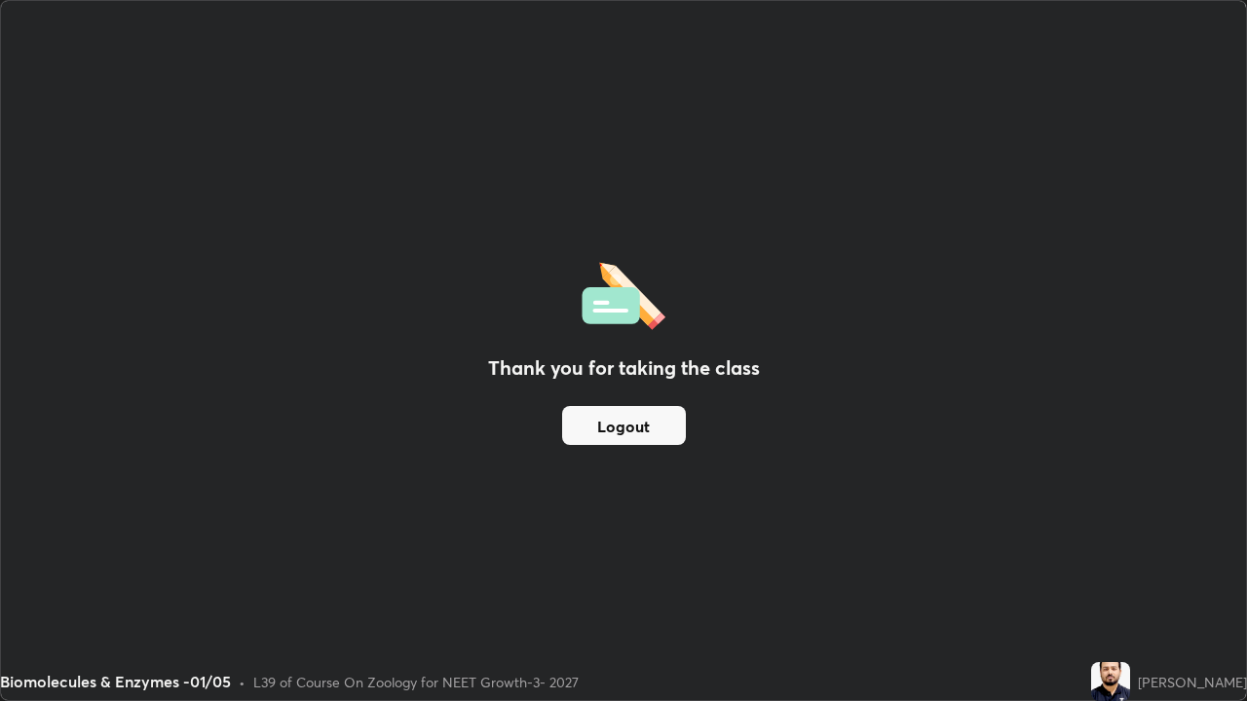
click at [649, 426] on button "Logout" at bounding box center [624, 425] width 124 height 39
